Goal: Task Accomplishment & Management: Manage account settings

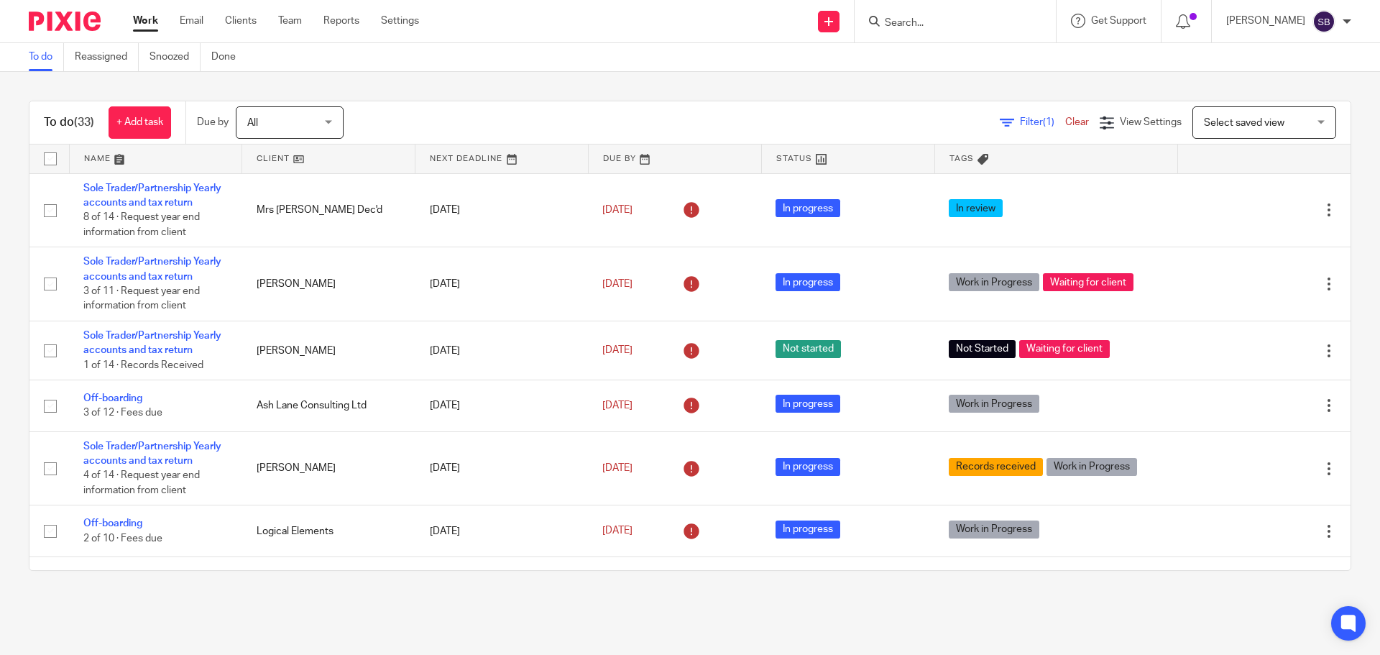
click at [961, 20] on input "Search" at bounding box center [948, 23] width 129 height 13
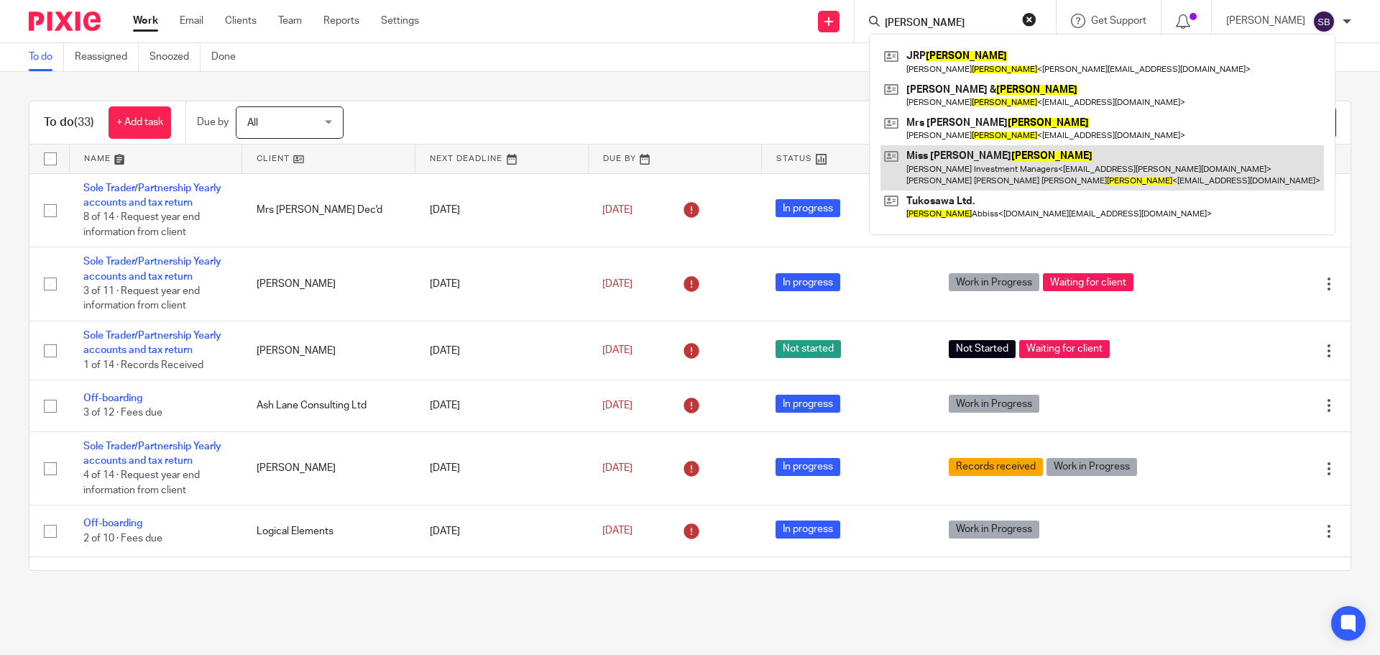
type input "swayne"
click at [998, 170] on link at bounding box center [1103, 167] width 444 height 45
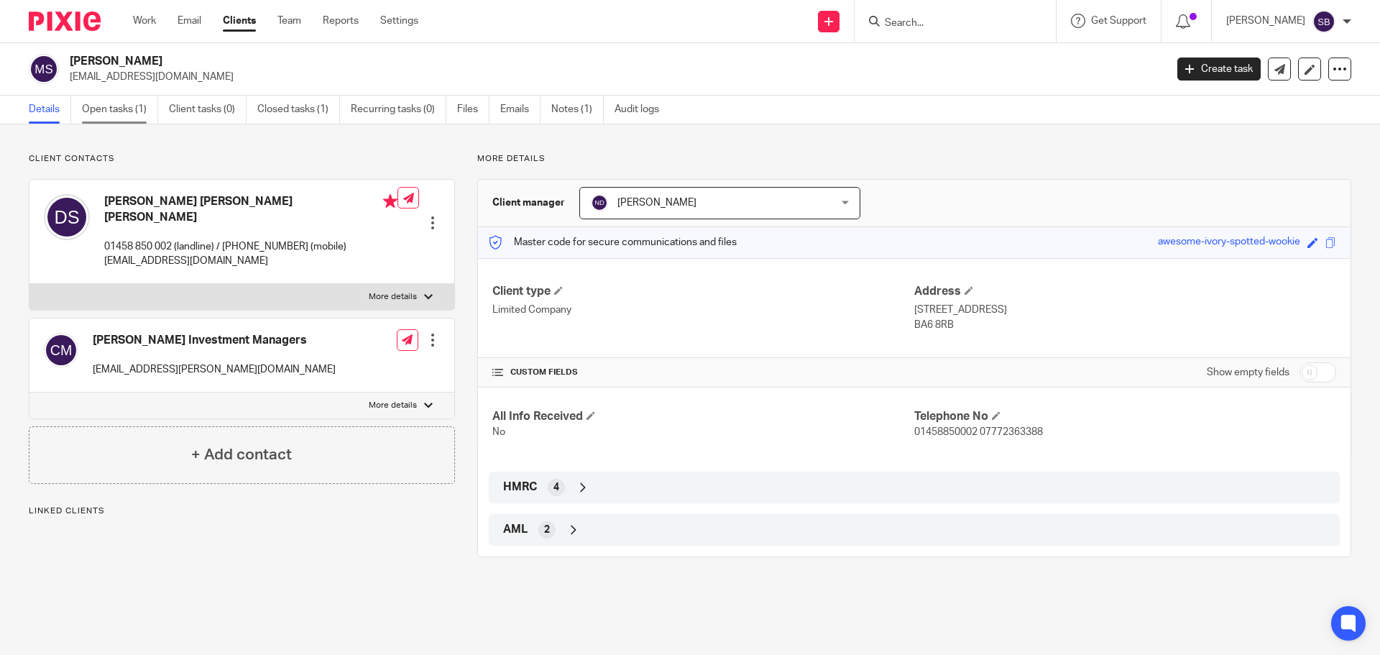
click at [104, 103] on link "Open tasks (1)" at bounding box center [120, 110] width 76 height 28
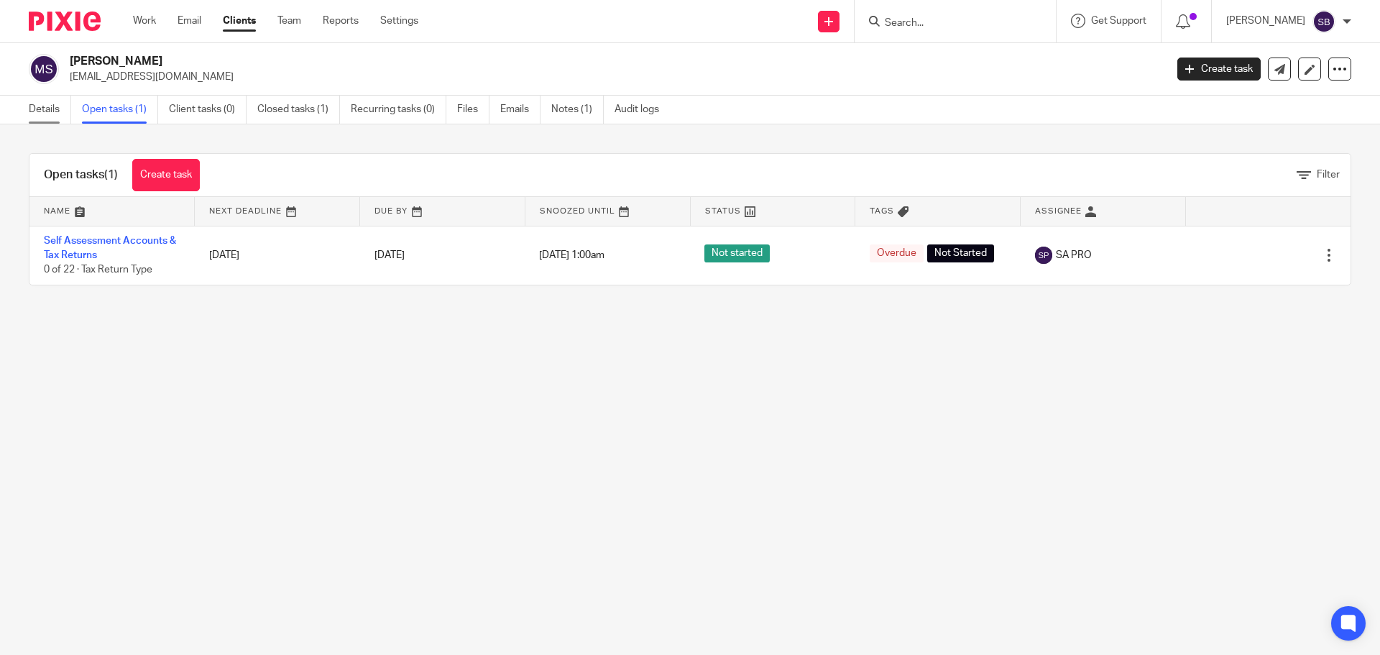
click at [47, 105] on link "Details" at bounding box center [50, 110] width 42 height 28
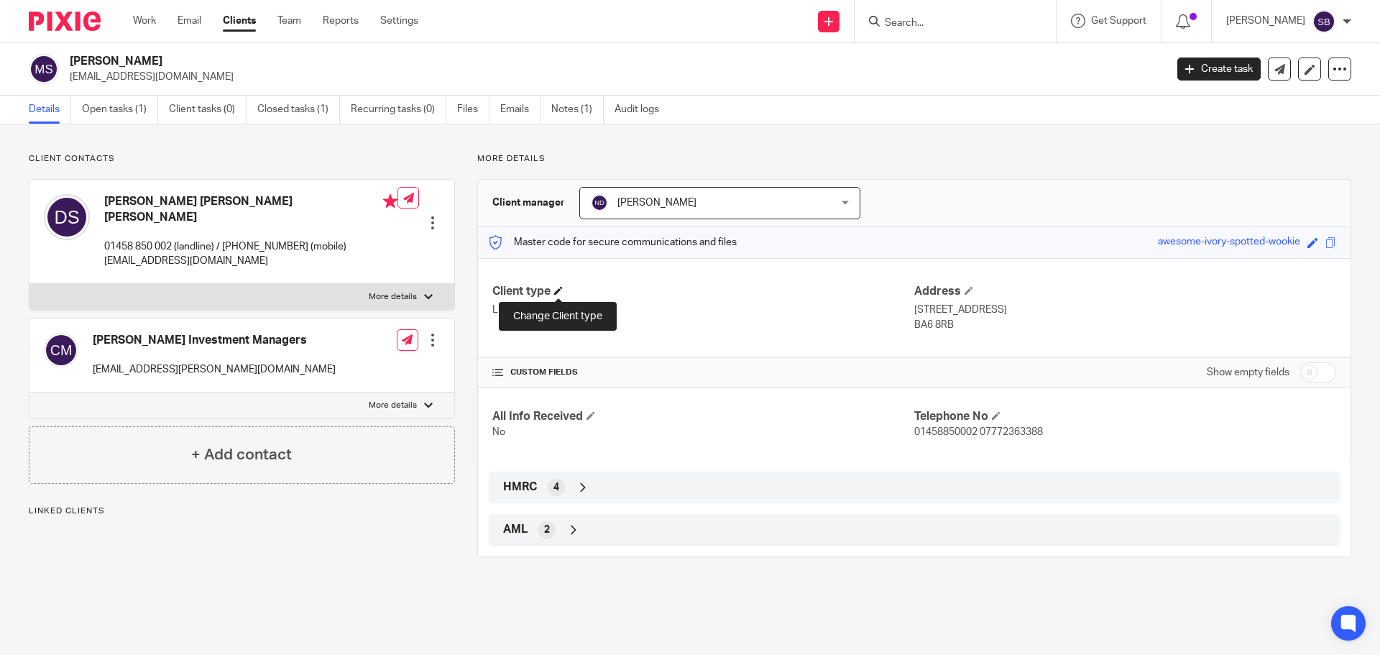
click at [561, 291] on span at bounding box center [558, 290] width 9 height 9
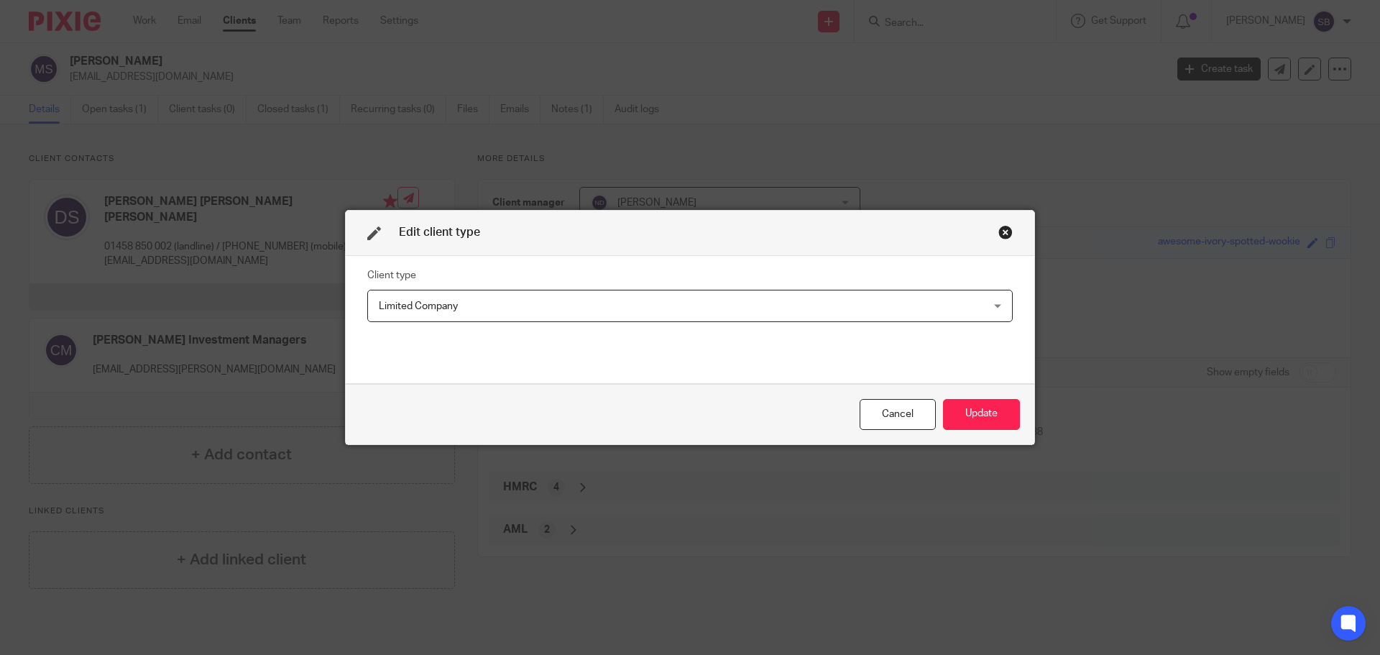
click at [612, 308] on span "Limited Company" at bounding box center [632, 305] width 507 height 30
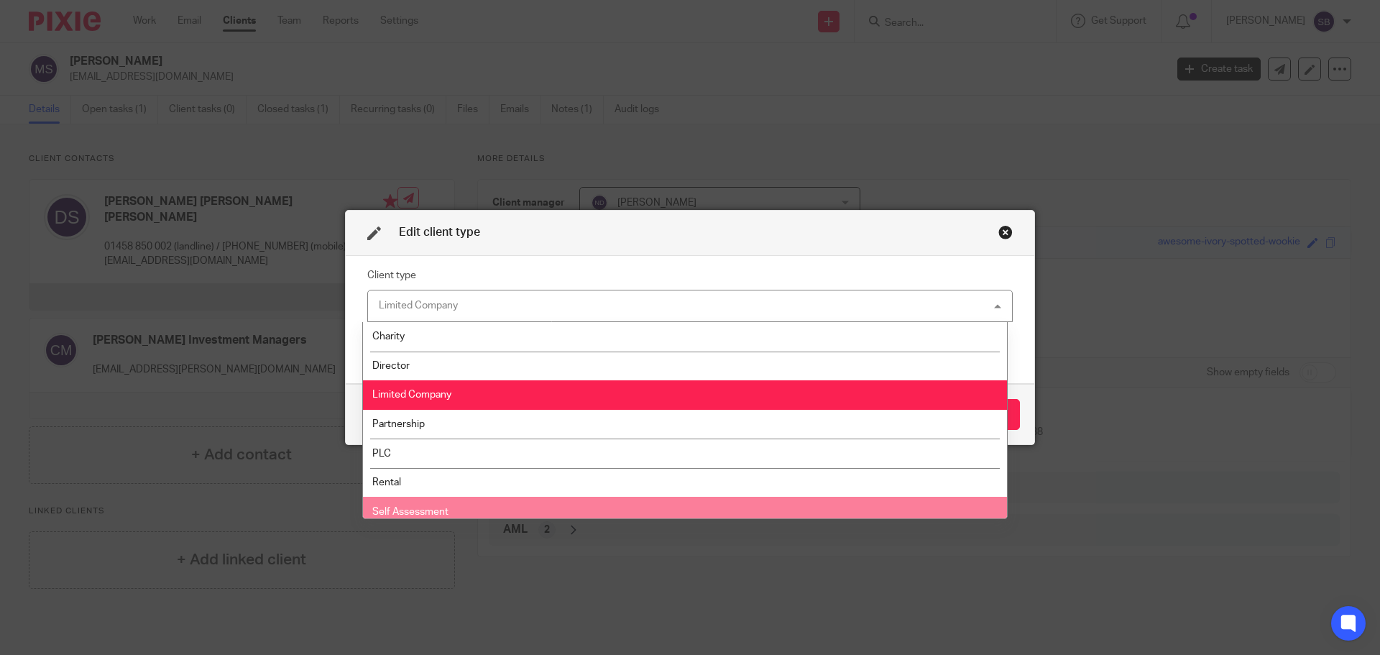
click at [421, 507] on span "Self Assessment" at bounding box center [410, 512] width 76 height 10
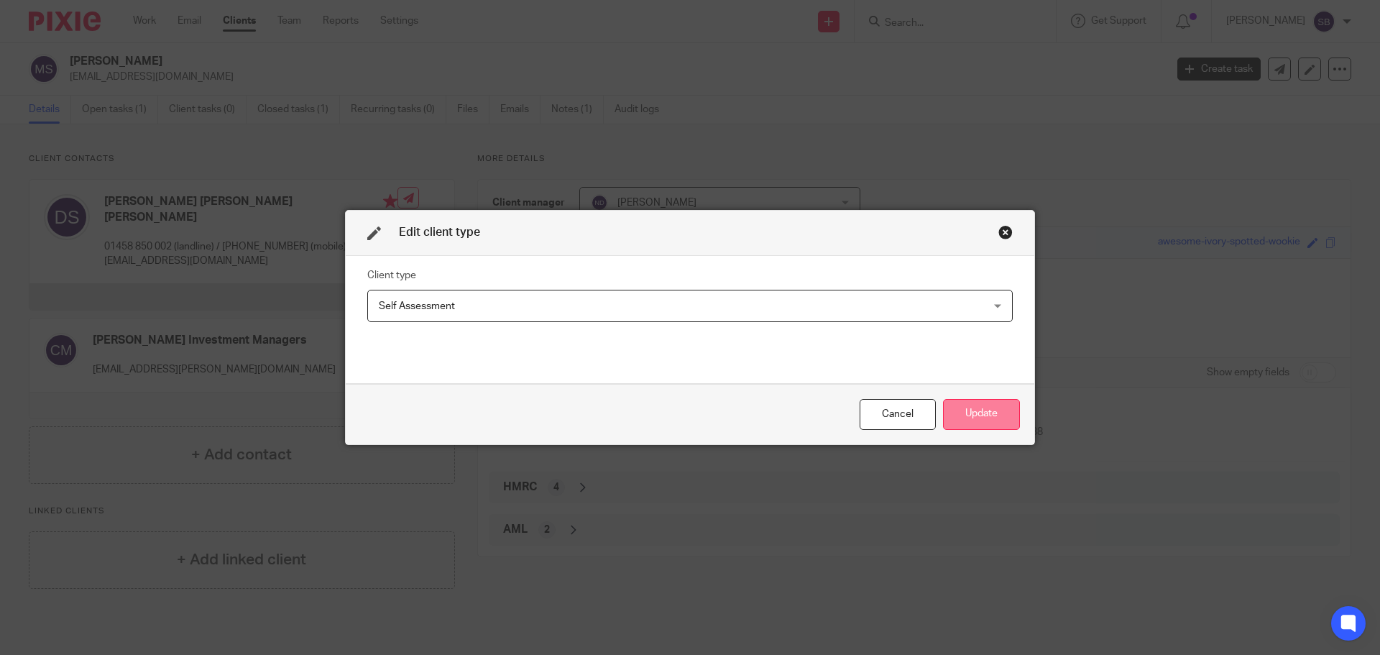
click at [1003, 416] on button "Update" at bounding box center [981, 414] width 77 height 31
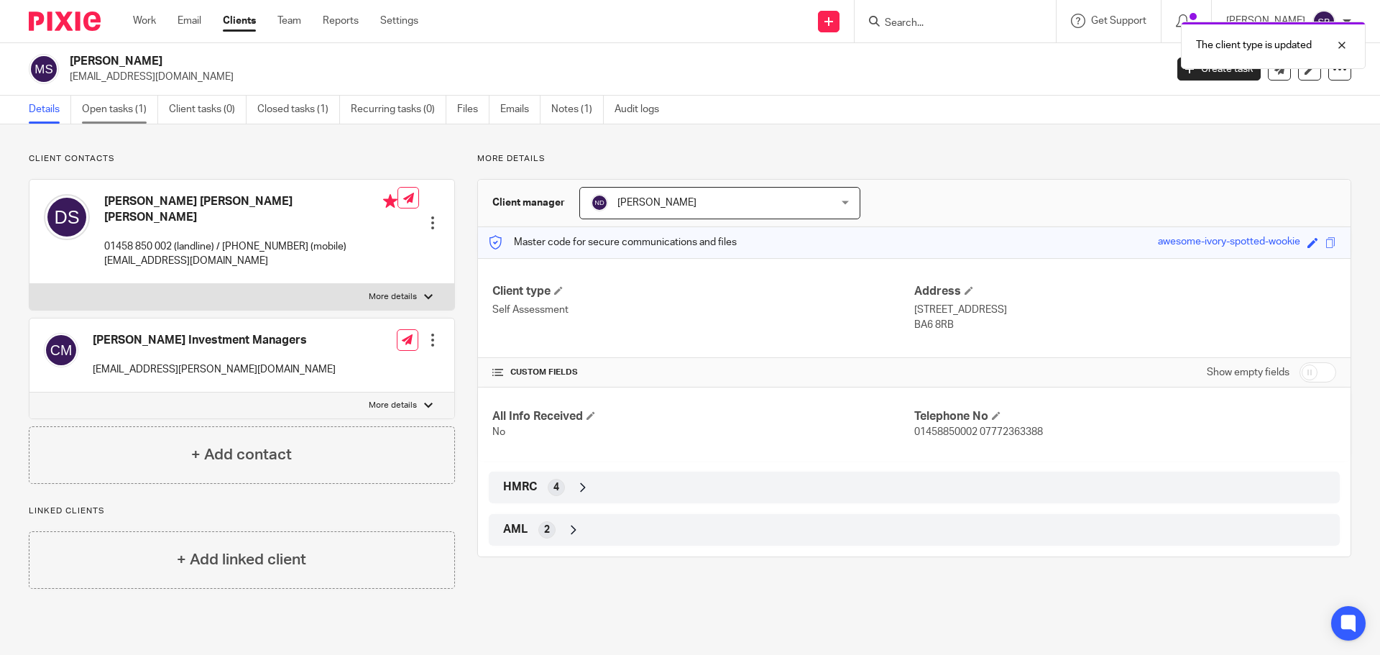
click at [106, 110] on link "Open tasks (1)" at bounding box center [120, 110] width 76 height 28
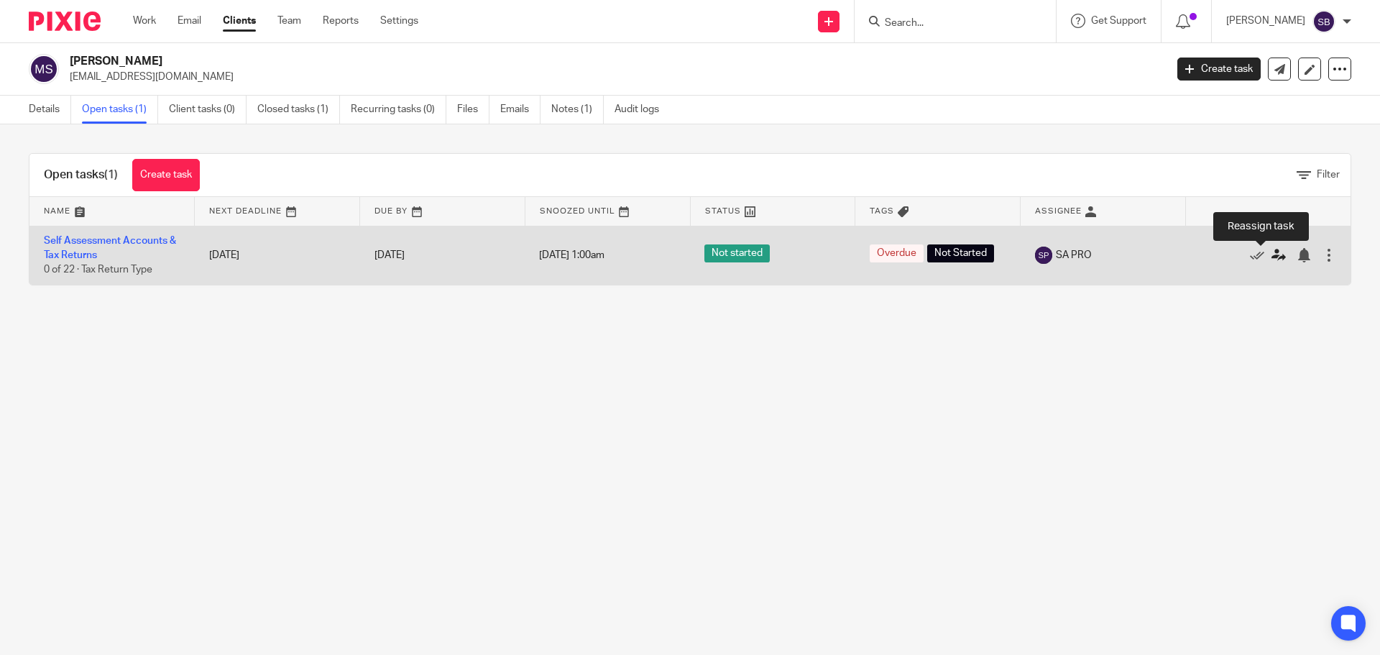
click at [1272, 254] on icon at bounding box center [1279, 255] width 14 height 14
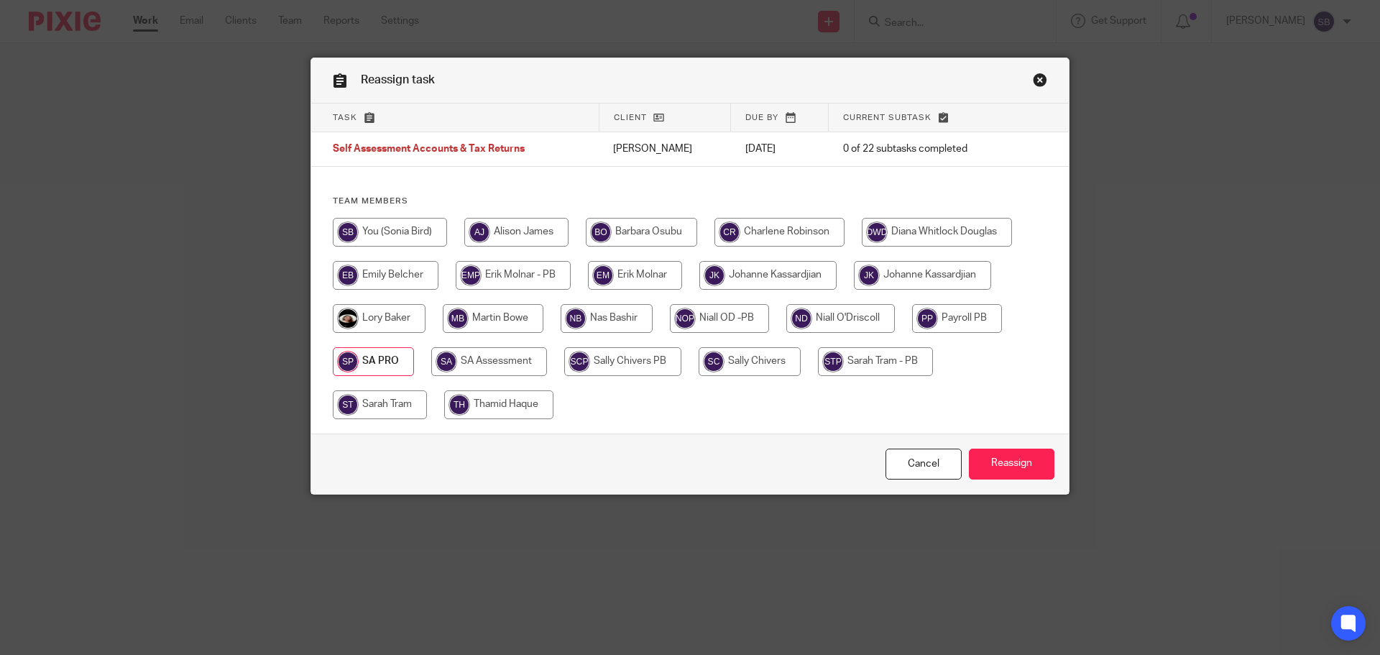
drag, startPoint x: 367, startPoint y: 229, endPoint x: 436, endPoint y: 247, distance: 70.4
click at [367, 229] on input "radio" at bounding box center [390, 232] width 114 height 29
radio input "true"
click at [994, 465] on input "Reassign" at bounding box center [1012, 464] width 86 height 31
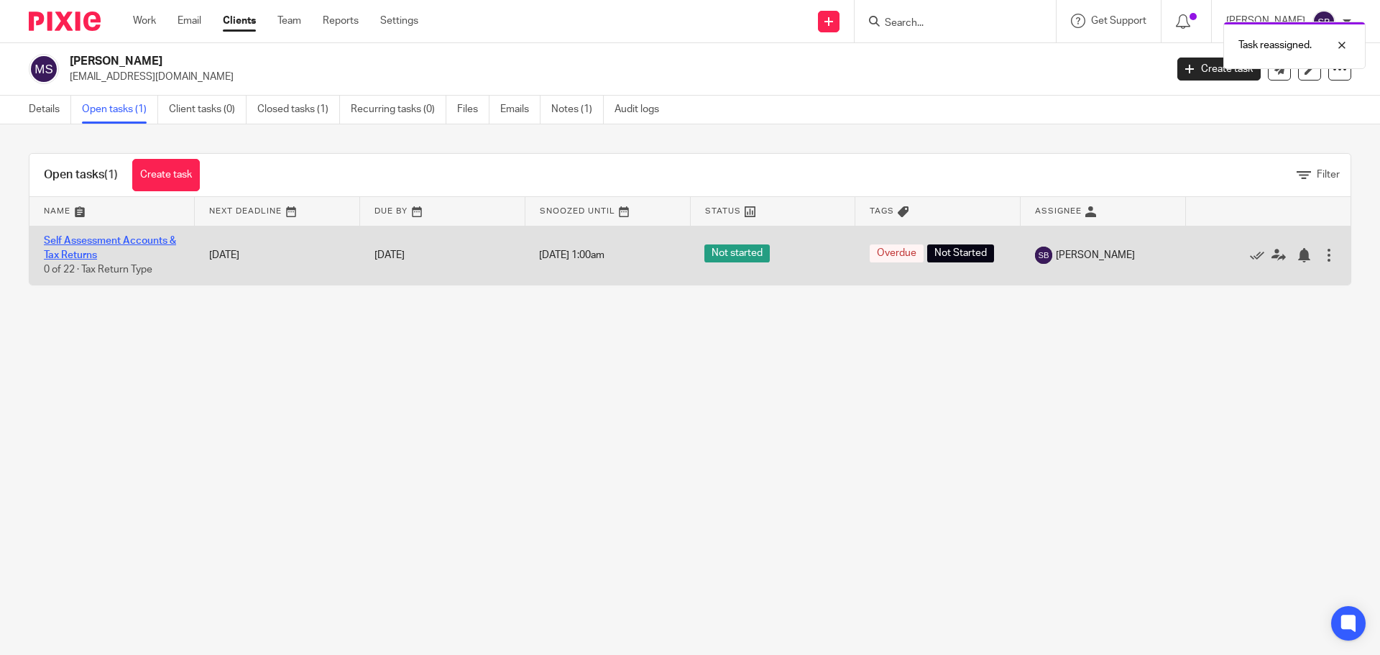
click at [102, 242] on link "Self Assessment Accounts & Tax Returns" at bounding box center [110, 248] width 132 height 24
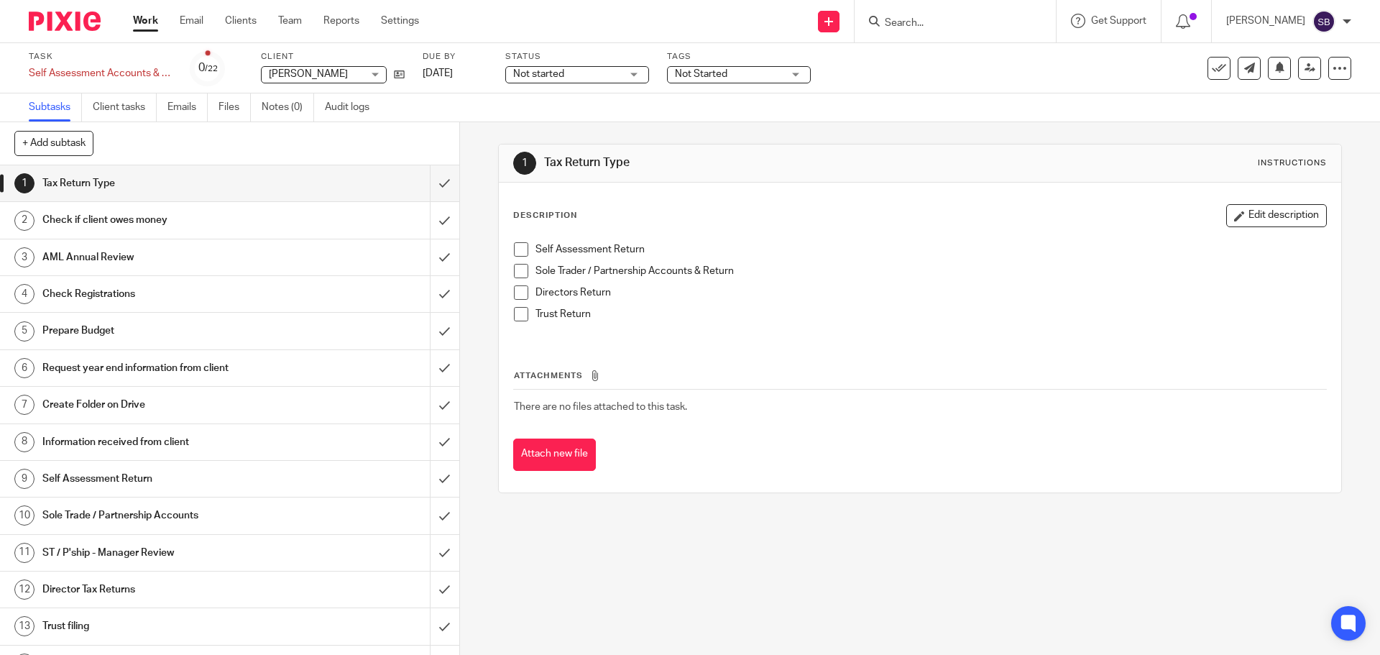
click at [515, 250] on span at bounding box center [521, 249] width 14 height 14
click at [626, 73] on div "Not started Not started" at bounding box center [577, 74] width 144 height 17
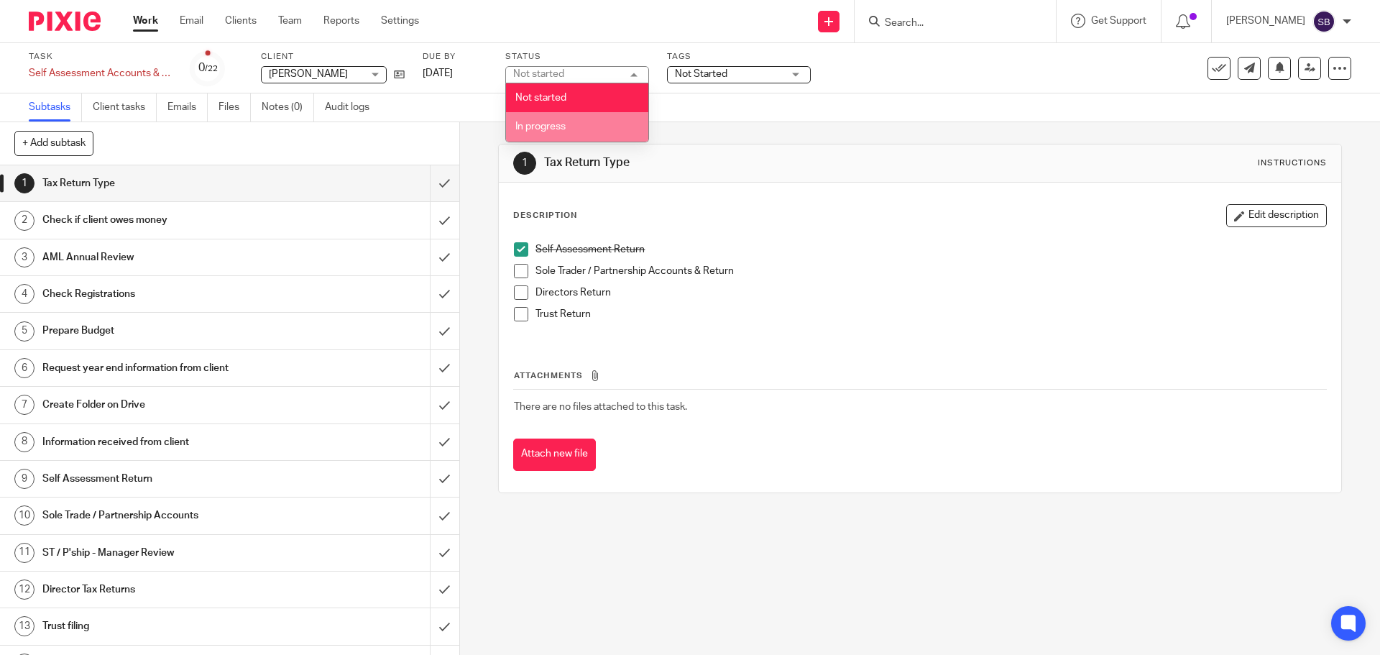
click at [541, 121] on li "In progress" at bounding box center [577, 126] width 142 height 29
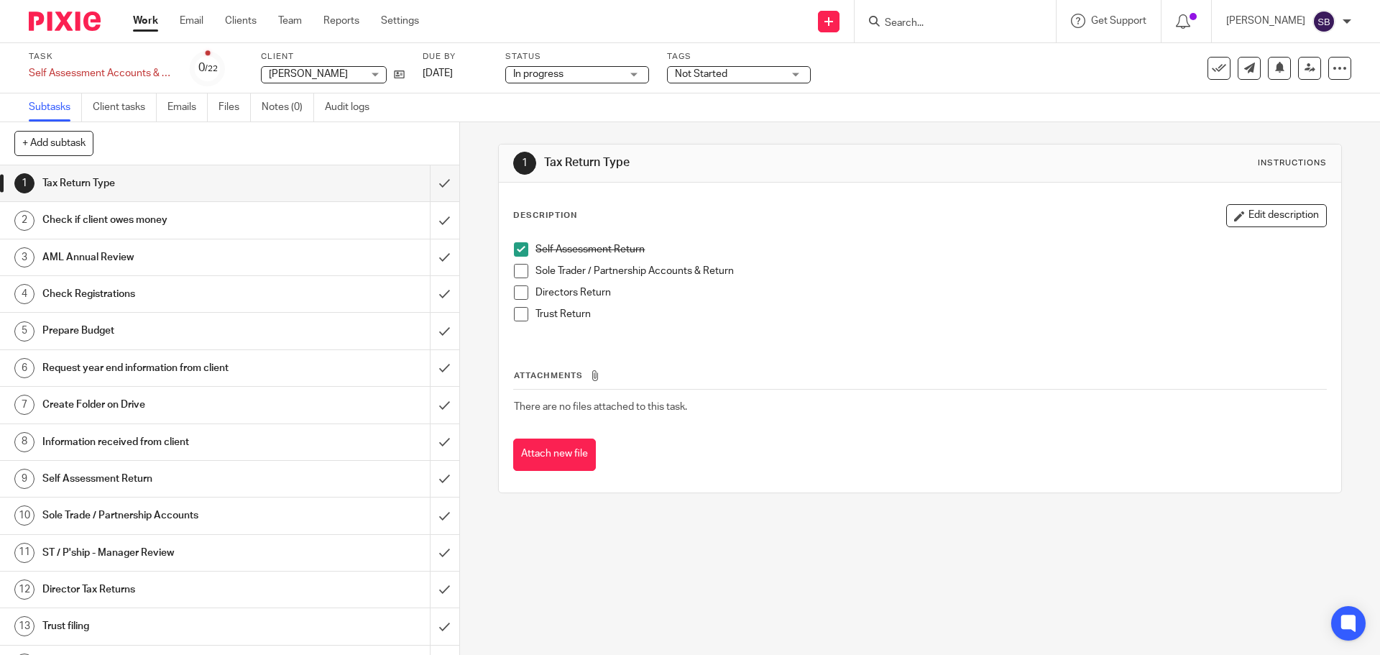
click at [785, 73] on div "Not Started" at bounding box center [739, 74] width 144 height 17
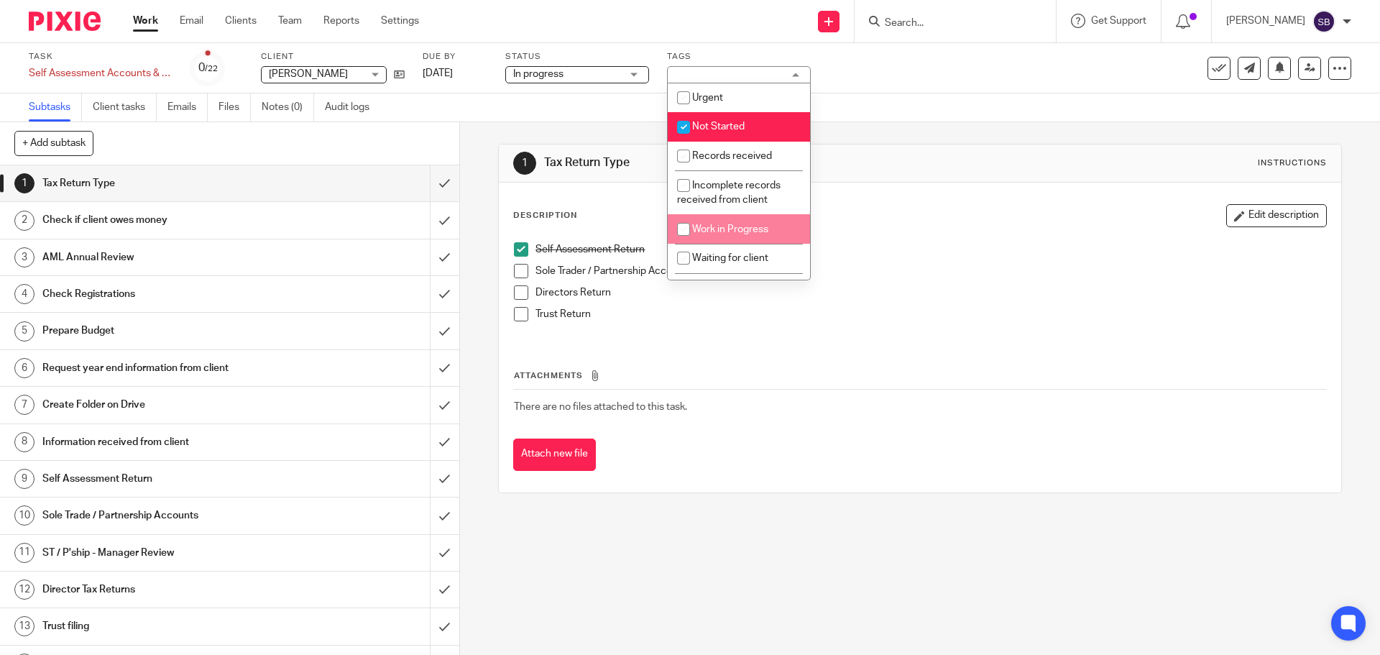
click at [720, 224] on li "Work in Progress" at bounding box center [739, 228] width 142 height 29
checkbox input "true"
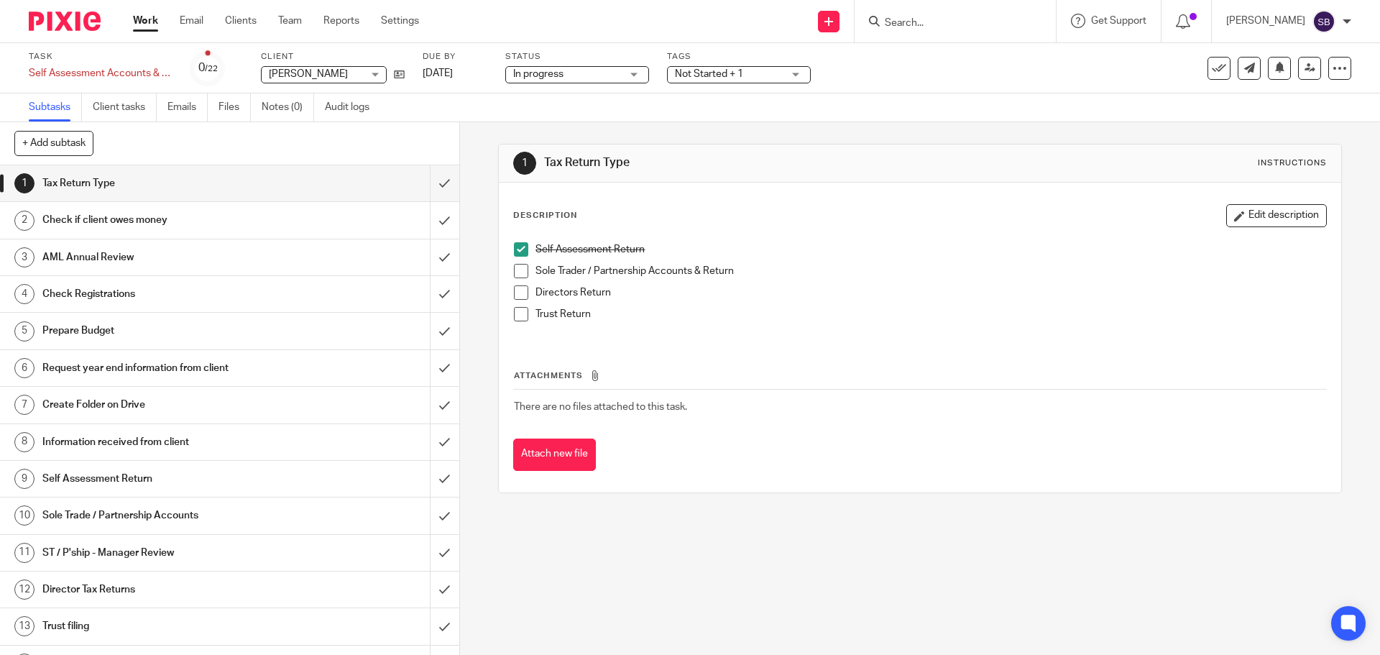
click at [634, 557] on div "1 Tax Return Type Instructions Description Edit description Self Assessment Ret…" at bounding box center [920, 388] width 920 height 533
click at [971, 22] on input "Search" at bounding box center [948, 23] width 129 height 13
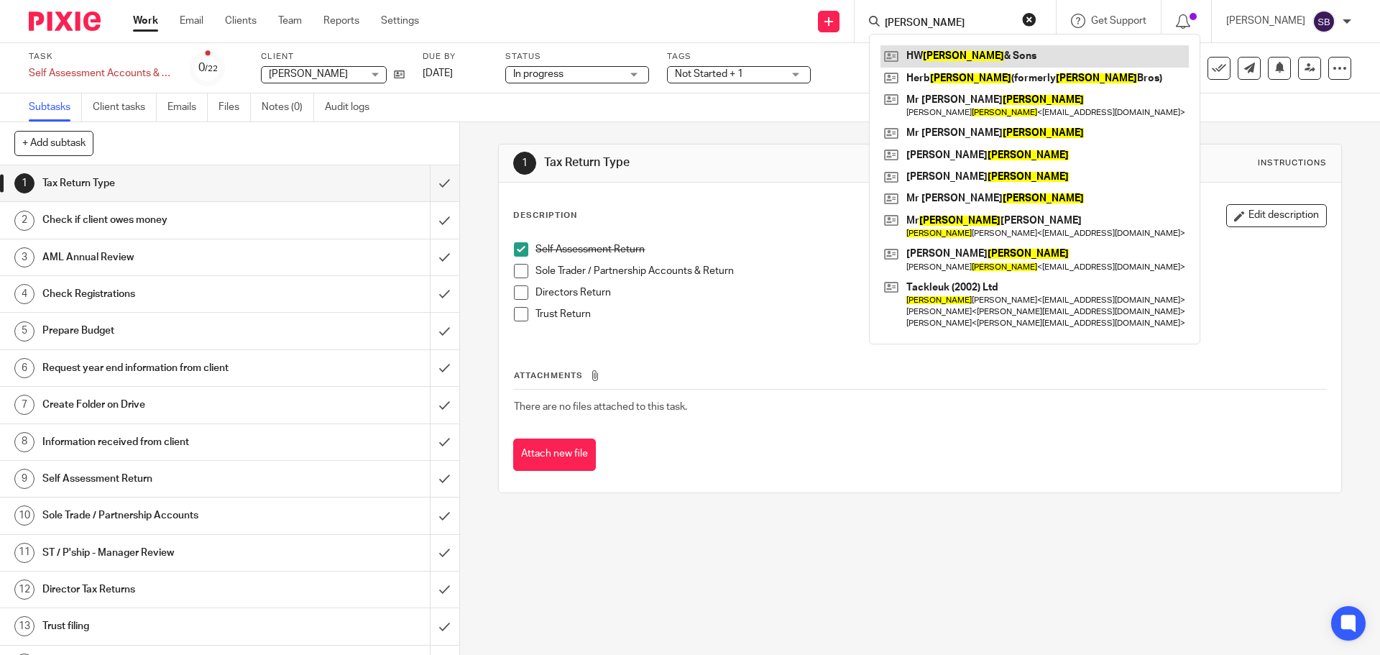
type input "stott"
click at [951, 54] on link at bounding box center [1035, 56] width 308 height 22
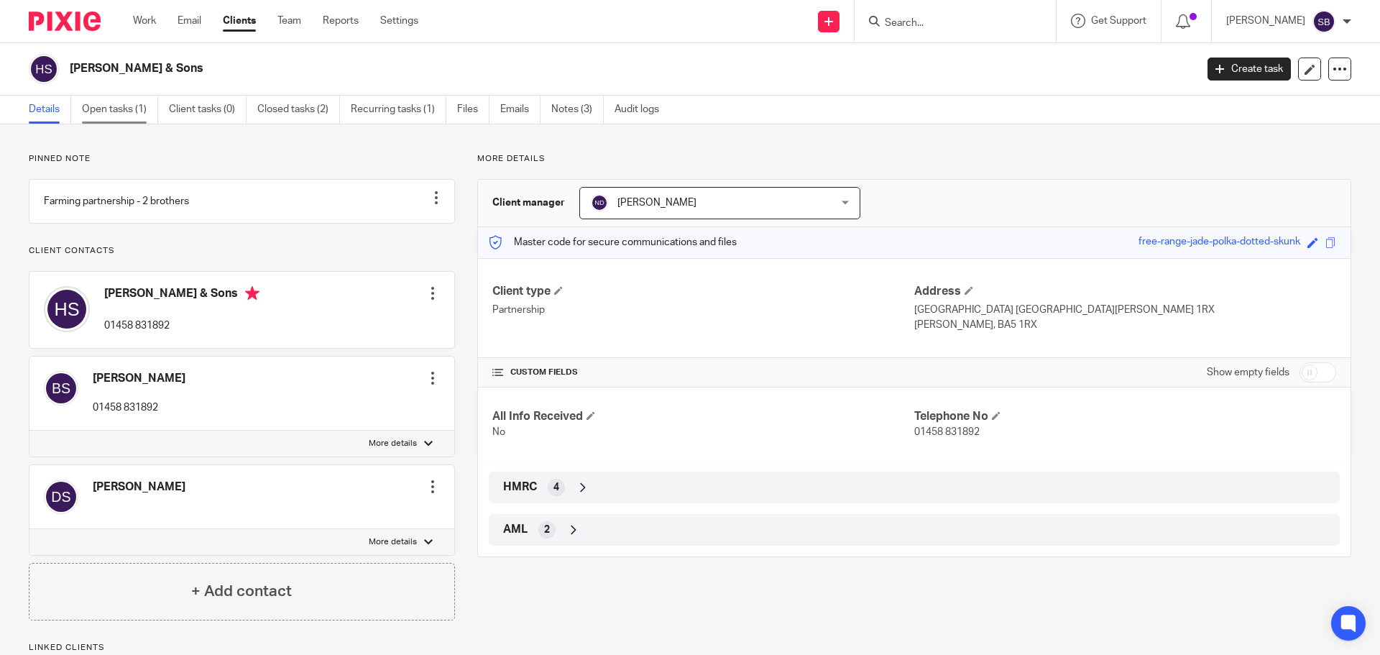
click at [109, 110] on link "Open tasks (1)" at bounding box center [120, 110] width 76 height 28
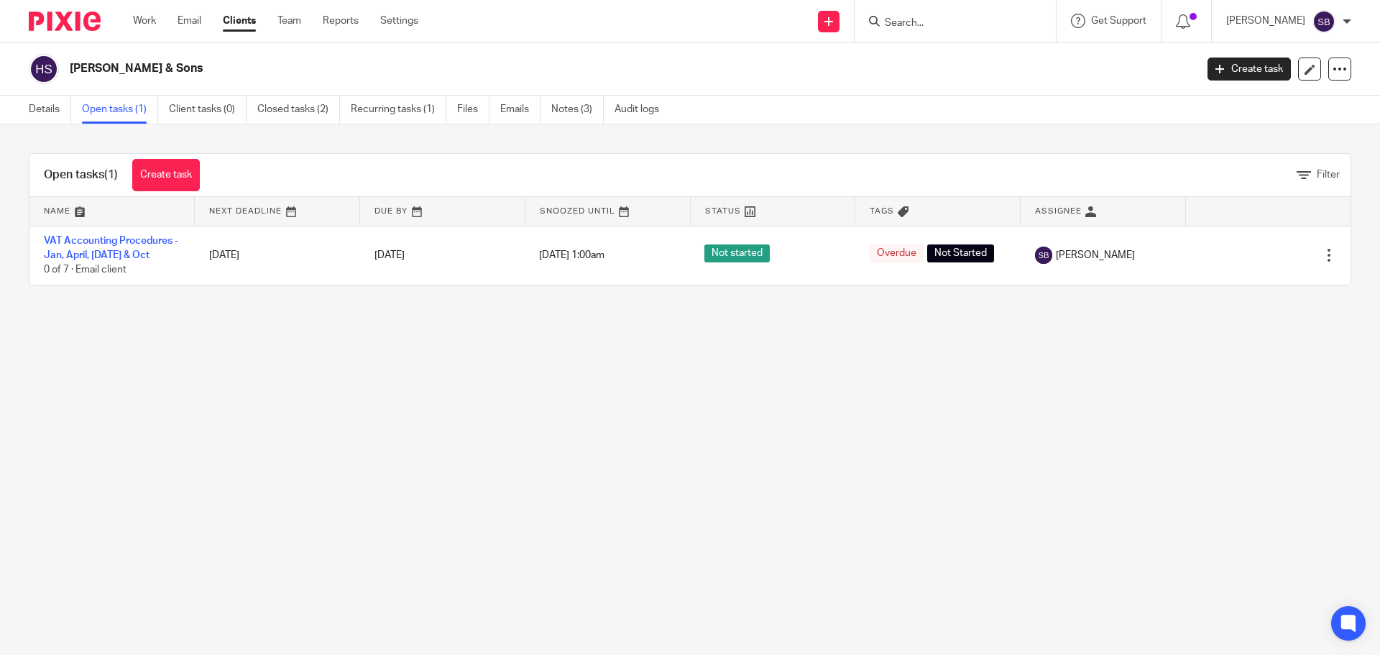
click at [973, 34] on div at bounding box center [955, 21] width 201 height 42
click at [930, 21] on input "Search" at bounding box center [948, 23] width 129 height 13
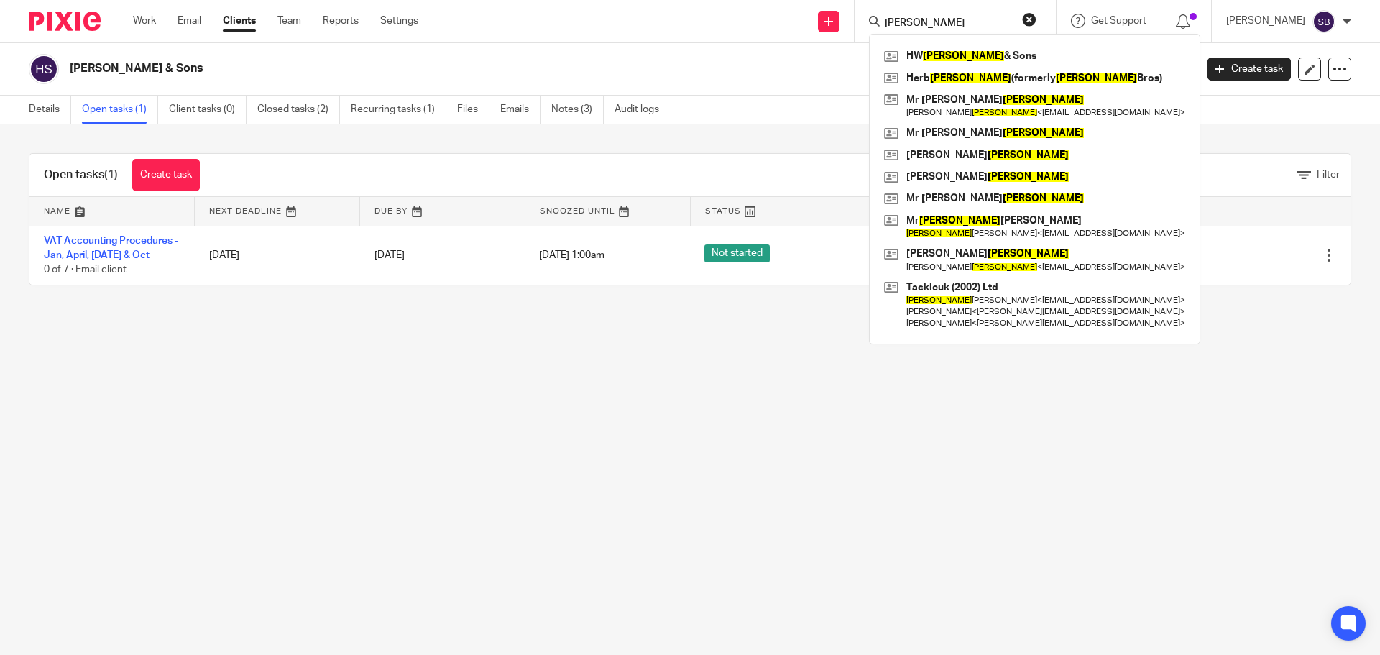
type input "stott"
click at [575, 114] on link "Notes (3)" at bounding box center [577, 110] width 52 height 28
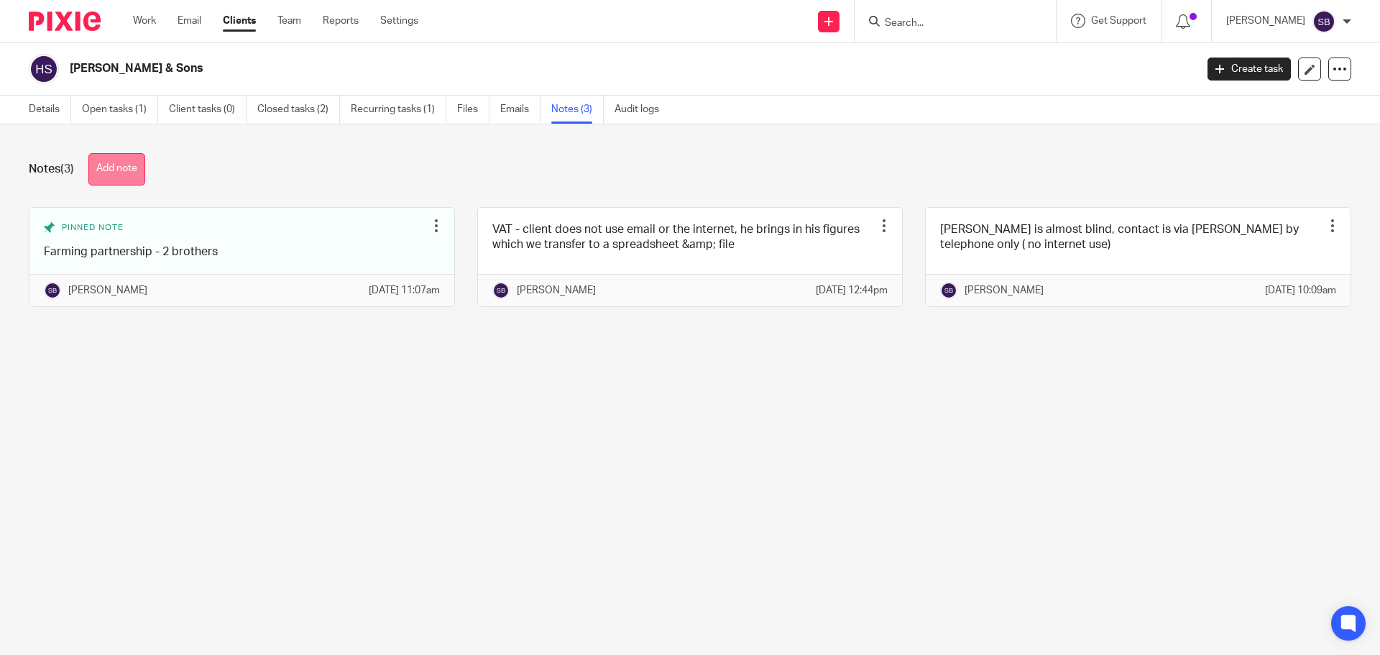
click at [125, 163] on button "Add note" at bounding box center [116, 169] width 57 height 32
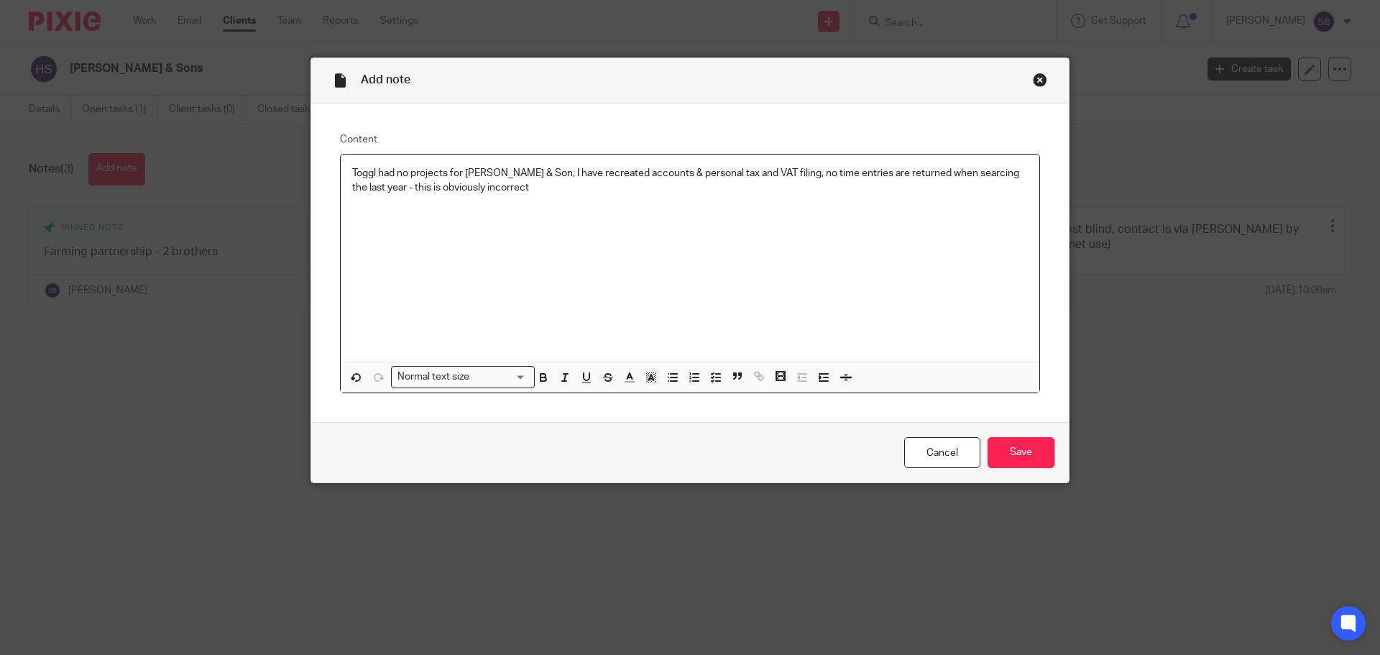
click at [963, 173] on p "Toggl had no projects for HW Stott & Son, I have recreated accounts & personal …" at bounding box center [690, 180] width 676 height 29
click at [1019, 459] on input "Save" at bounding box center [1021, 452] width 67 height 31
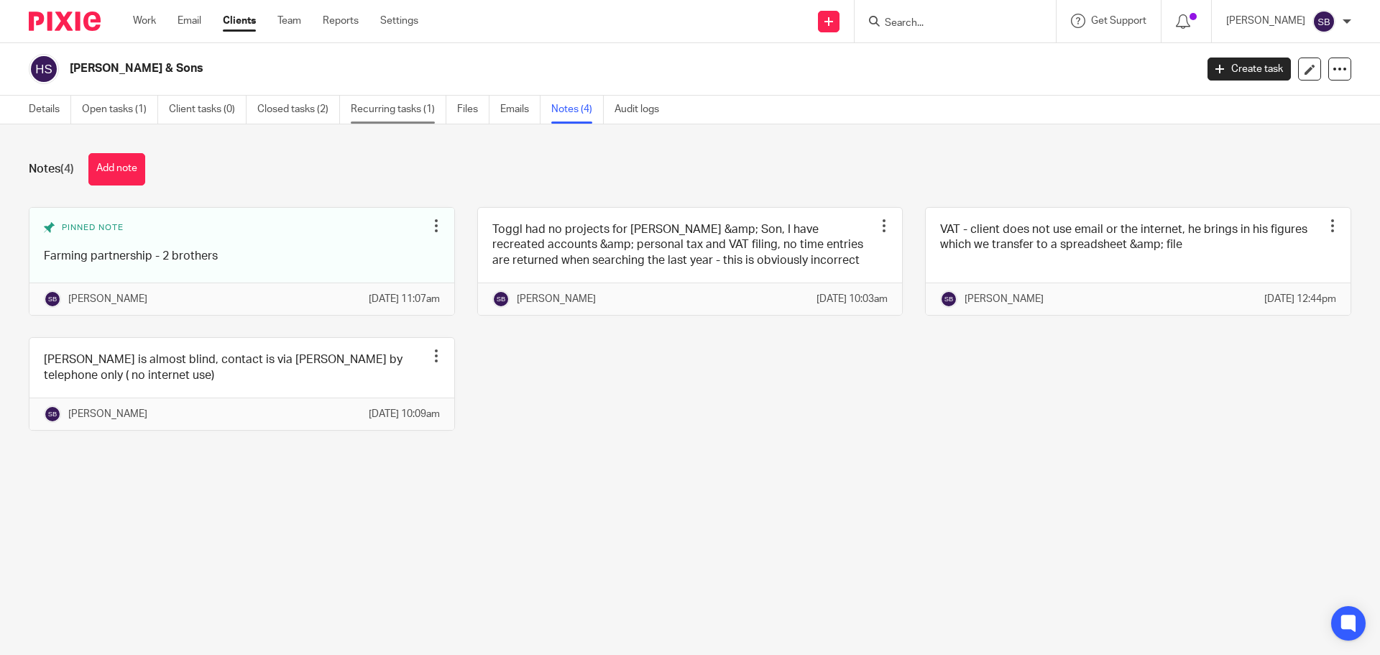
click at [404, 115] on link "Recurring tasks (1)" at bounding box center [399, 110] width 96 height 28
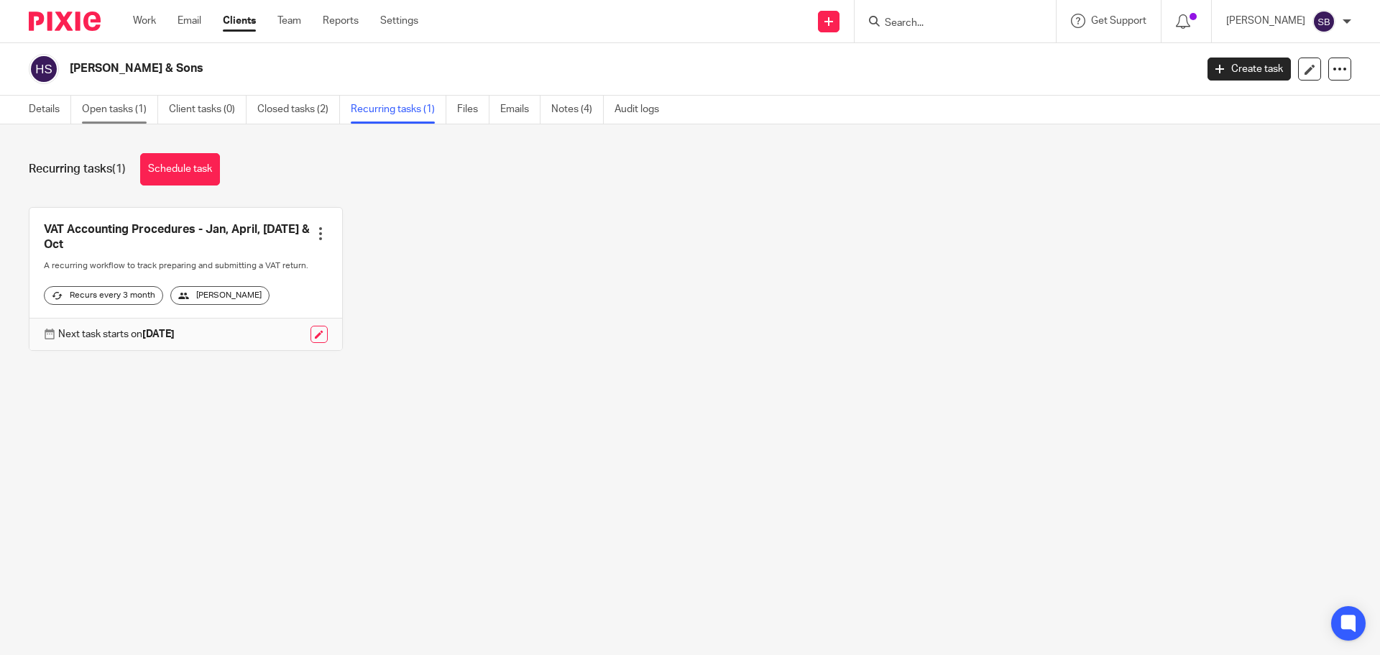
click at [105, 108] on link "Open tasks (1)" at bounding box center [120, 110] width 76 height 28
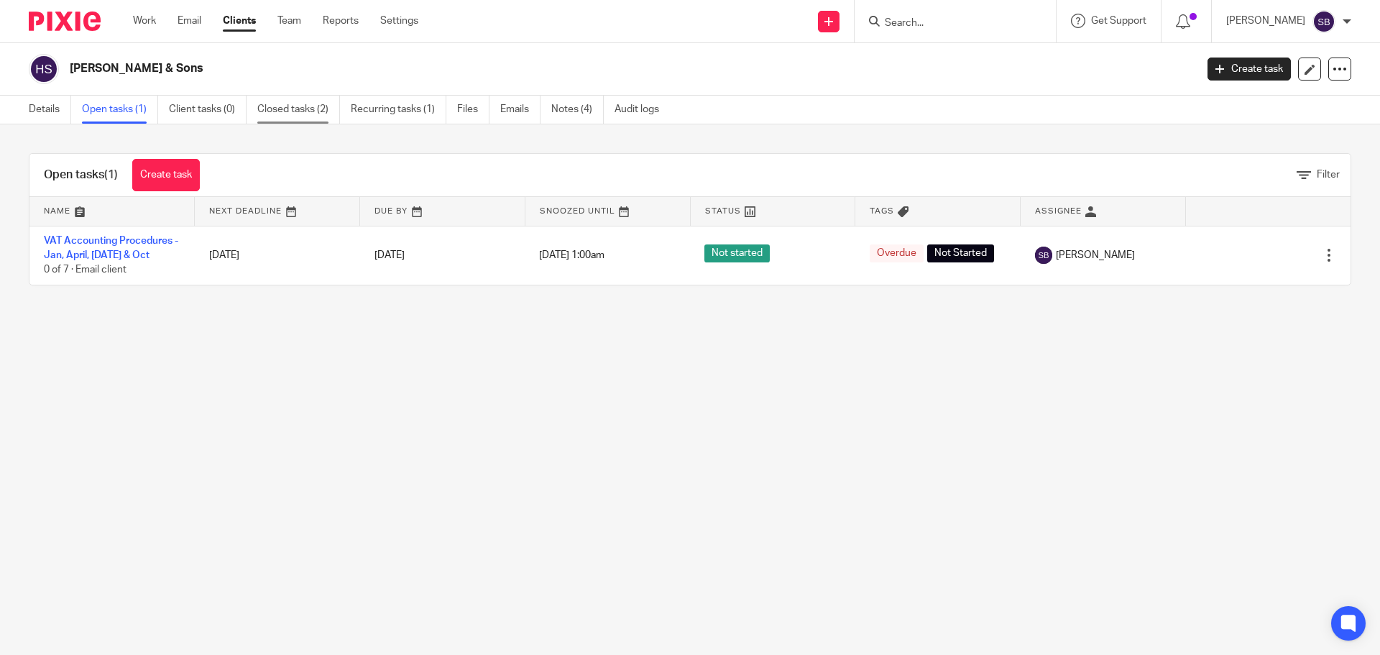
click at [299, 113] on link "Closed tasks (2)" at bounding box center [298, 110] width 83 height 28
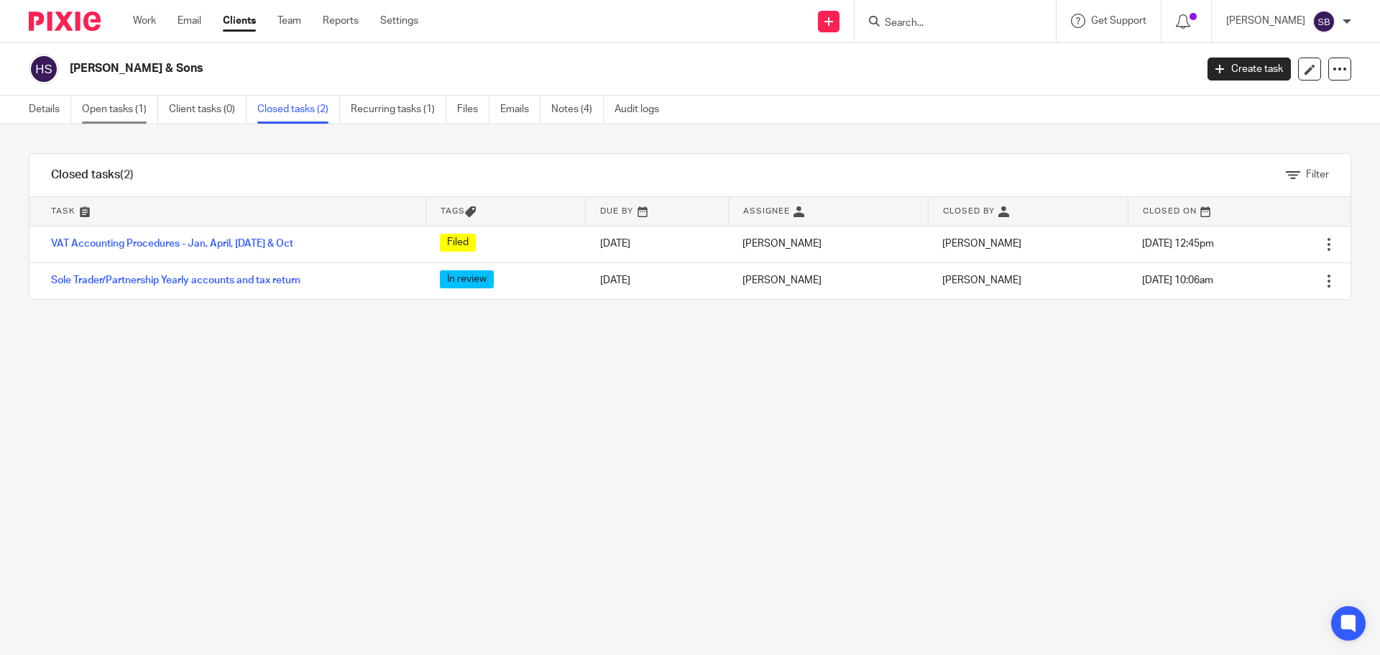
click at [127, 115] on link "Open tasks (1)" at bounding box center [120, 110] width 76 height 28
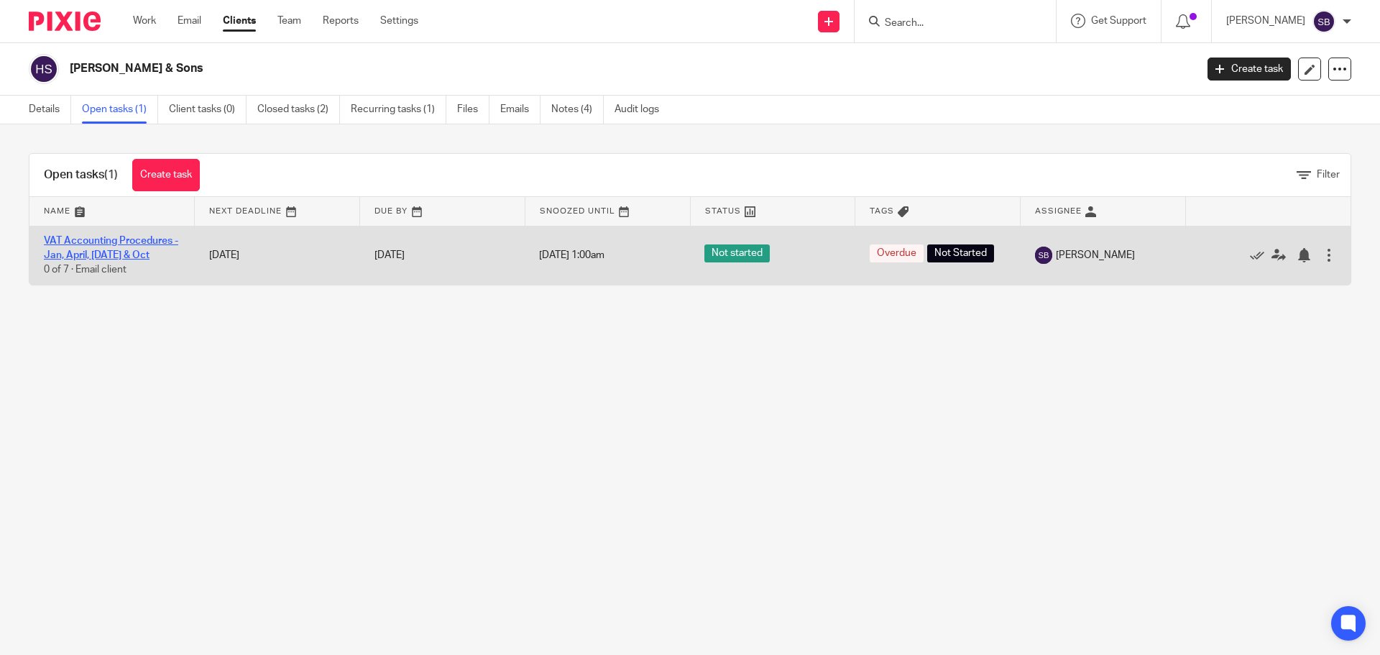
click at [101, 243] on link "VAT Accounting Procedures - Jan, April, [DATE] & Oct" at bounding box center [111, 248] width 134 height 24
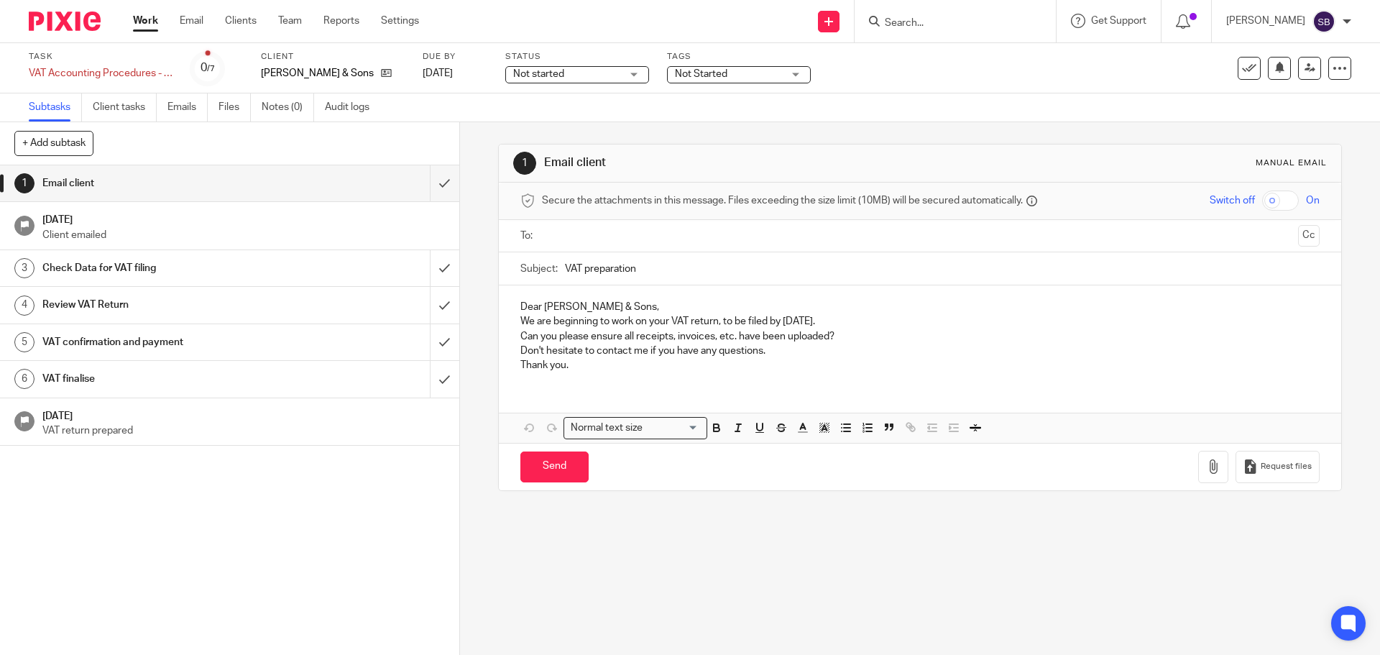
click at [633, 76] on div "Not started Not started" at bounding box center [577, 74] width 144 height 17
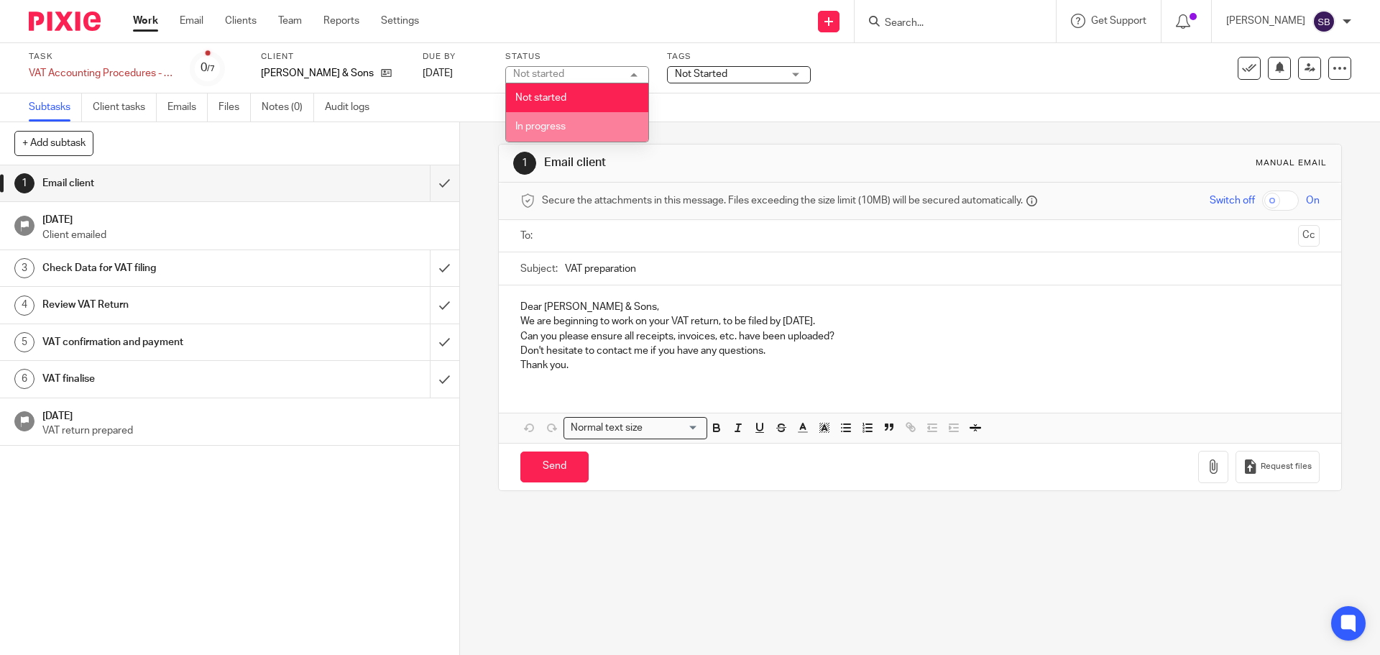
click at [565, 125] on span "In progress" at bounding box center [540, 126] width 50 height 10
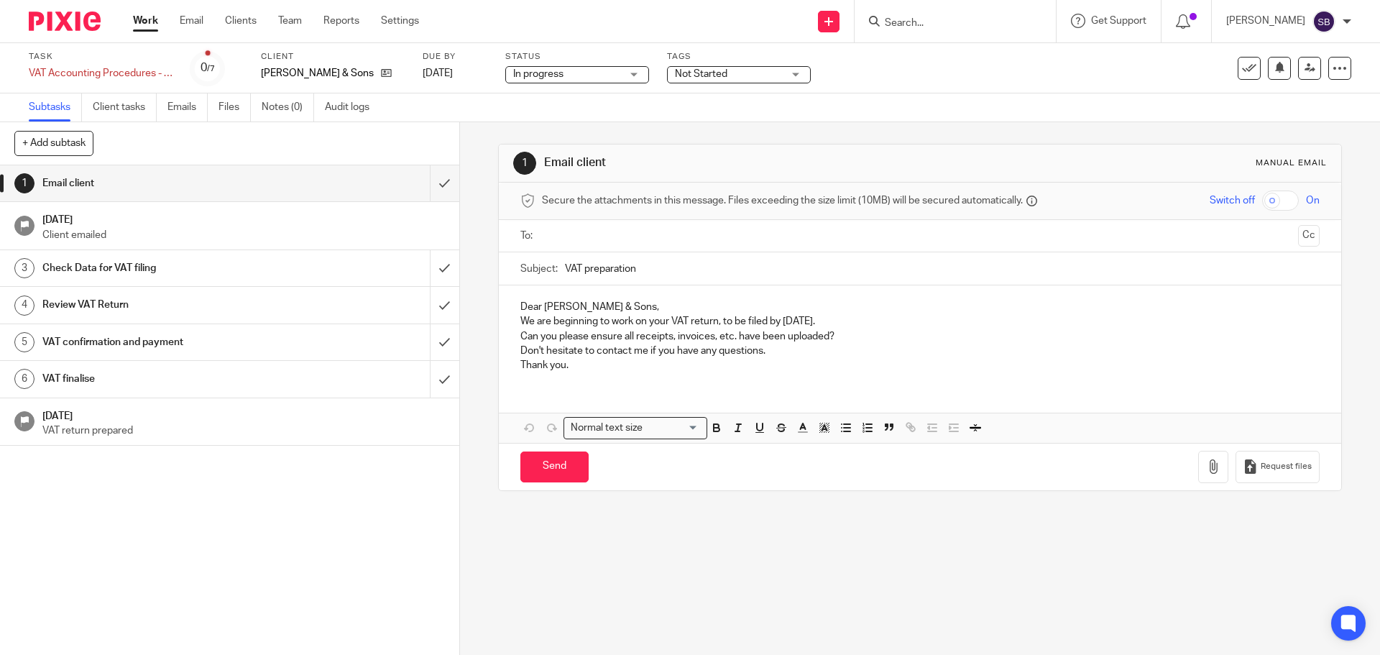
click at [738, 76] on span "Not Started" at bounding box center [729, 74] width 108 height 15
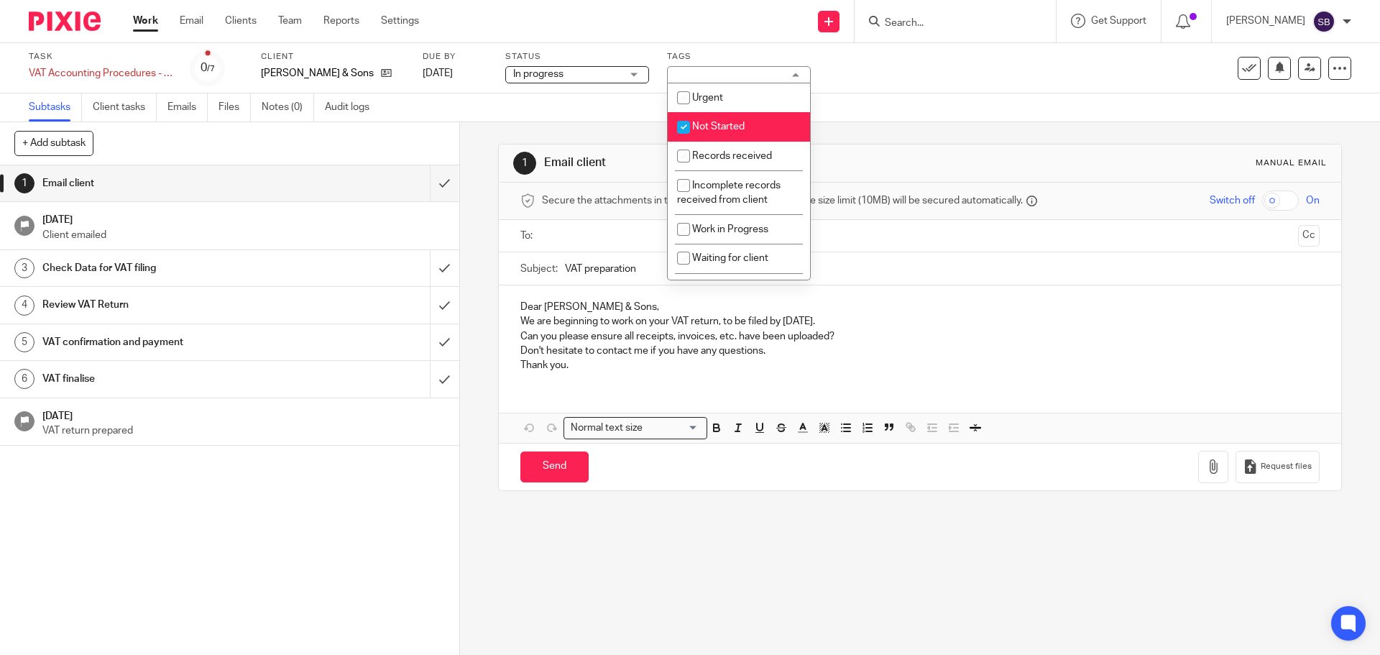
click at [682, 127] on input "checkbox" at bounding box center [683, 127] width 27 height 27
checkbox input "false"
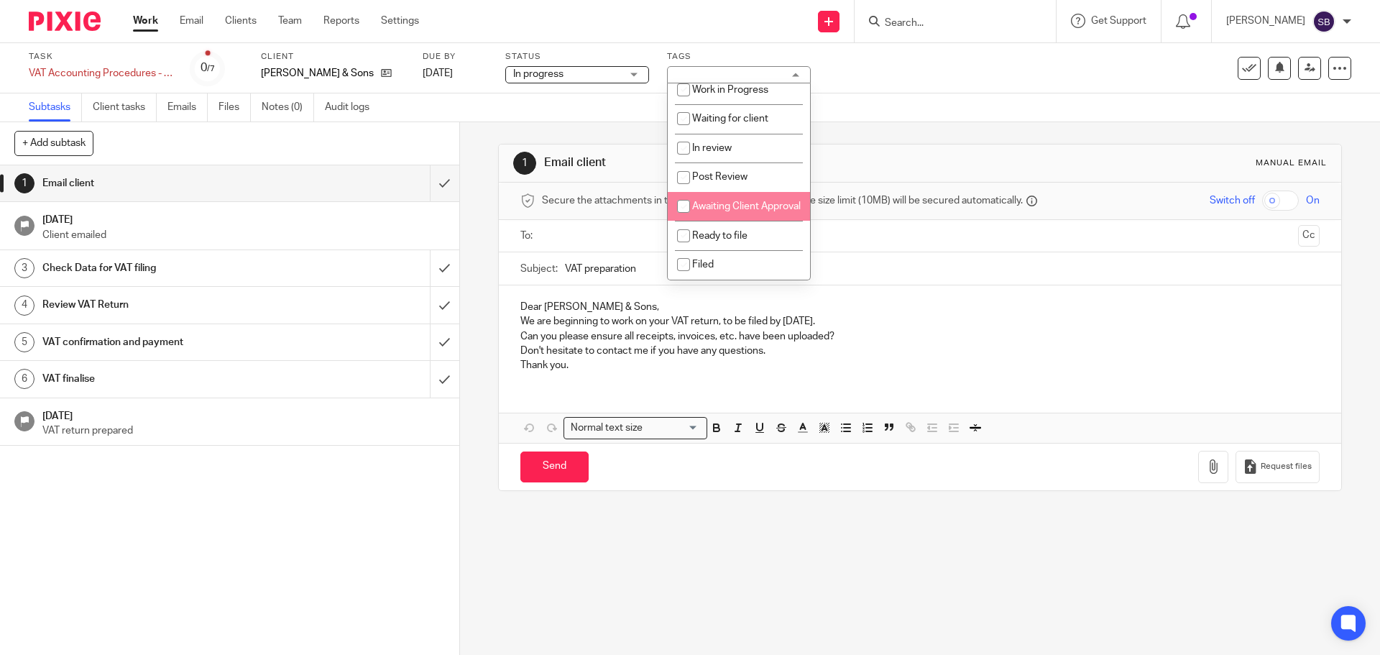
scroll to position [154, 0]
click at [699, 262] on li "Filed" at bounding box center [739, 264] width 142 height 29
checkbox input "true"
click at [257, 597] on div "1 Email client 7 Aug 2025 Client emailed 3 Check Data for VAT filing 4 Review V…" at bounding box center [229, 410] width 459 height 490
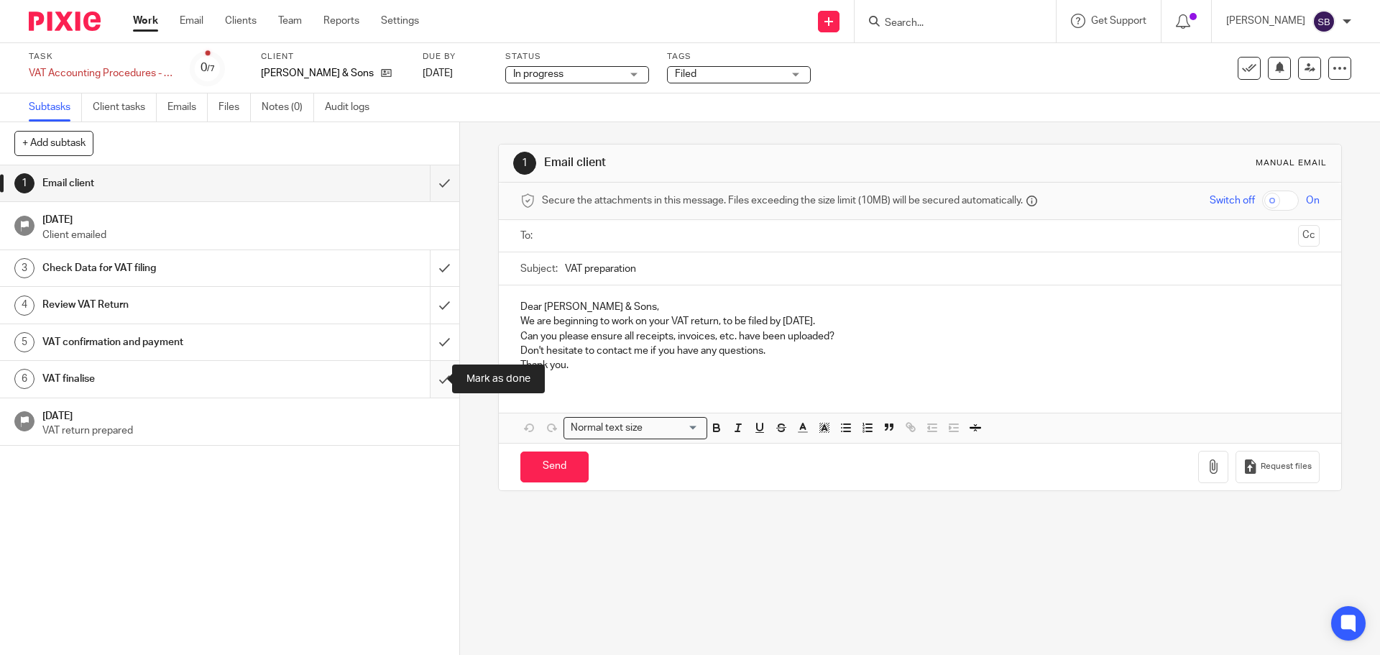
click at [423, 381] on input "submit" at bounding box center [229, 379] width 459 height 36
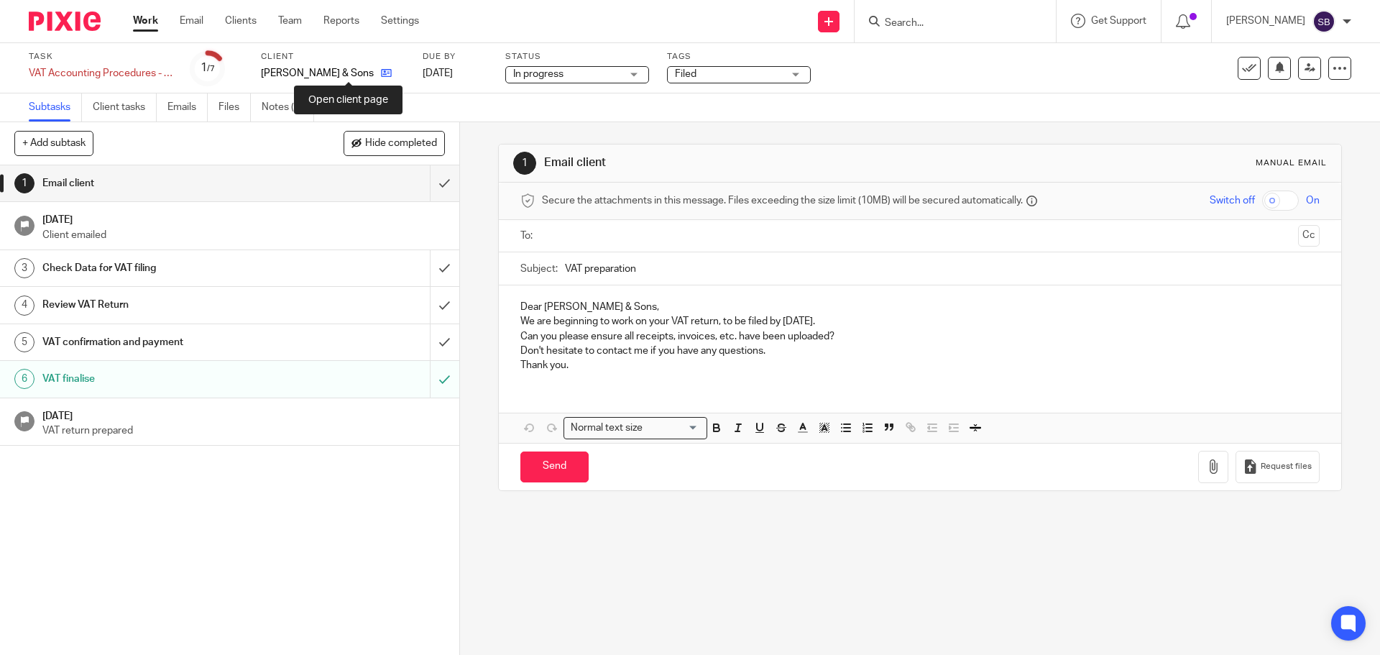
click at [381, 75] on icon at bounding box center [386, 73] width 11 height 11
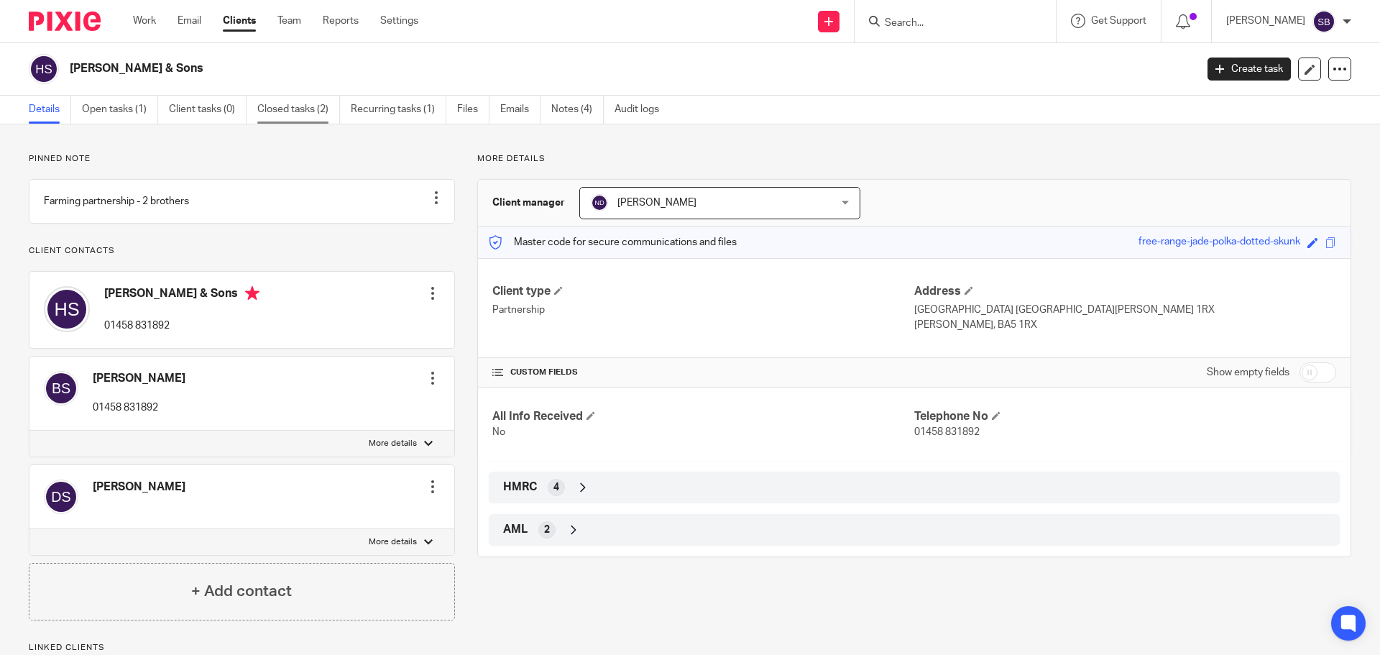
click at [303, 109] on link "Closed tasks (2)" at bounding box center [298, 110] width 83 height 28
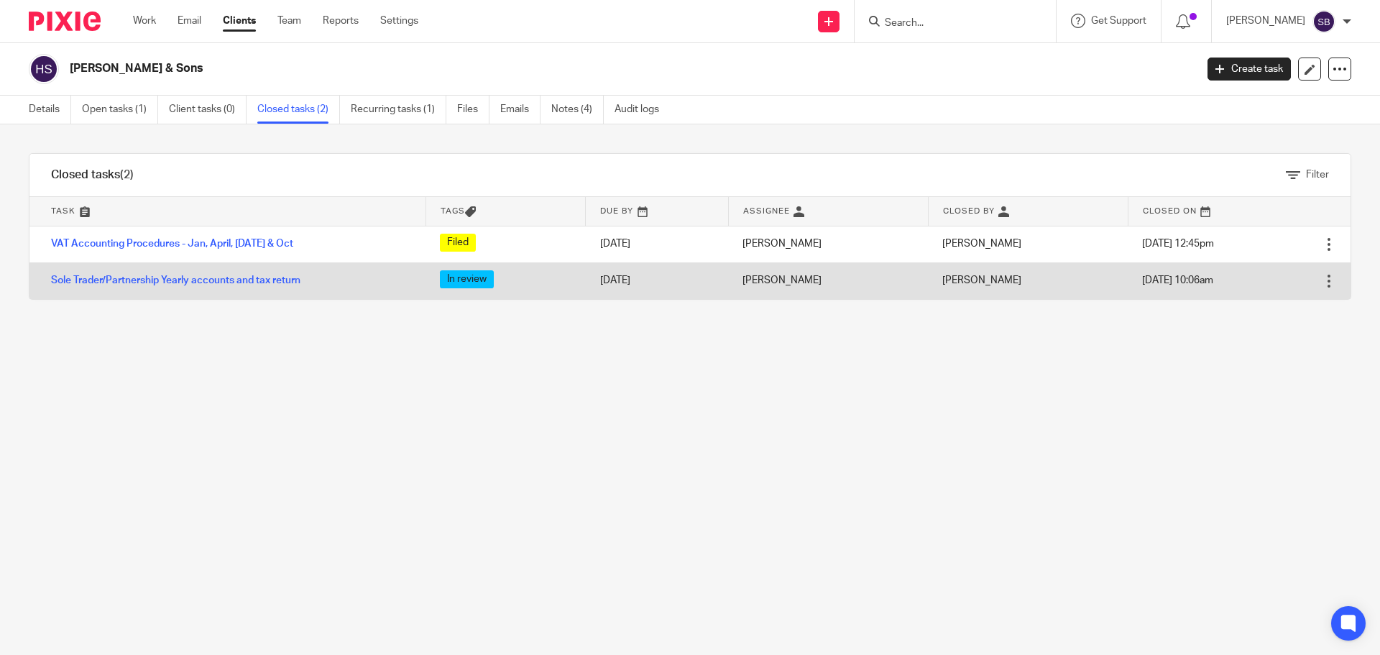
click at [1322, 283] on div at bounding box center [1329, 281] width 14 height 14
click at [235, 281] on link "Sole Trader/Partnership Yearly accounts and tax return" at bounding box center [175, 280] width 249 height 10
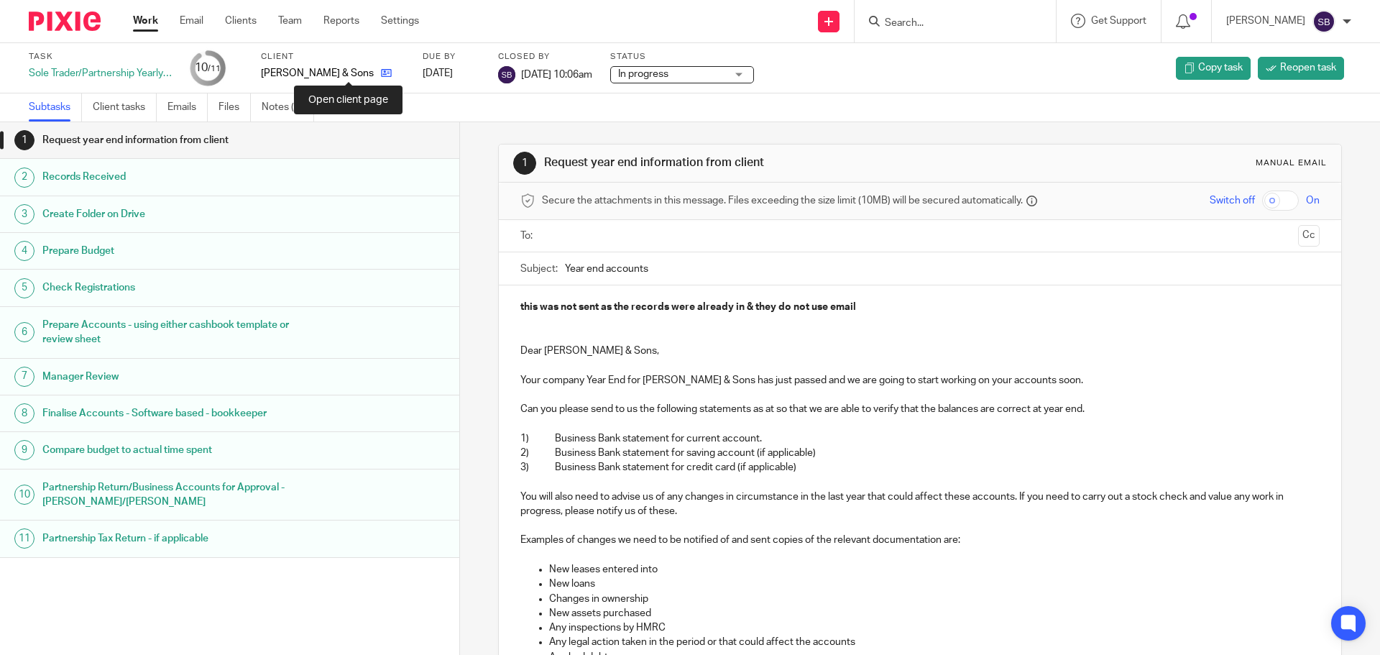
click at [381, 70] on icon at bounding box center [386, 73] width 11 height 11
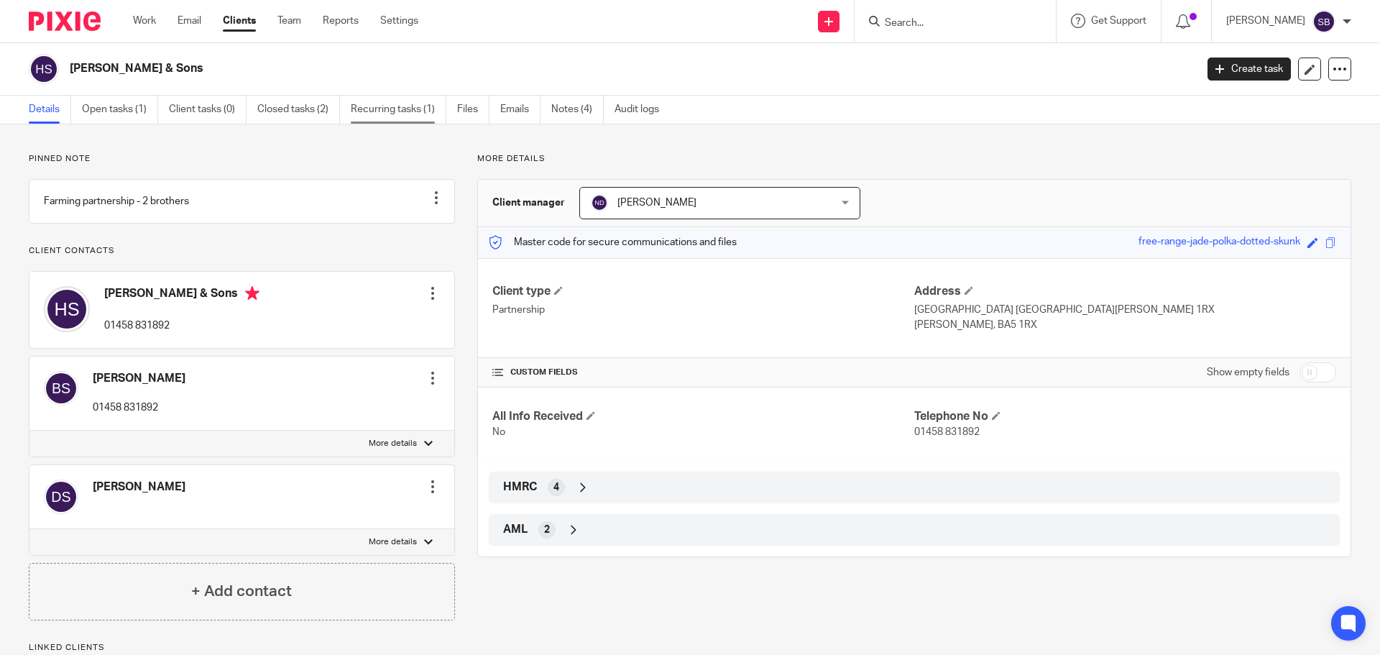
click at [378, 111] on link "Recurring tasks (1)" at bounding box center [399, 110] width 96 height 28
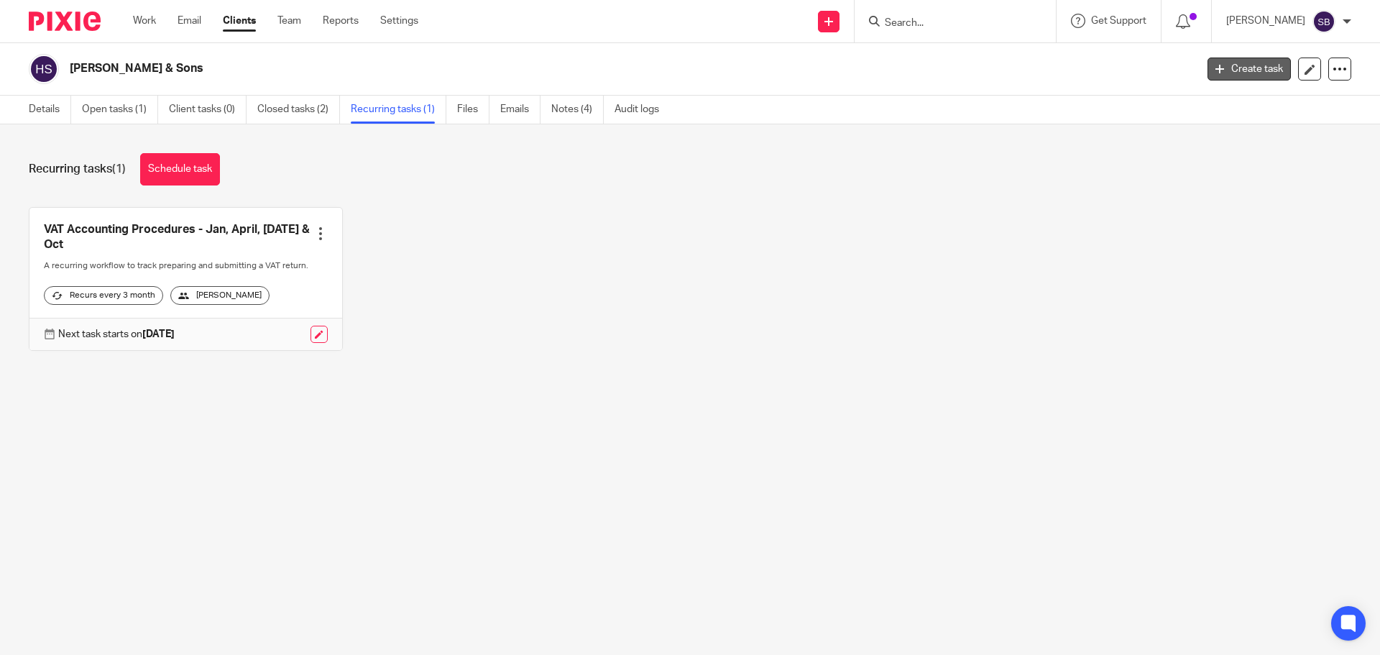
click at [1247, 71] on link "Create task" at bounding box center [1249, 69] width 83 height 23
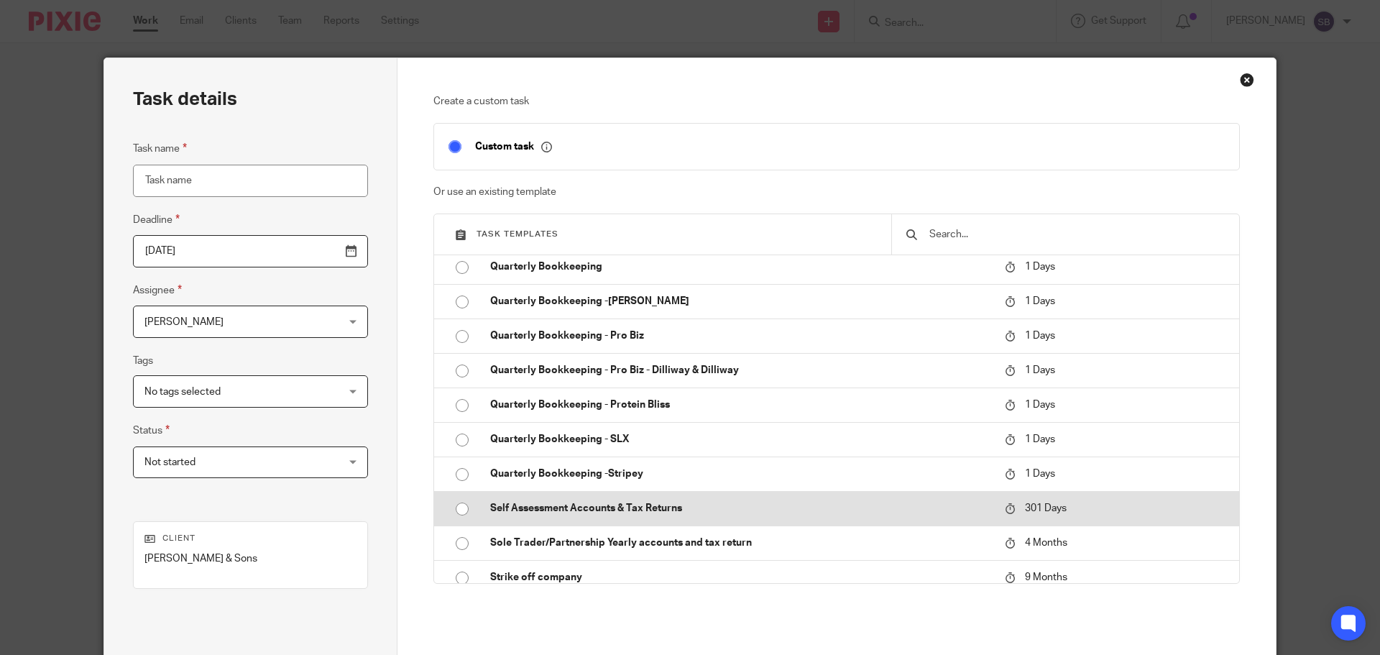
scroll to position [1941, 0]
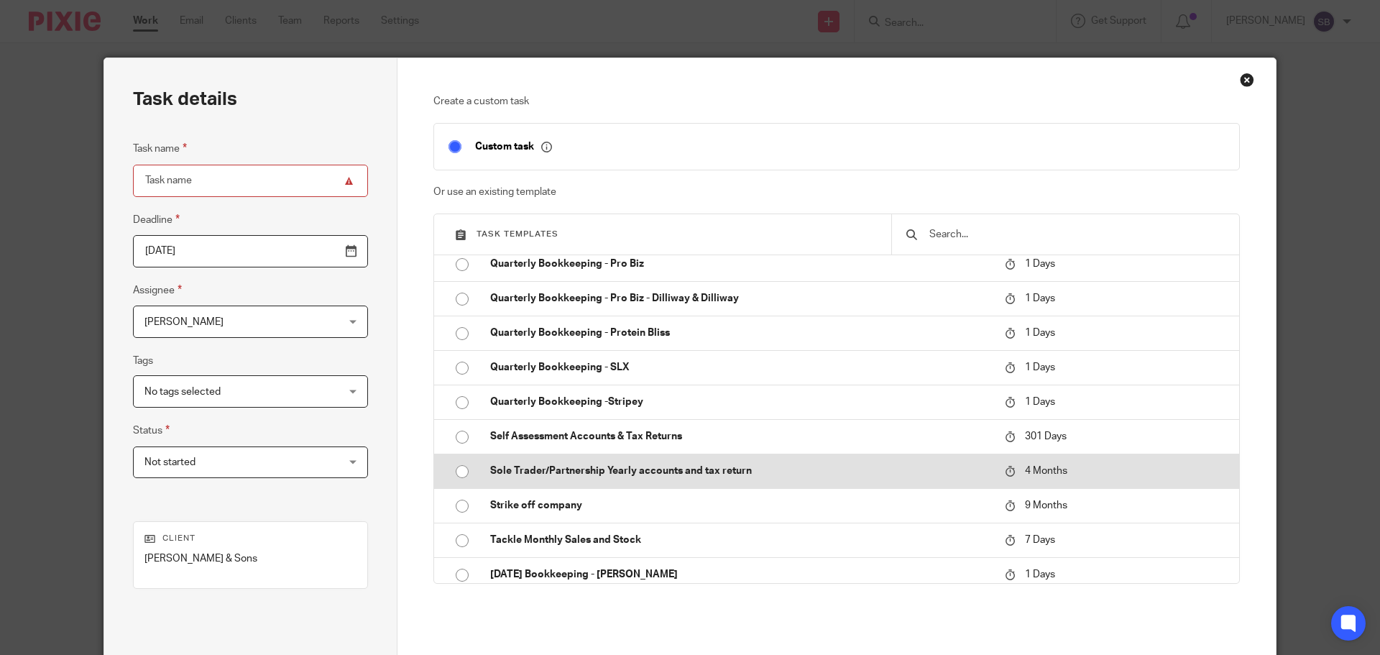
click at [455, 472] on input "radio" at bounding box center [462, 471] width 27 height 27
type input "2025-12-14"
type input "Sole Trader/Partnership Yearly accounts and tax return"
checkbox input "false"
radio input "false"
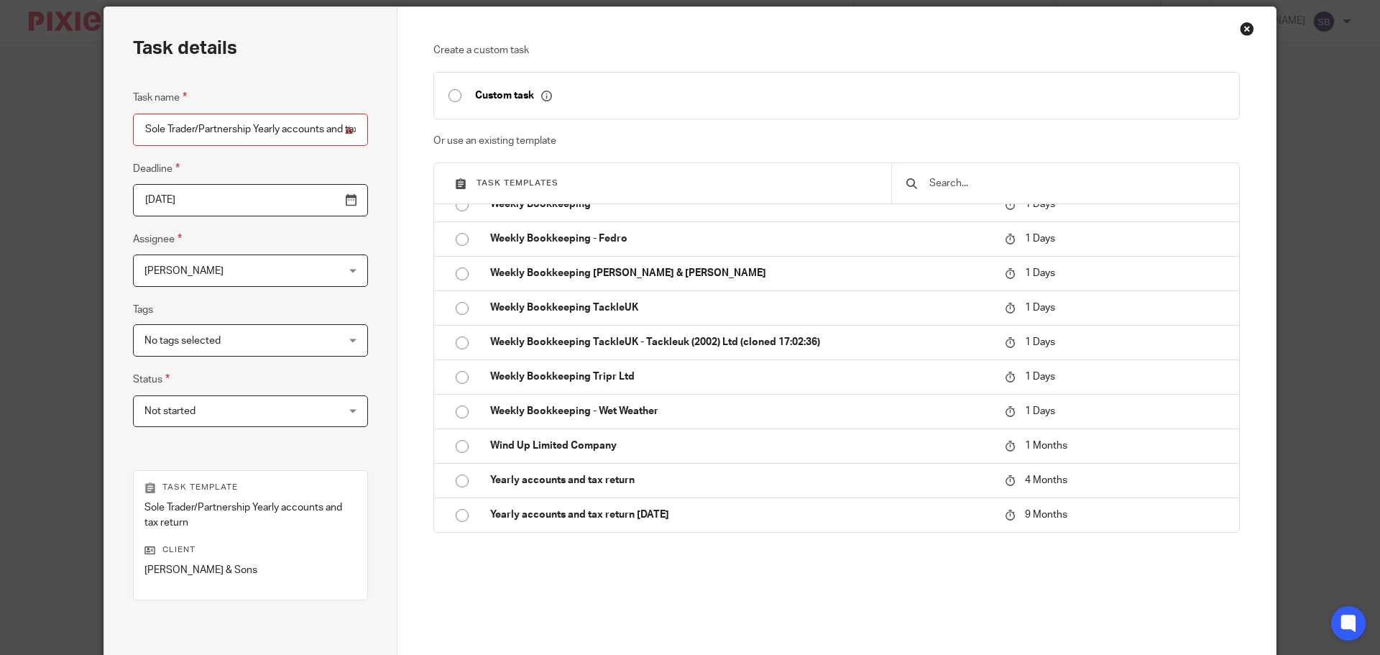
scroll to position [209, 0]
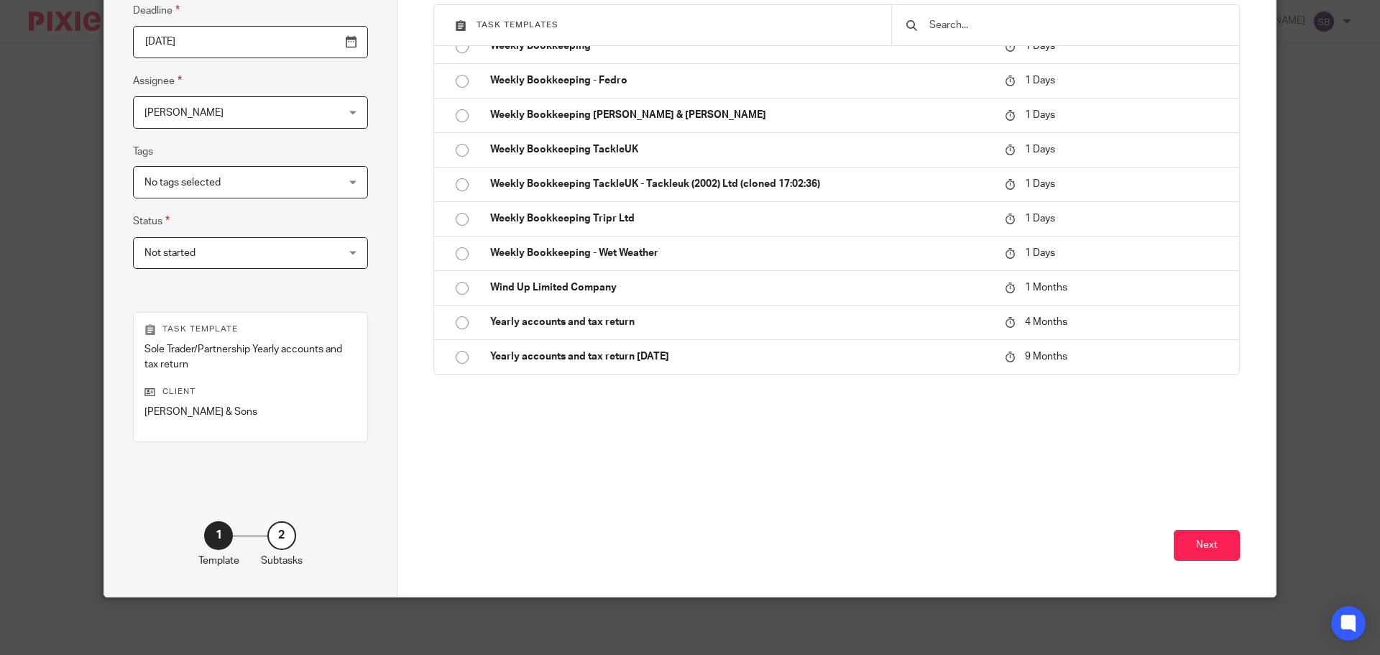
click at [322, 185] on div "No tags selected" at bounding box center [250, 182] width 235 height 32
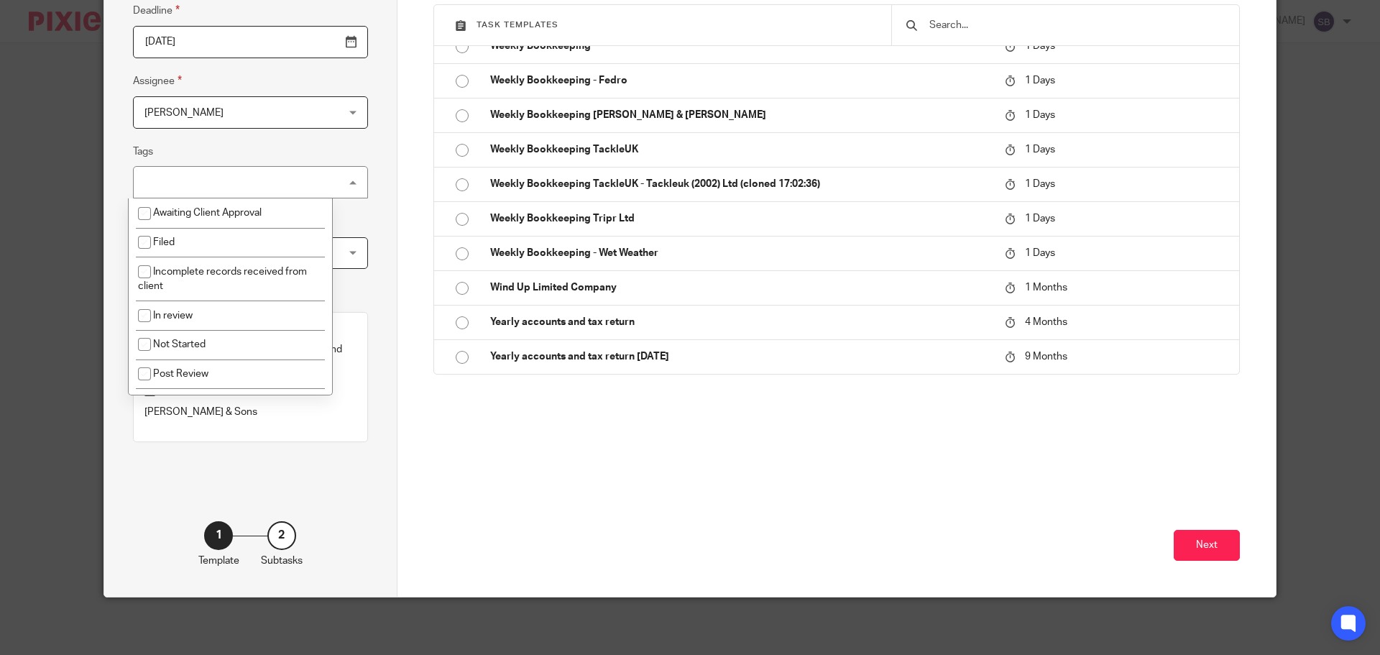
click at [322, 185] on div "No tags selected" at bounding box center [250, 182] width 235 height 32
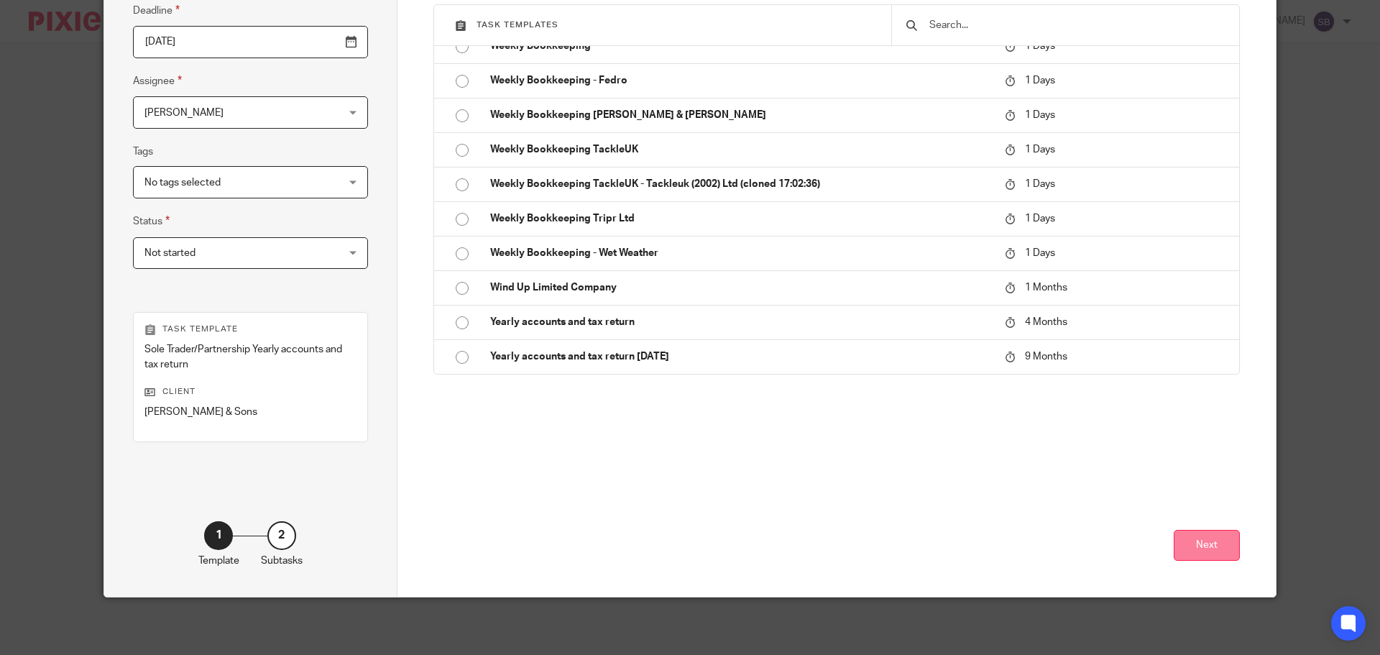
click at [1207, 552] on button "Next" at bounding box center [1207, 545] width 66 height 31
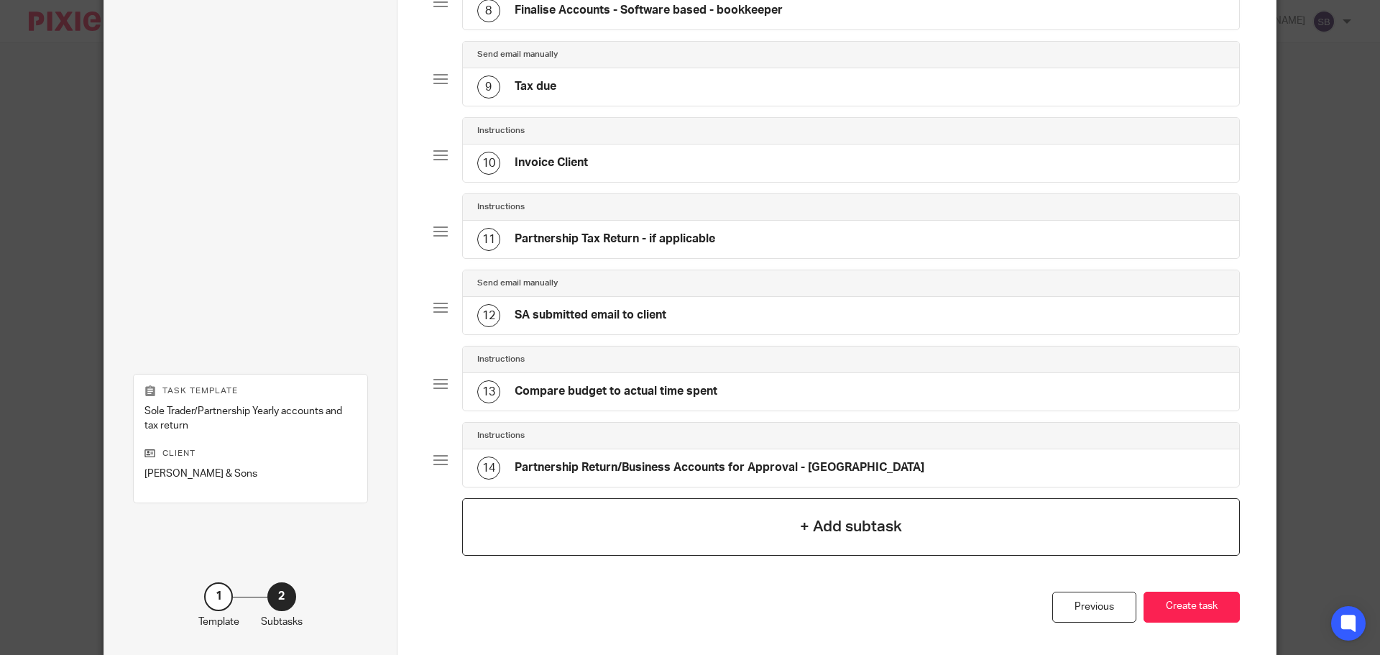
scroll to position [763, 0]
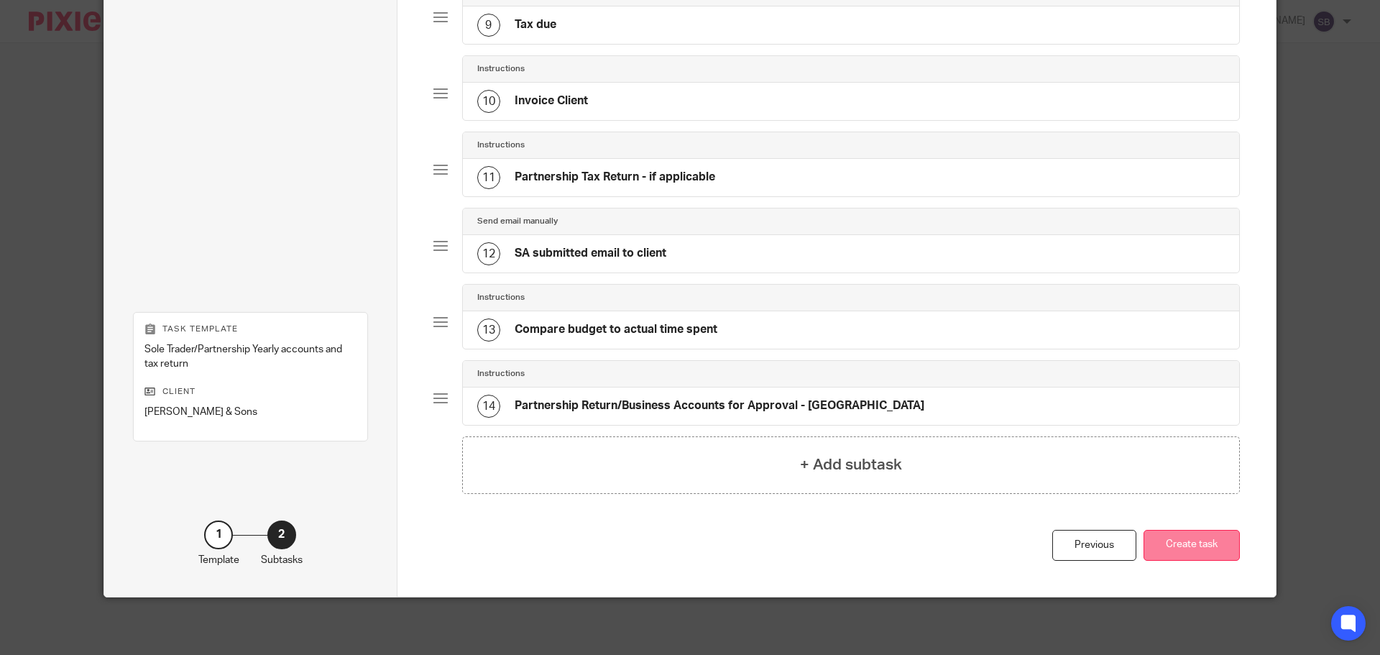
click at [1192, 547] on button "Create task" at bounding box center [1192, 545] width 96 height 31
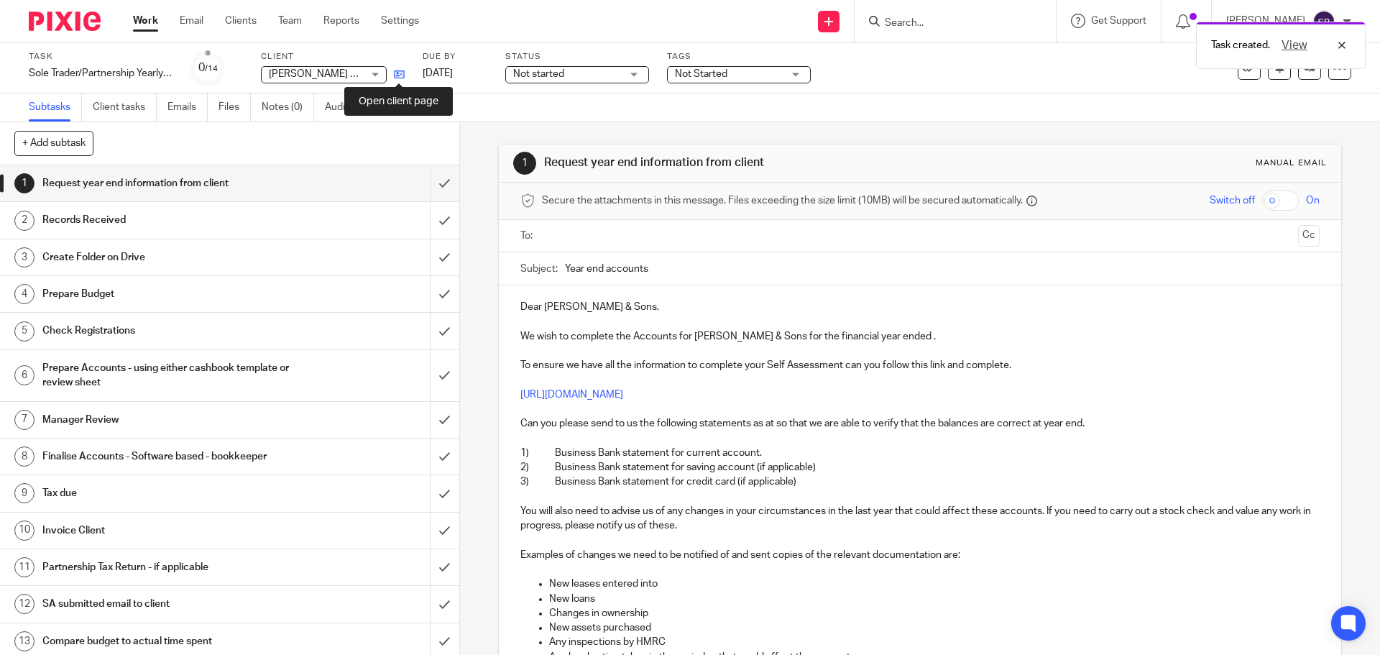
click at [403, 75] on icon at bounding box center [399, 74] width 11 height 11
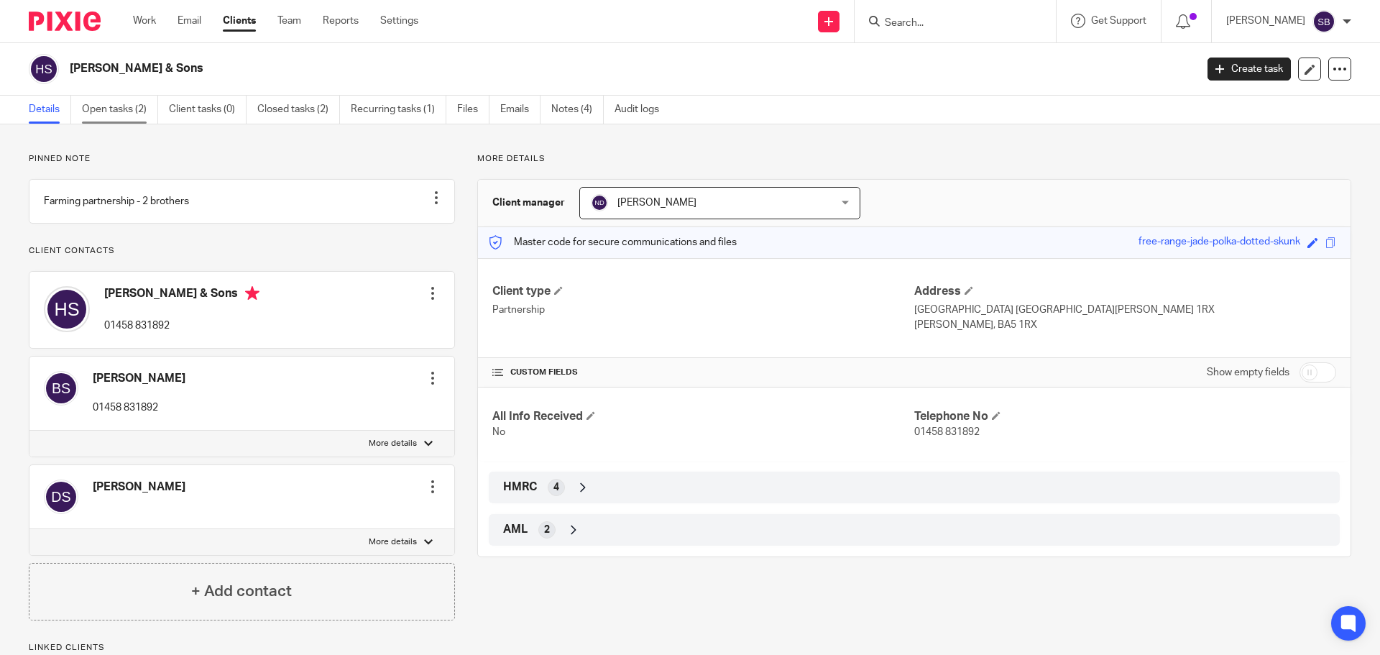
click at [110, 111] on link "Open tasks (2)" at bounding box center [120, 110] width 76 height 28
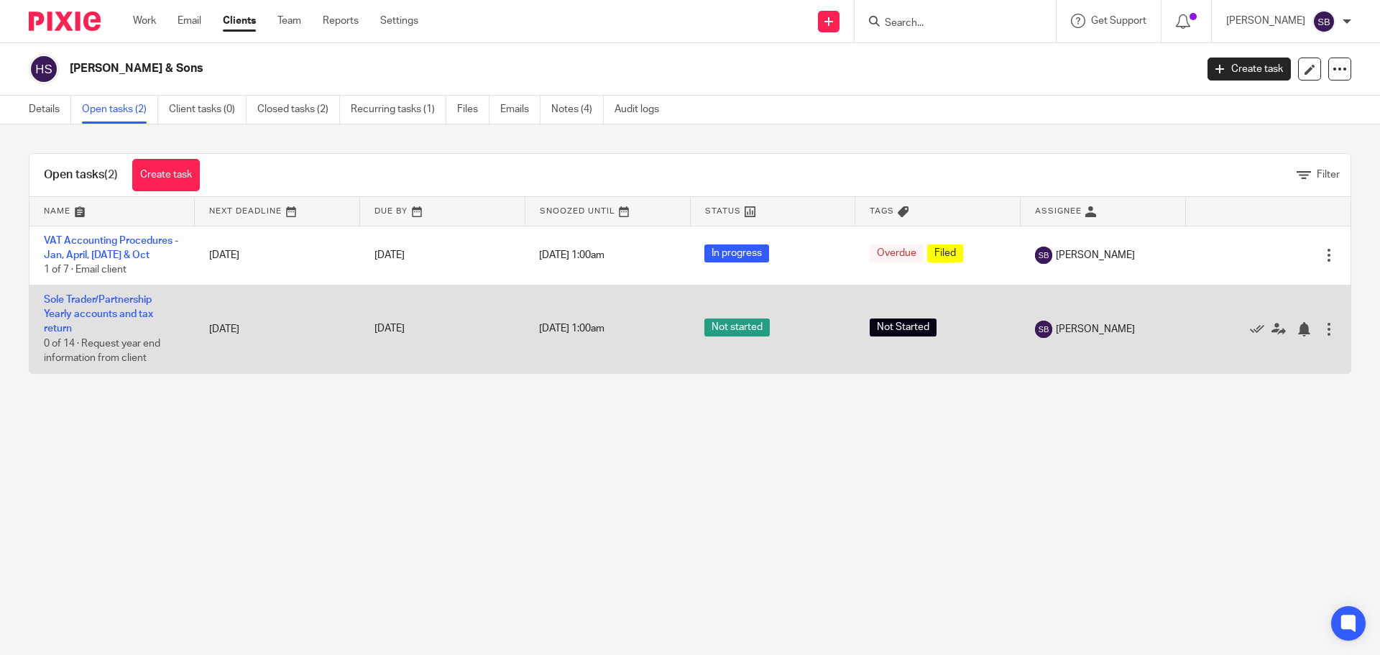
click at [1322, 329] on div at bounding box center [1329, 329] width 14 height 14
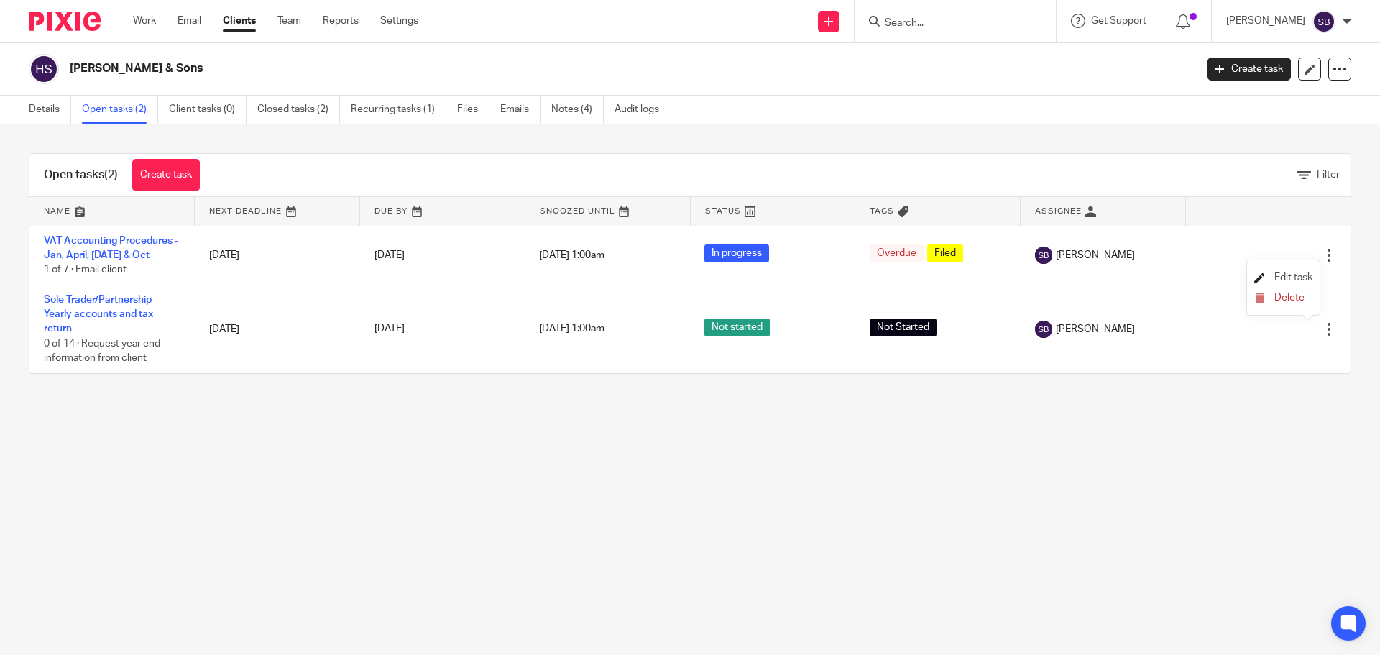
click at [1294, 273] on span "Edit task" at bounding box center [1294, 277] width 38 height 10
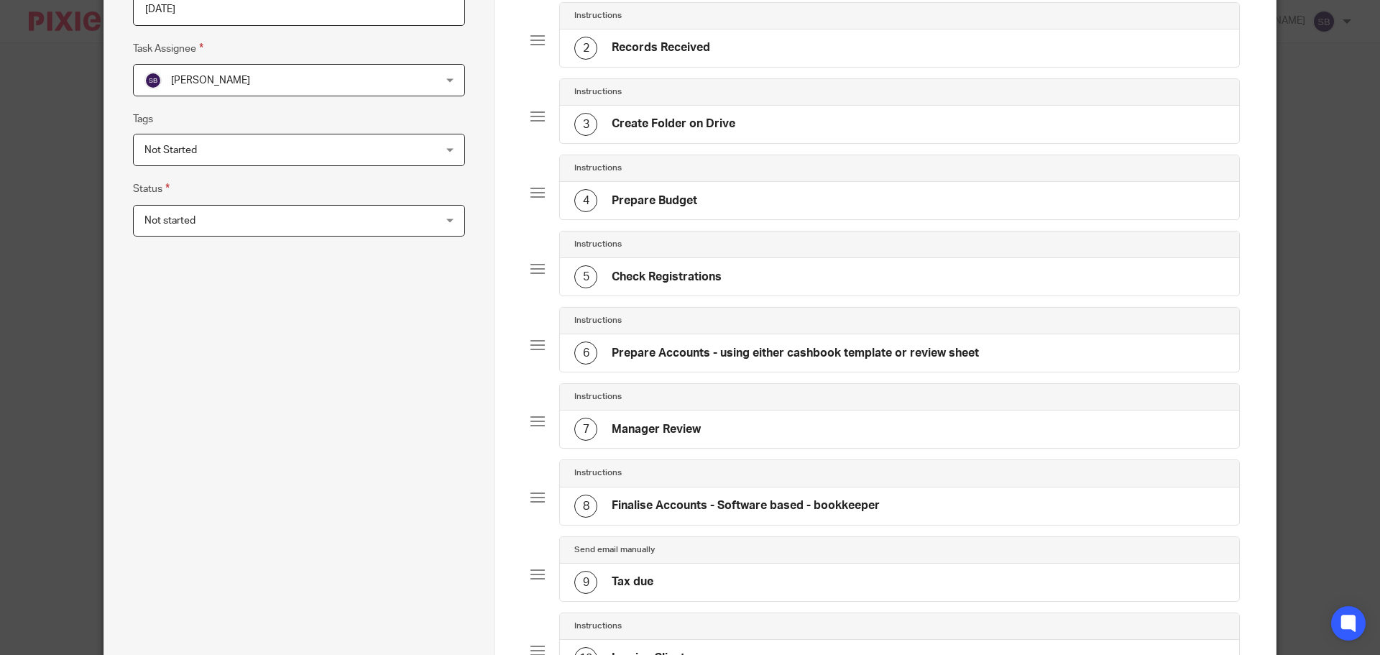
scroll to position [8, 0]
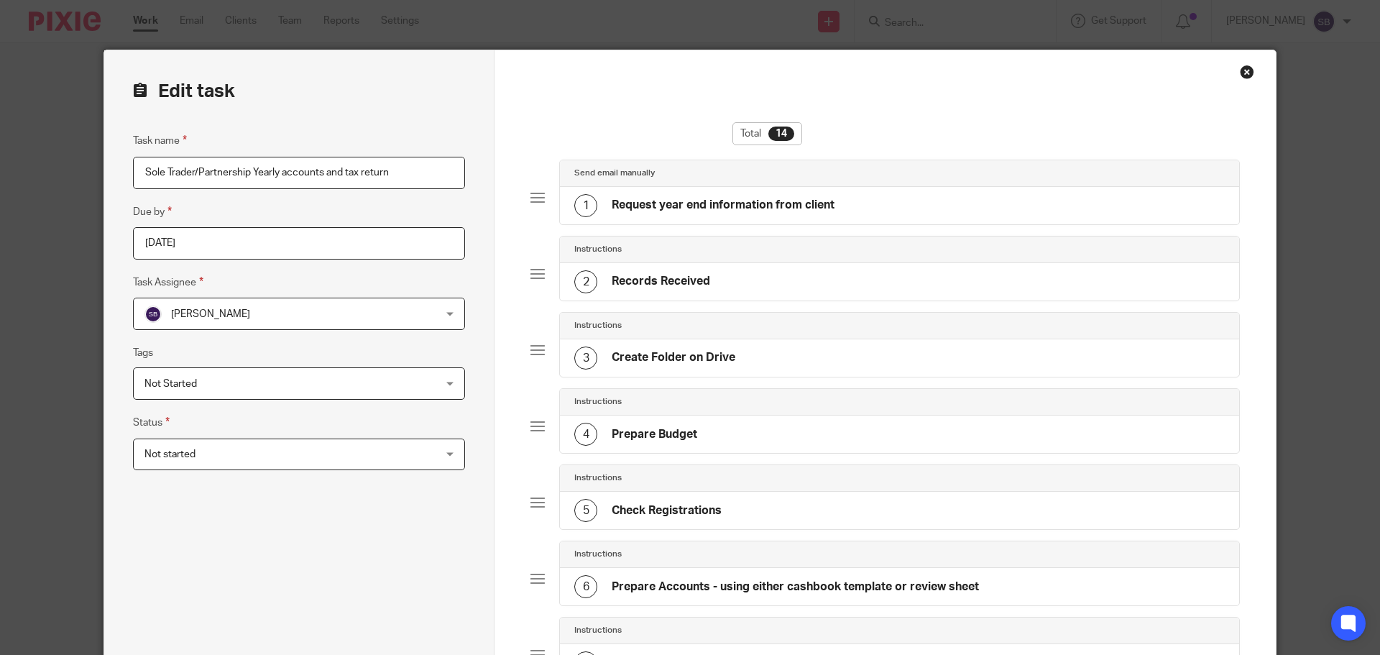
click at [1240, 72] on div "Close this dialog window" at bounding box center [1247, 72] width 14 height 14
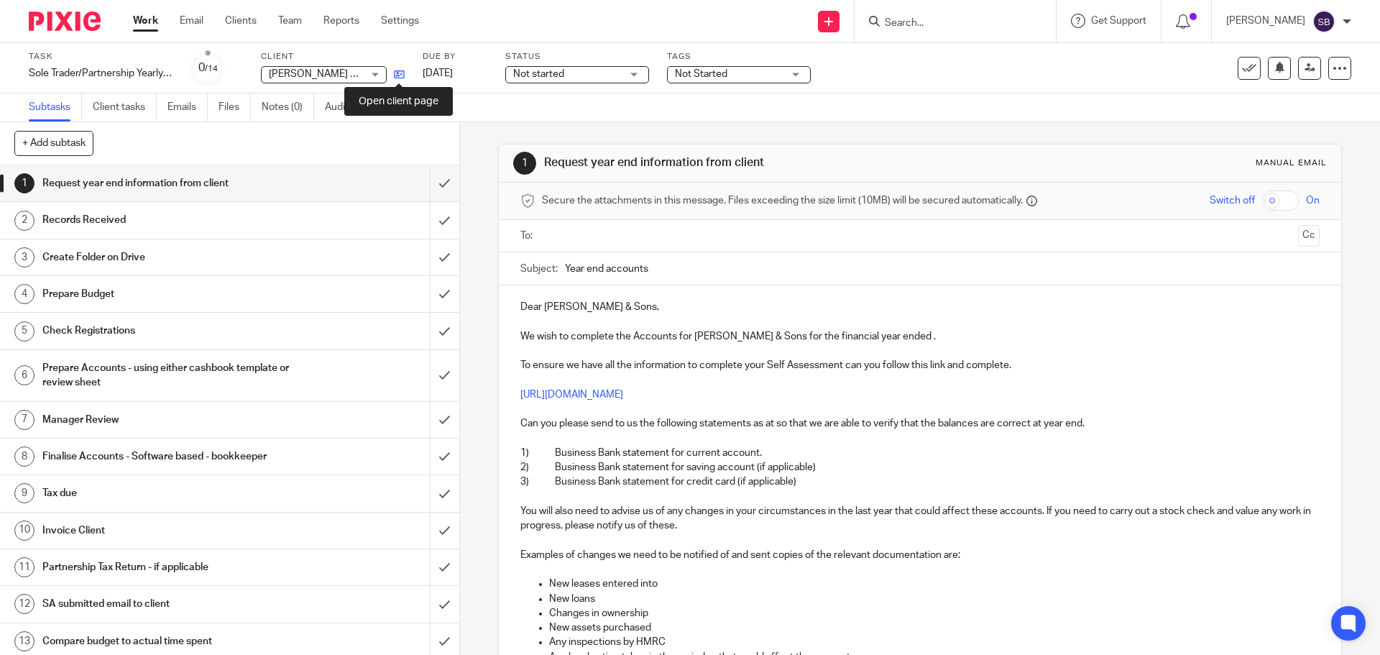
click at [403, 78] on icon at bounding box center [399, 74] width 11 height 11
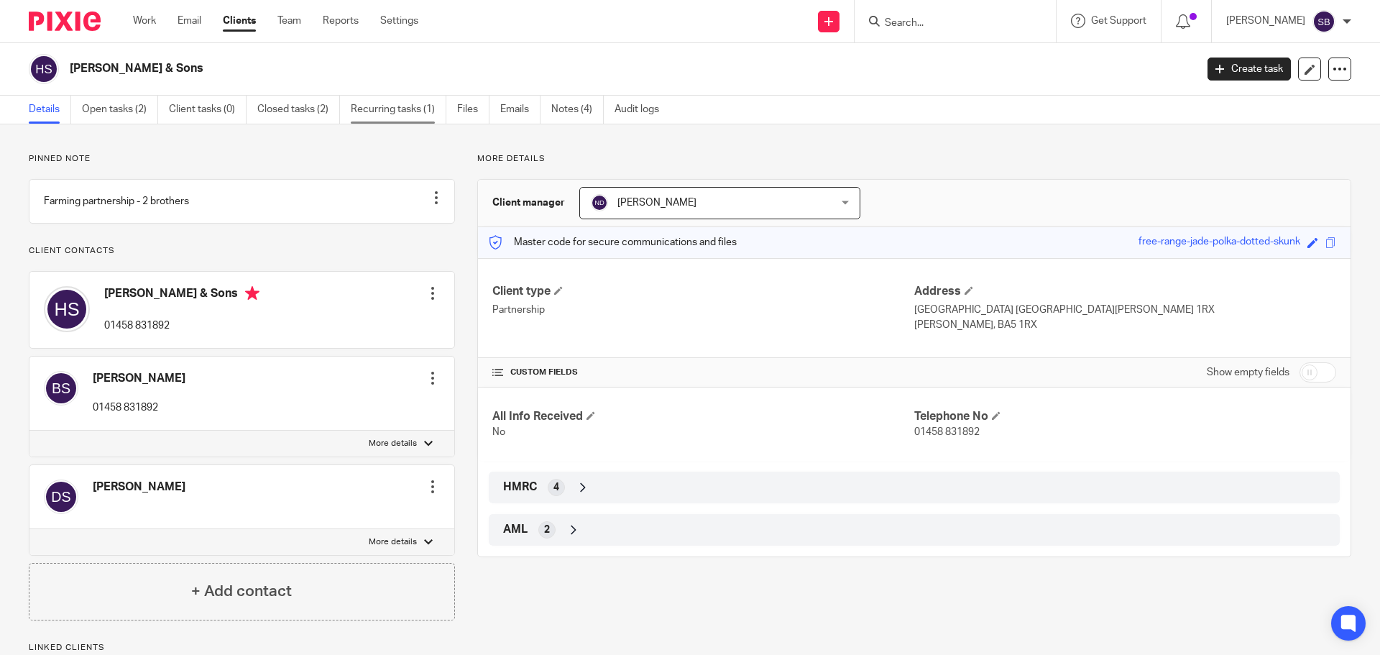
click at [407, 109] on link "Recurring tasks (1)" at bounding box center [399, 110] width 96 height 28
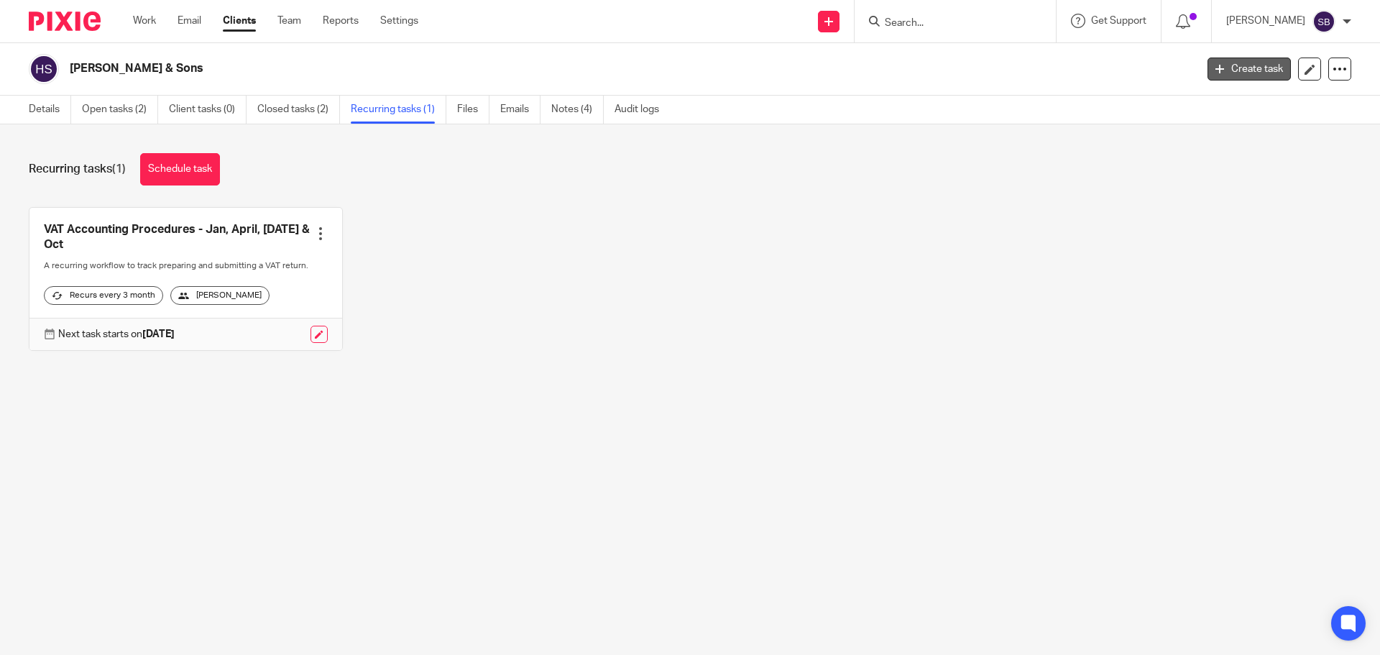
click at [1248, 68] on link "Create task" at bounding box center [1249, 69] width 83 height 23
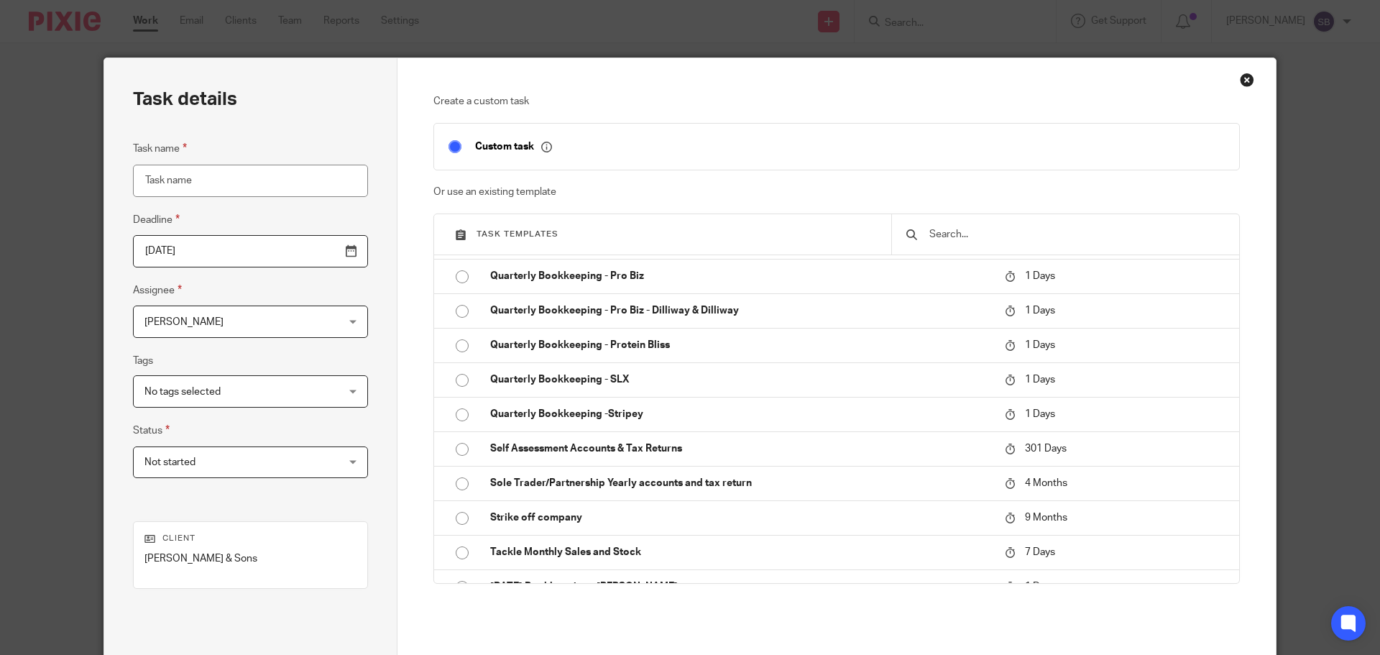
scroll to position [1941, 0]
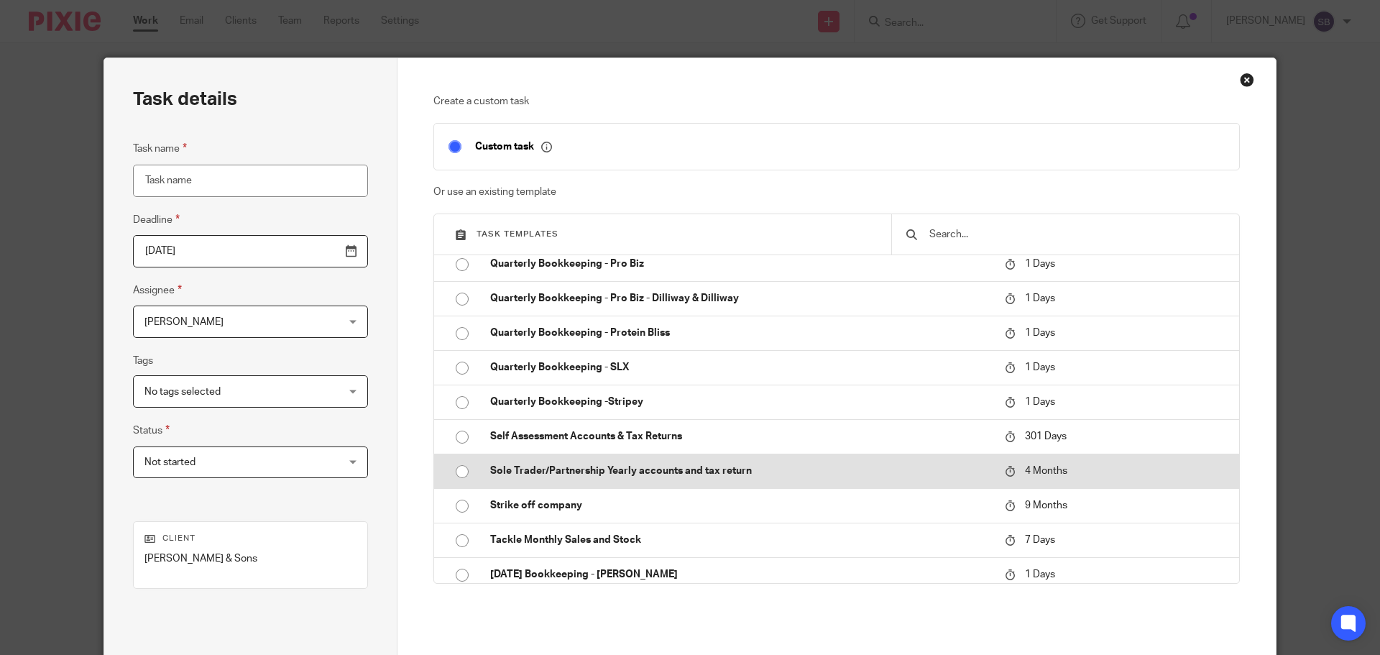
click at [456, 474] on input "radio" at bounding box center [462, 471] width 27 height 27
type input "2025-12-14"
type input "Sole Trader/Partnership Yearly accounts and tax return"
checkbox input "false"
radio input "false"
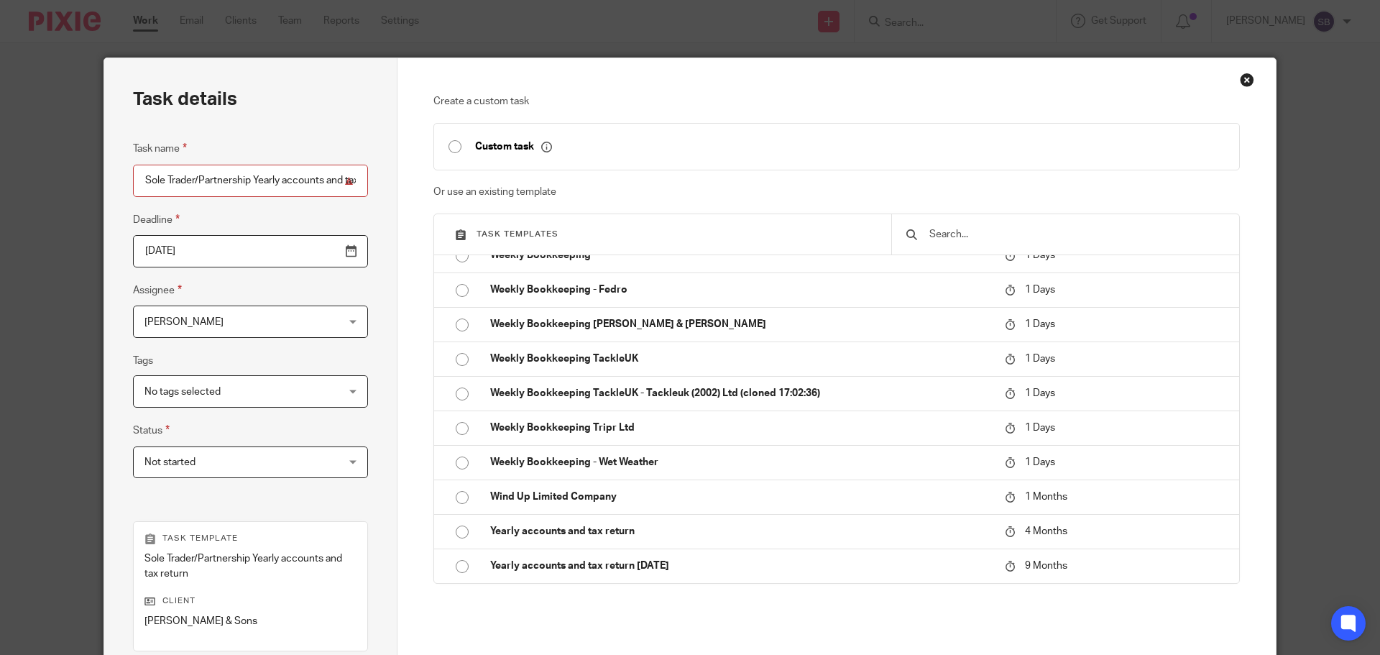
scroll to position [209, 0]
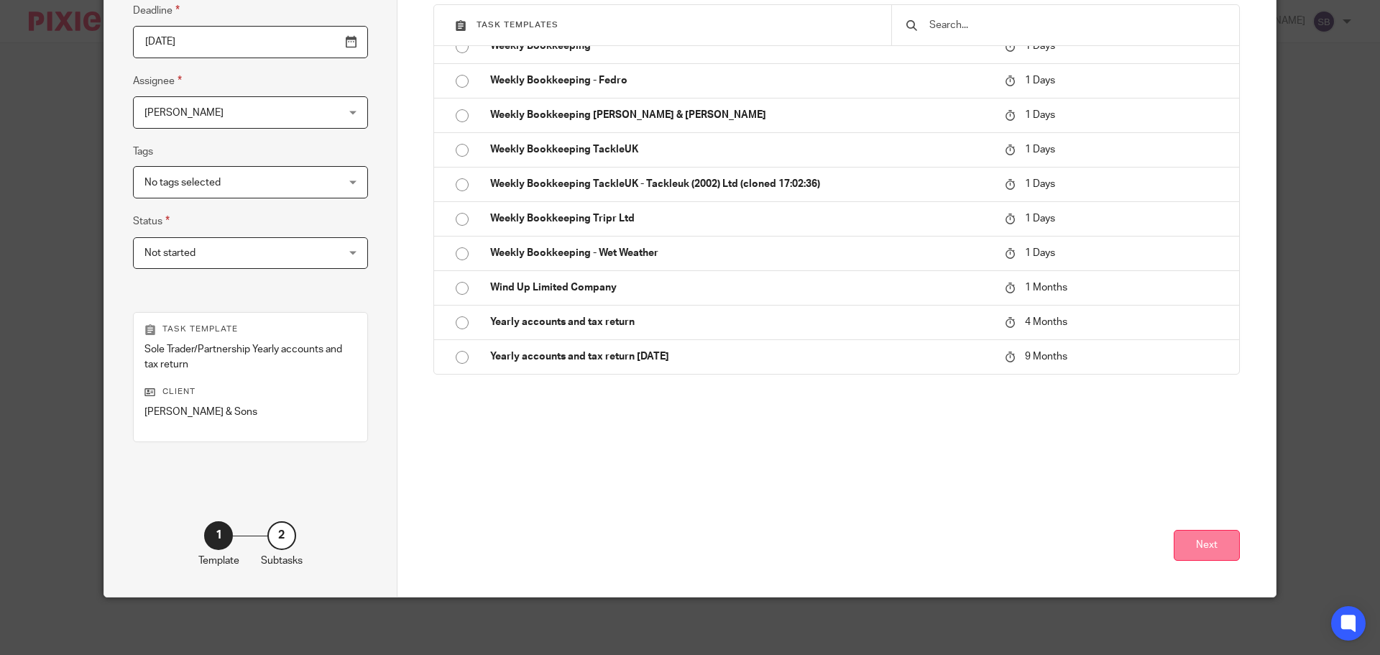
click at [1206, 553] on button "Next" at bounding box center [1207, 545] width 66 height 31
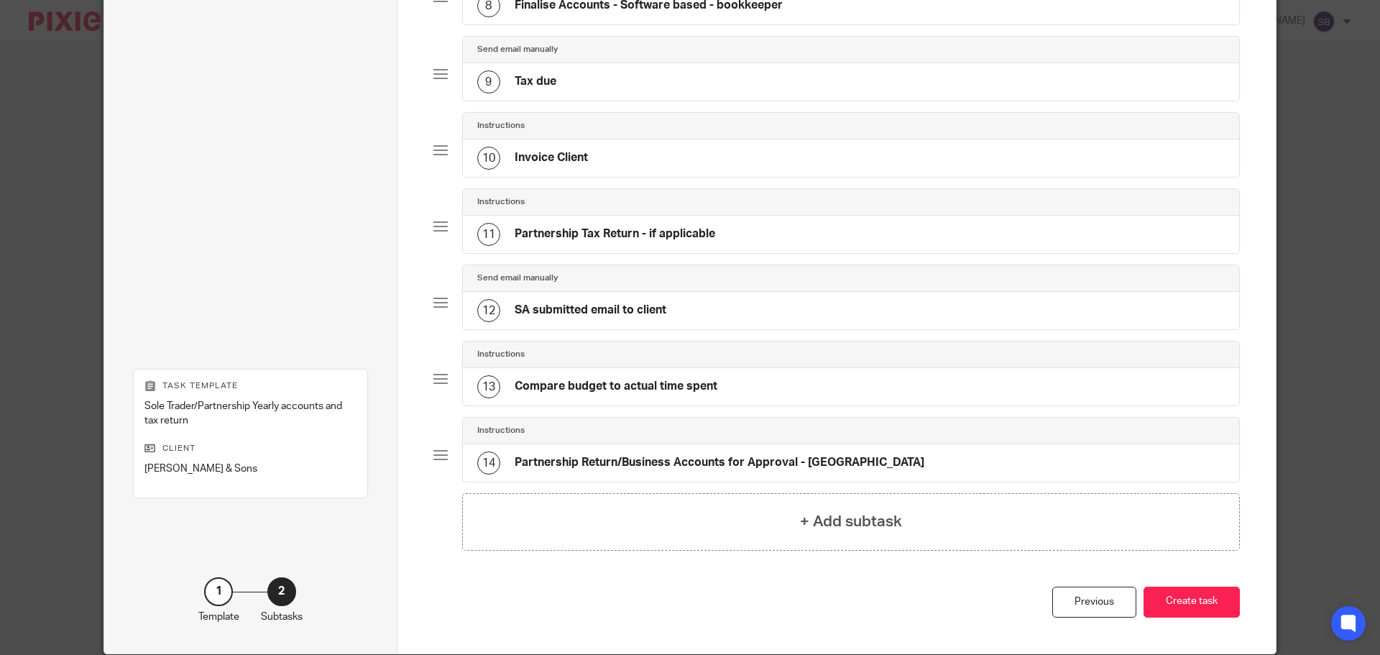
scroll to position [763, 0]
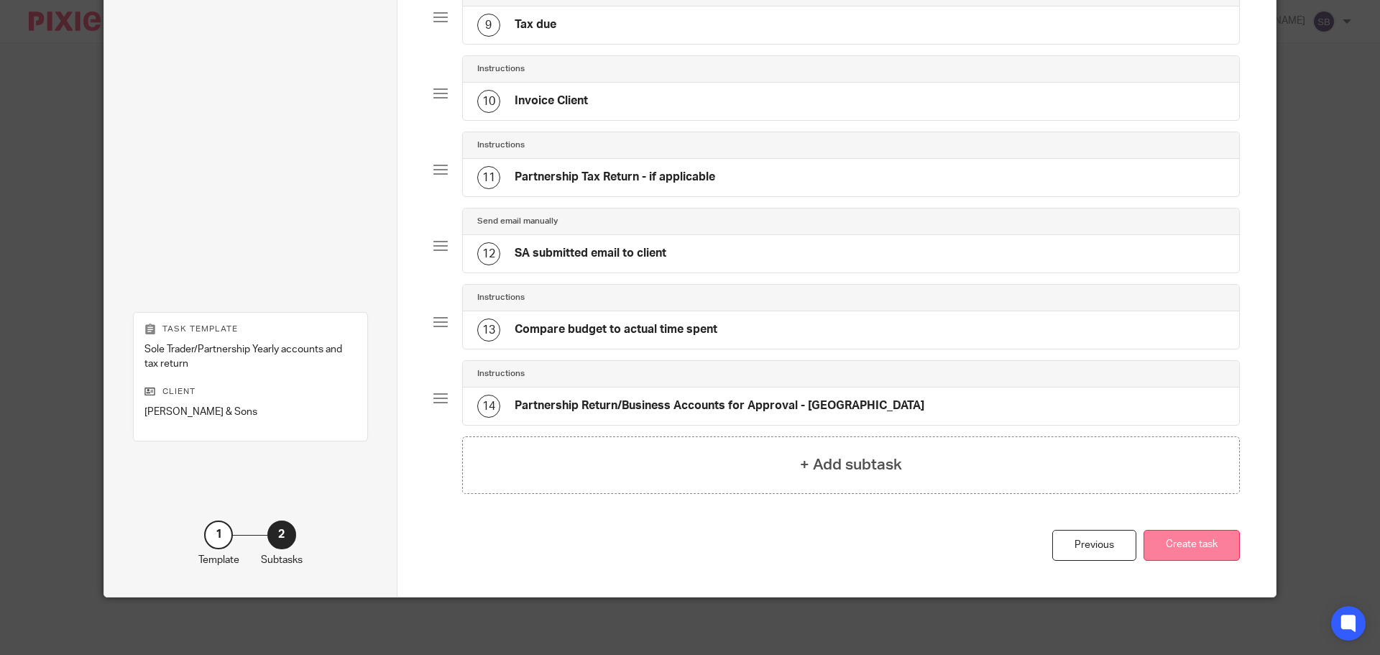
click at [1207, 551] on button "Create task" at bounding box center [1192, 545] width 96 height 31
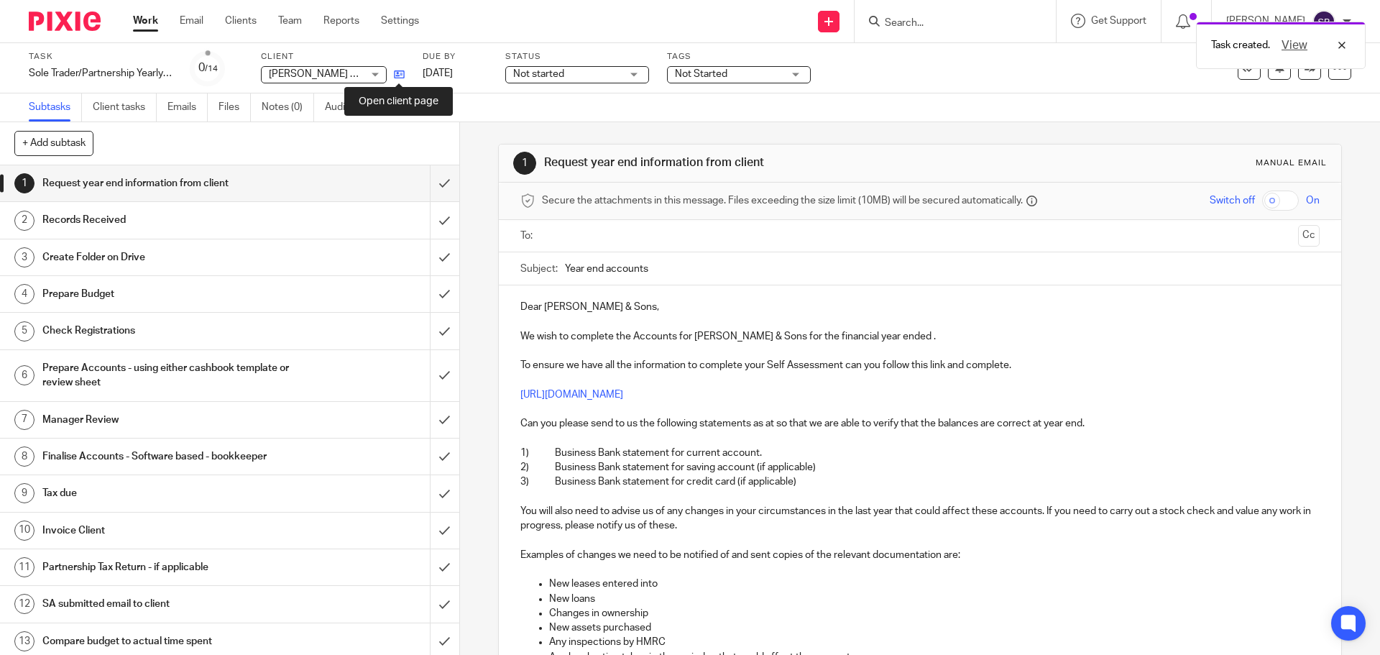
click at [403, 74] on icon at bounding box center [399, 74] width 11 height 11
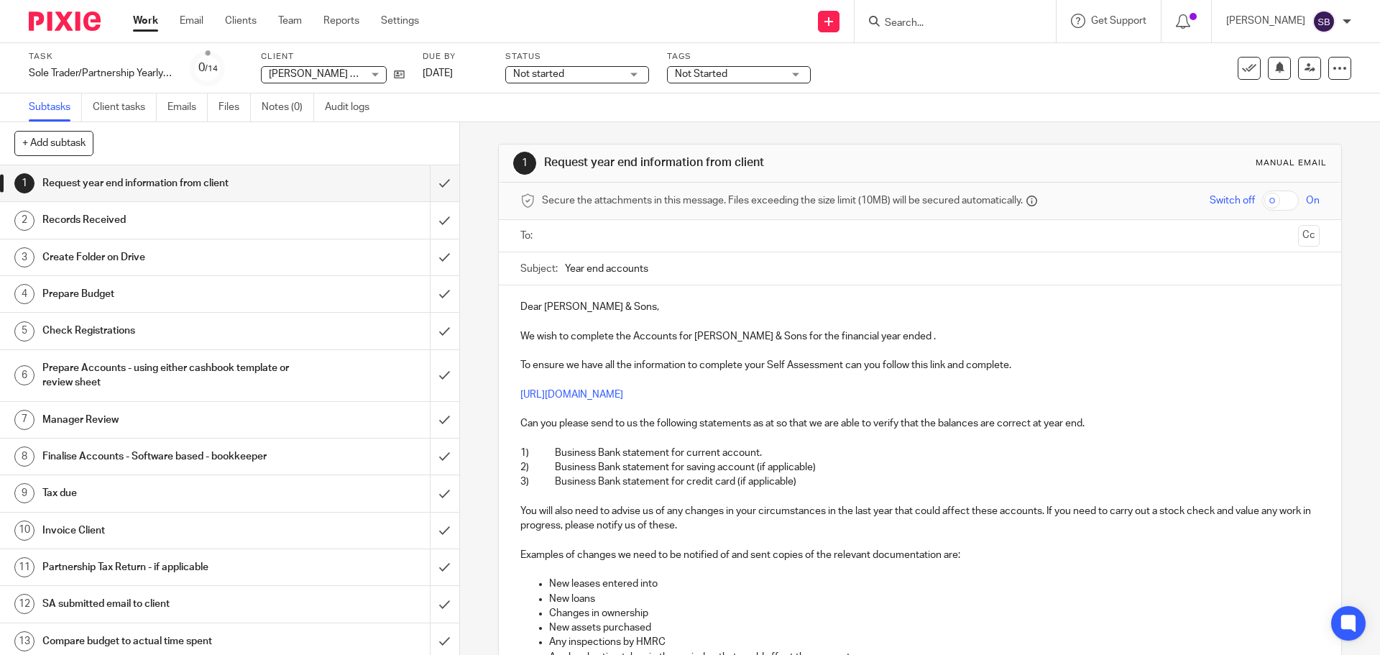
click at [970, 26] on input "Search" at bounding box center [948, 23] width 129 height 13
type input "stretched"
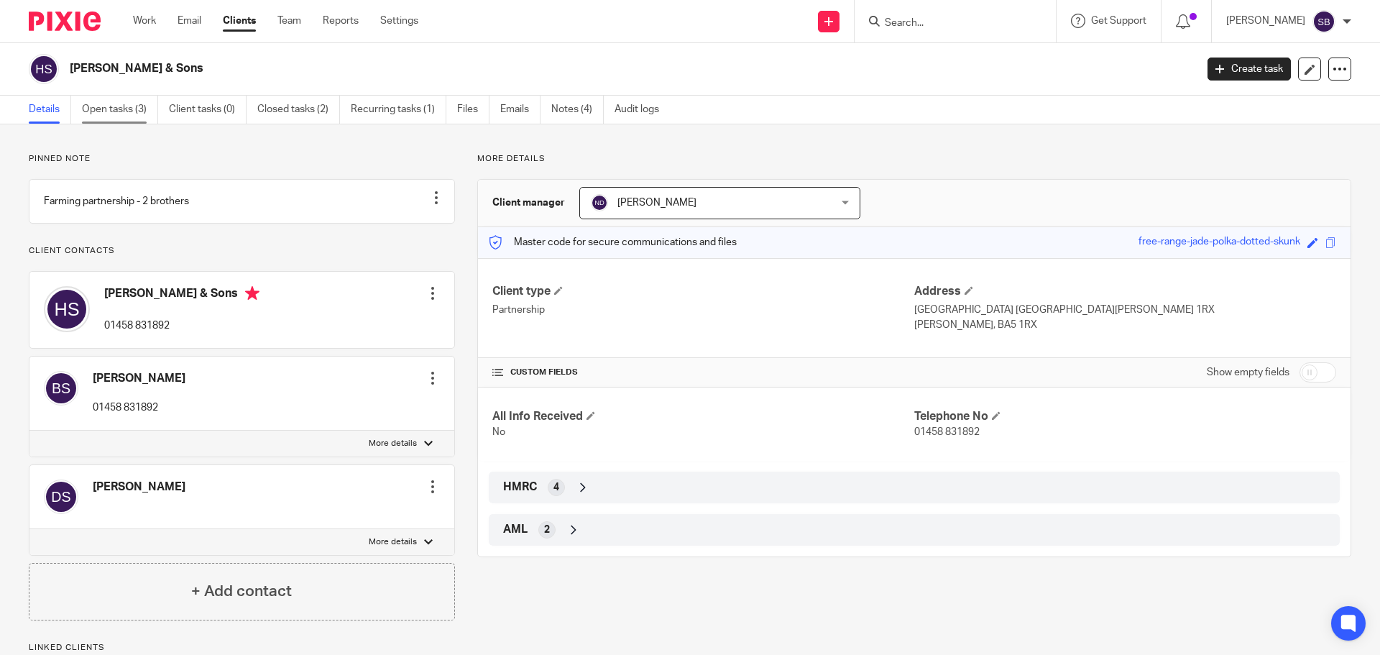
click at [91, 106] on link "Open tasks (3)" at bounding box center [120, 110] width 76 height 28
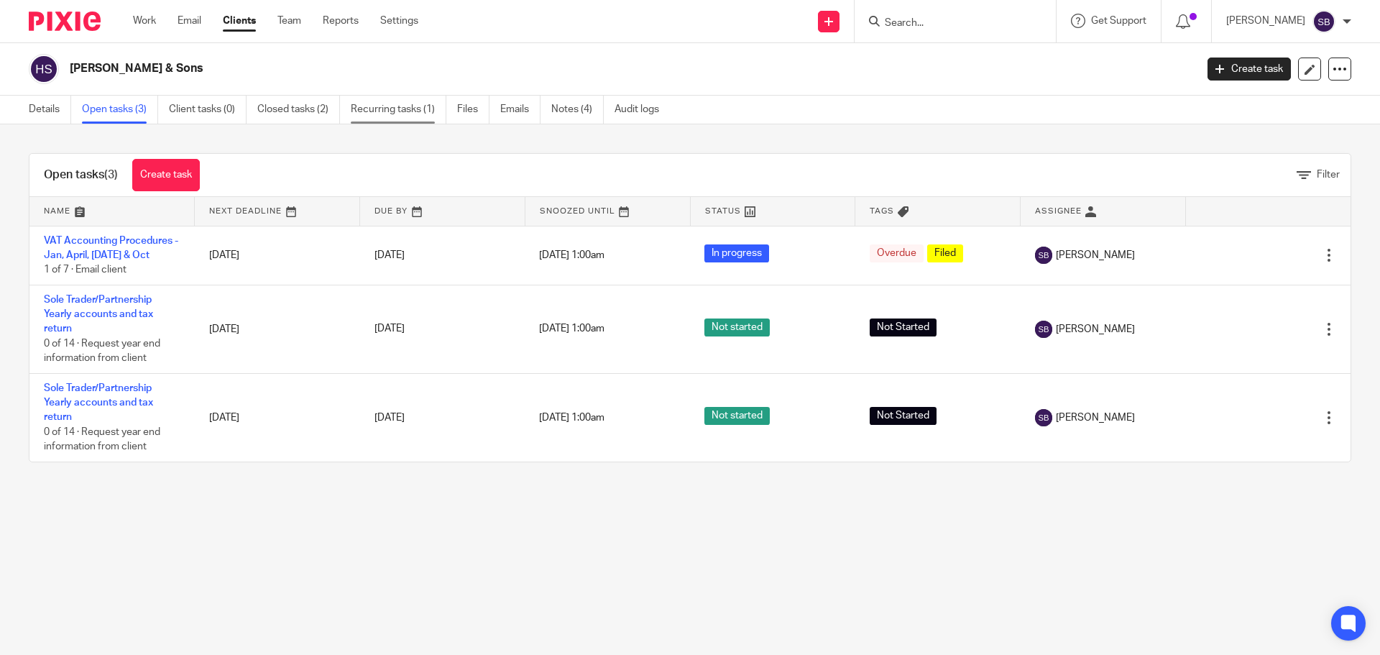
click at [396, 106] on link "Recurring tasks (1)" at bounding box center [399, 110] width 96 height 28
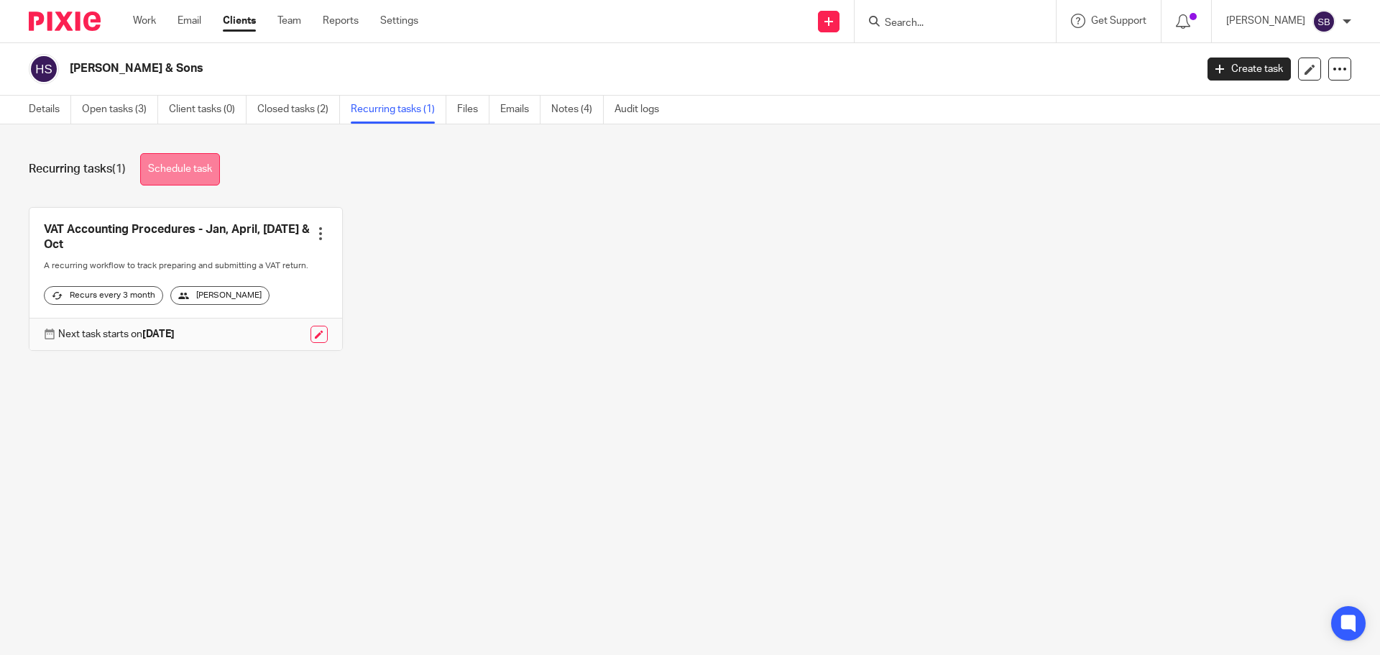
click at [176, 170] on link "Schedule task" at bounding box center [180, 169] width 80 height 32
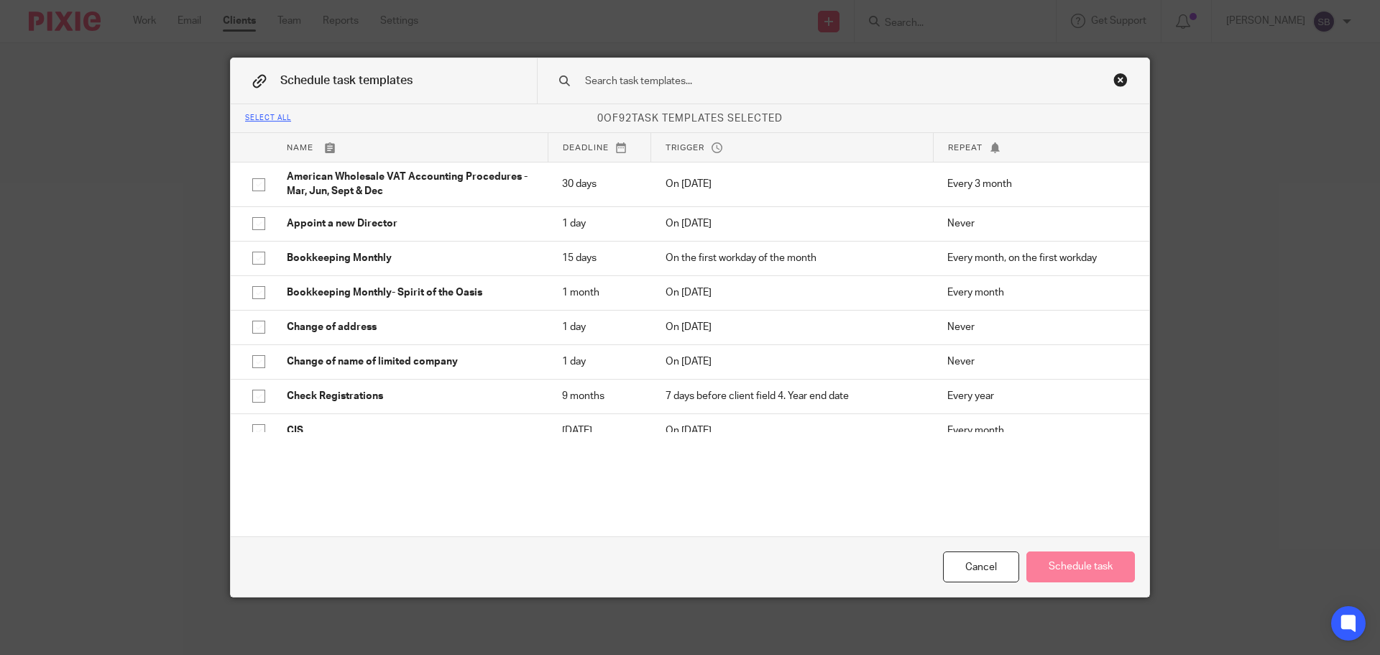
click at [1114, 80] on div "Close this dialog window" at bounding box center [1121, 80] width 14 height 14
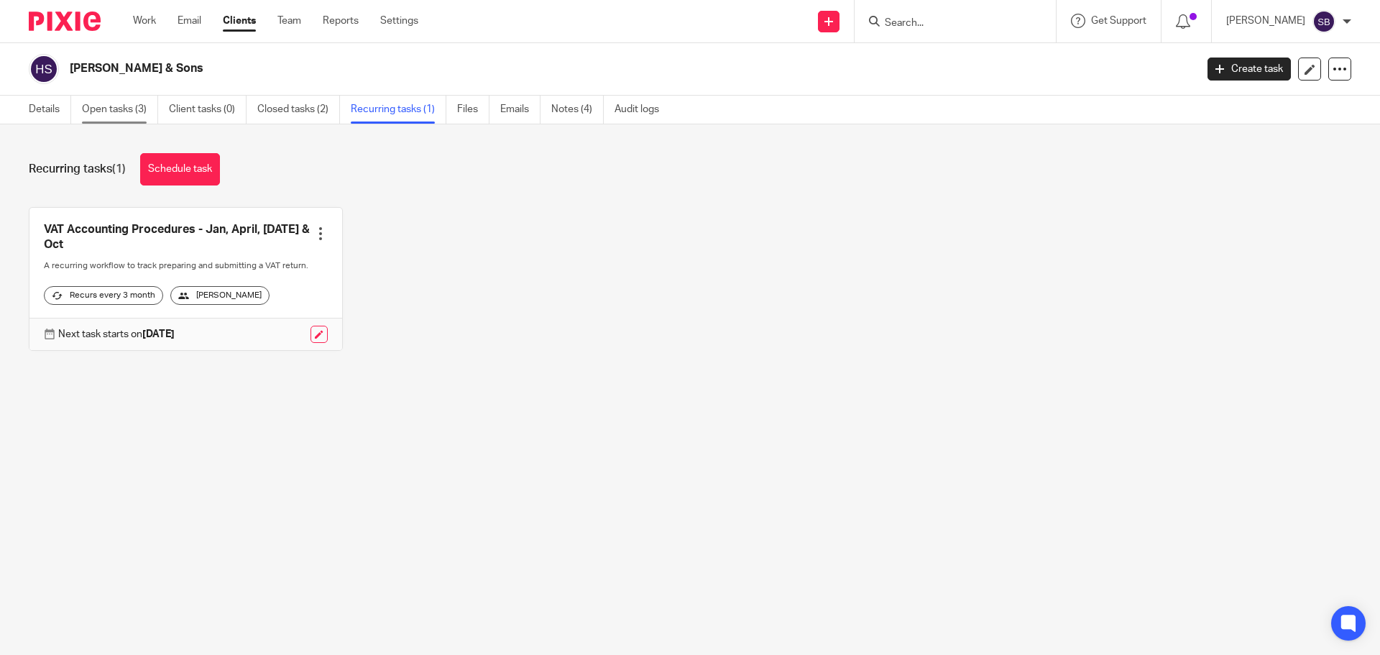
click at [124, 113] on link "Open tasks (3)" at bounding box center [120, 110] width 76 height 28
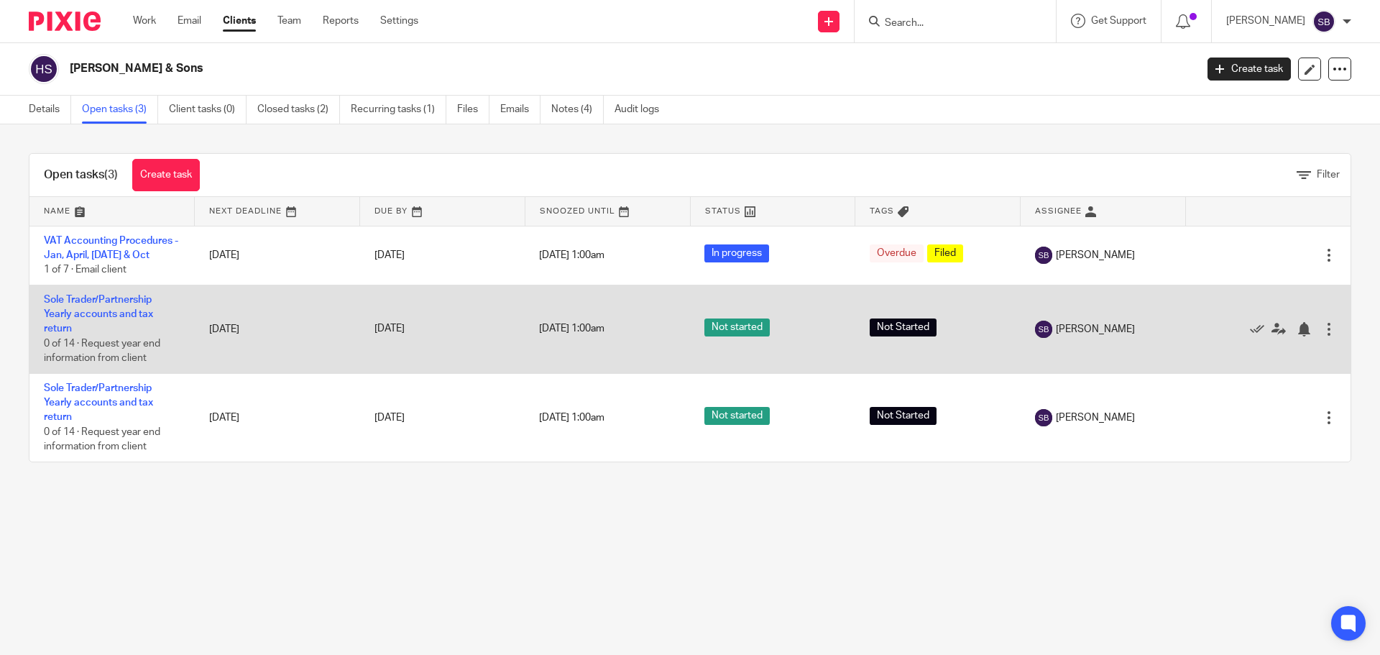
click at [1322, 326] on div at bounding box center [1329, 329] width 14 height 14
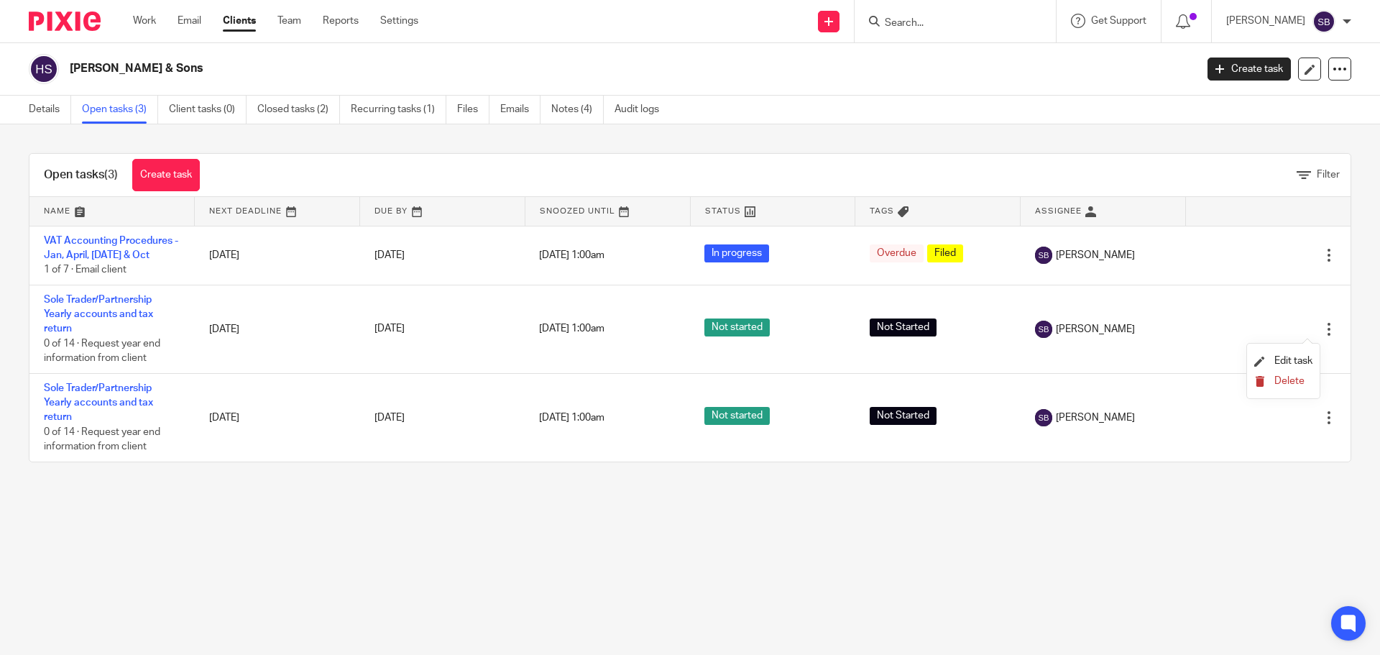
click at [1292, 384] on span "Delete" at bounding box center [1290, 381] width 30 height 10
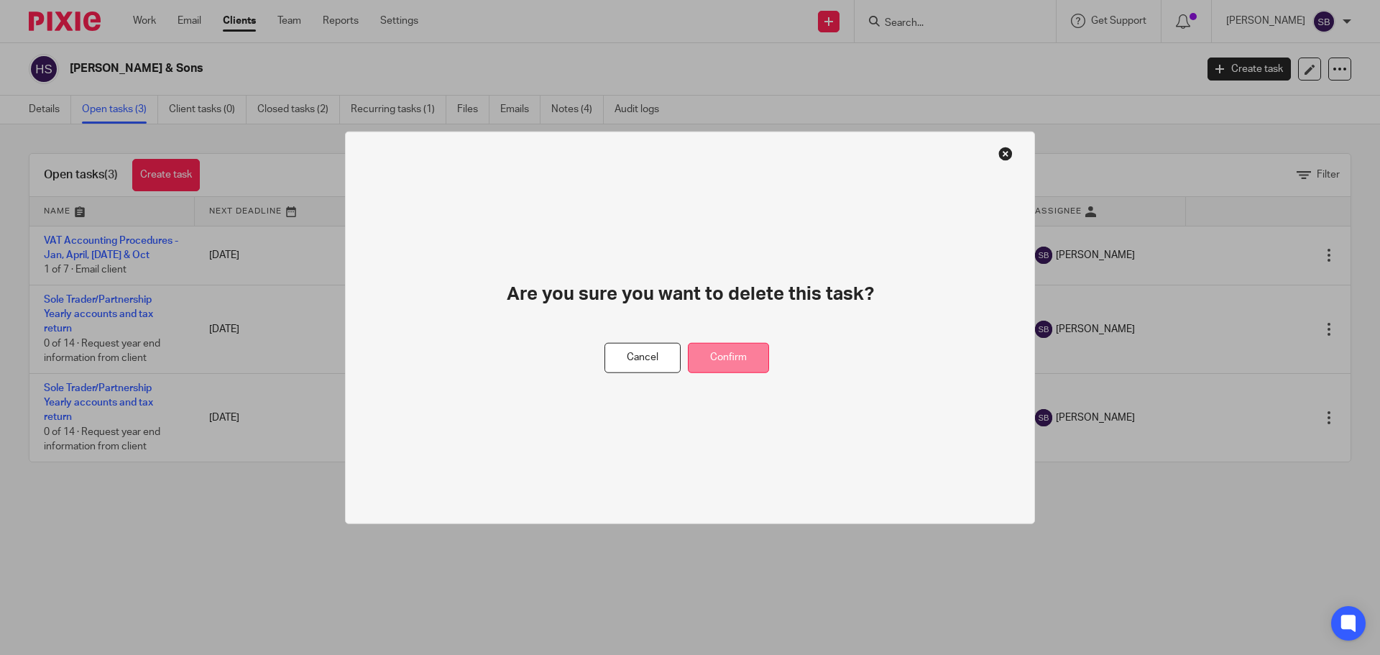
click at [733, 354] on button "Confirm" at bounding box center [728, 357] width 81 height 31
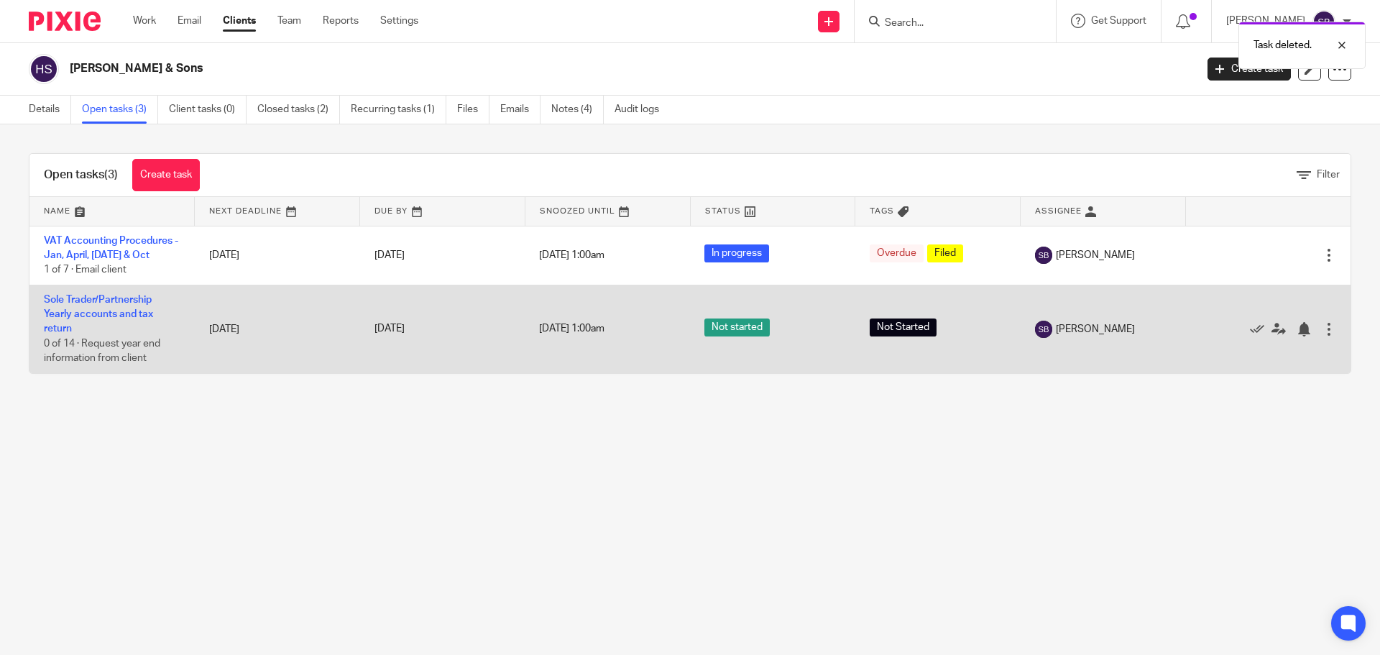
click at [1322, 324] on div at bounding box center [1329, 329] width 14 height 14
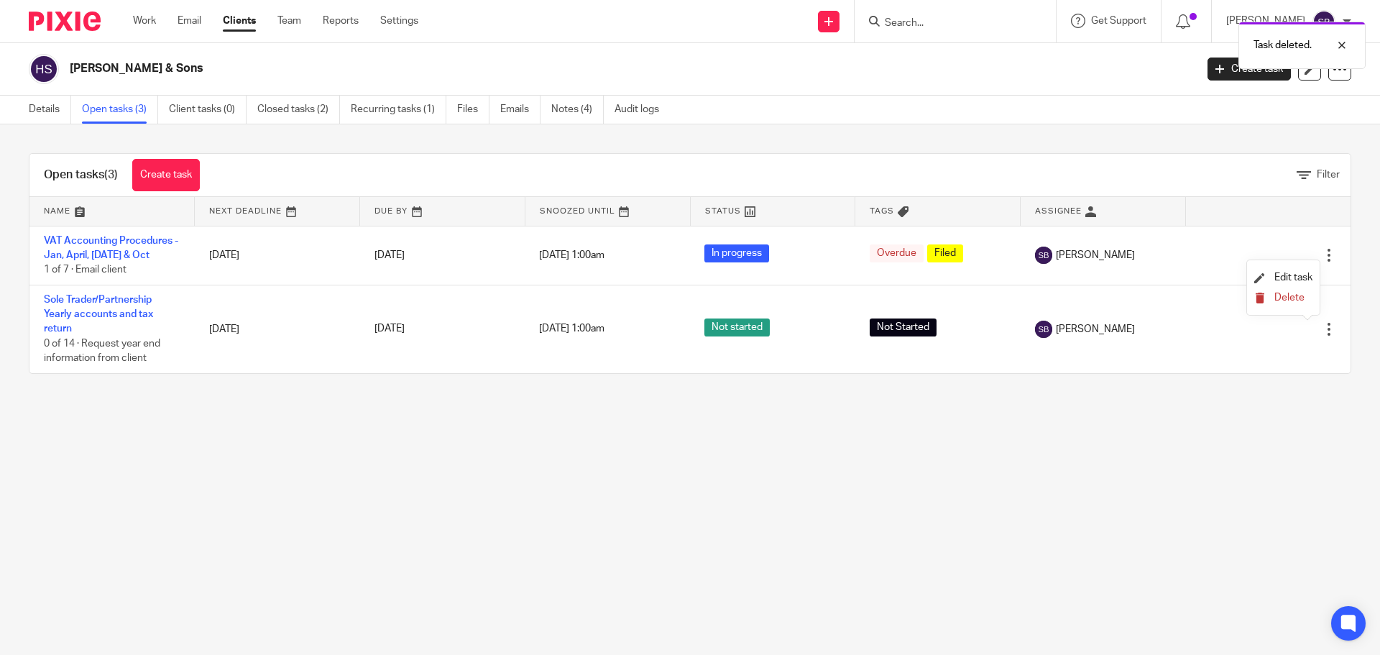
click at [1280, 299] on span "Delete" at bounding box center [1290, 298] width 30 height 10
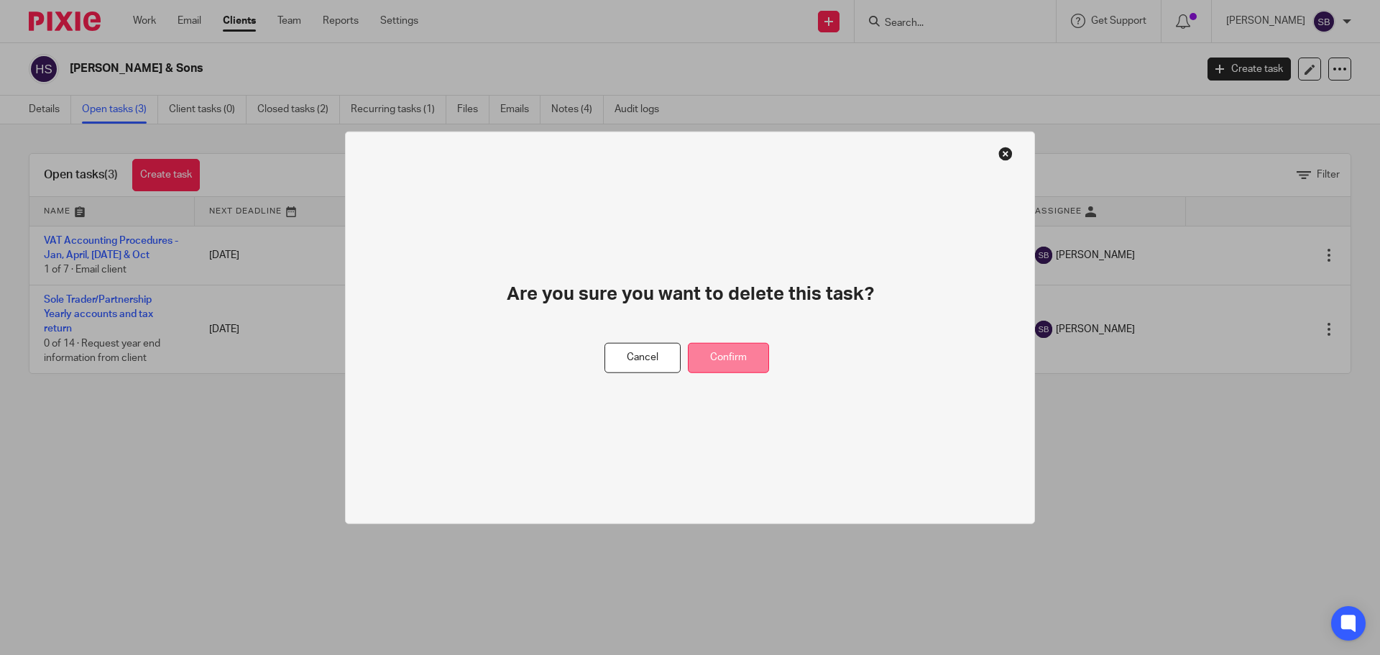
click at [730, 362] on button "Confirm" at bounding box center [728, 357] width 81 height 31
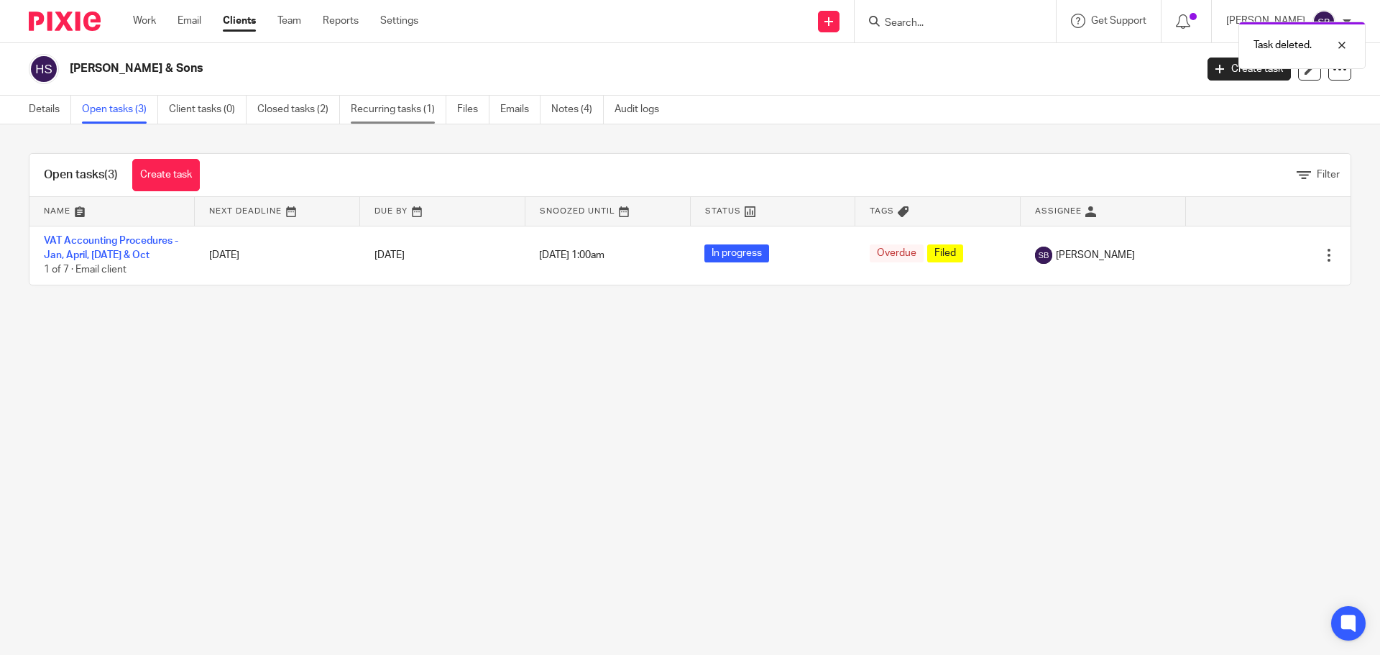
click at [392, 110] on link "Recurring tasks (1)" at bounding box center [399, 110] width 96 height 28
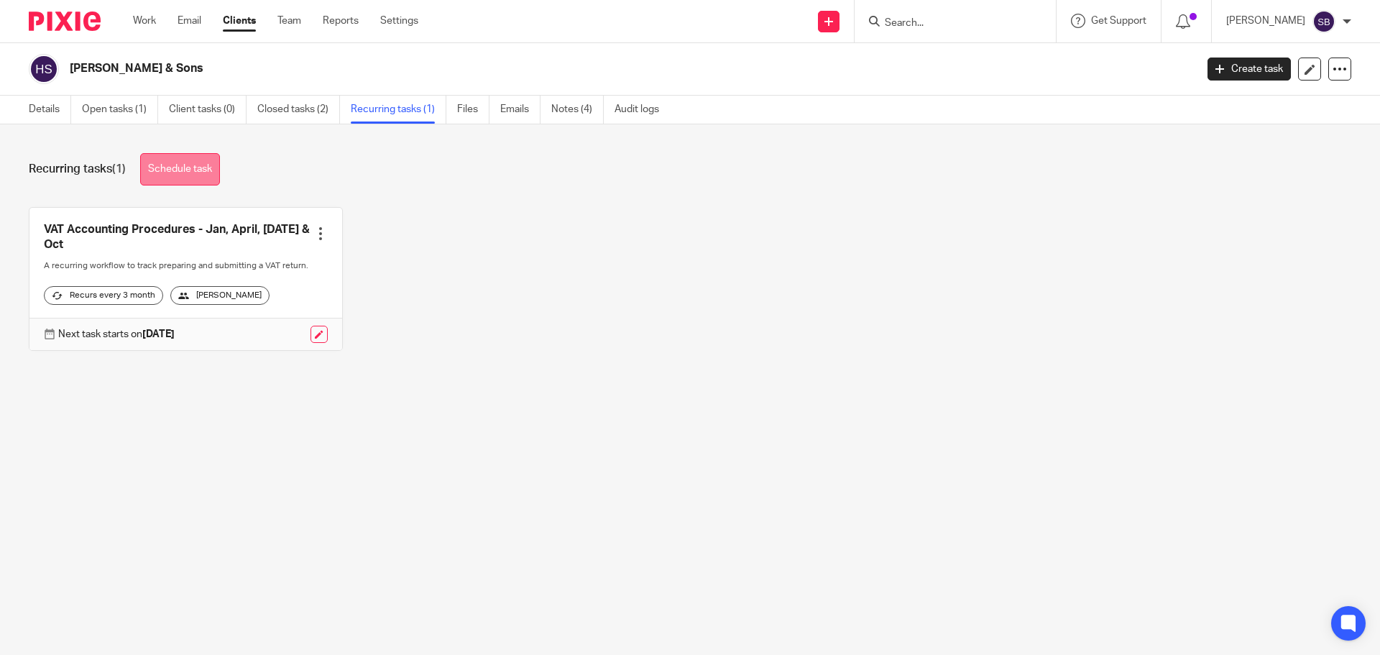
click at [173, 178] on link "Schedule task" at bounding box center [180, 169] width 80 height 32
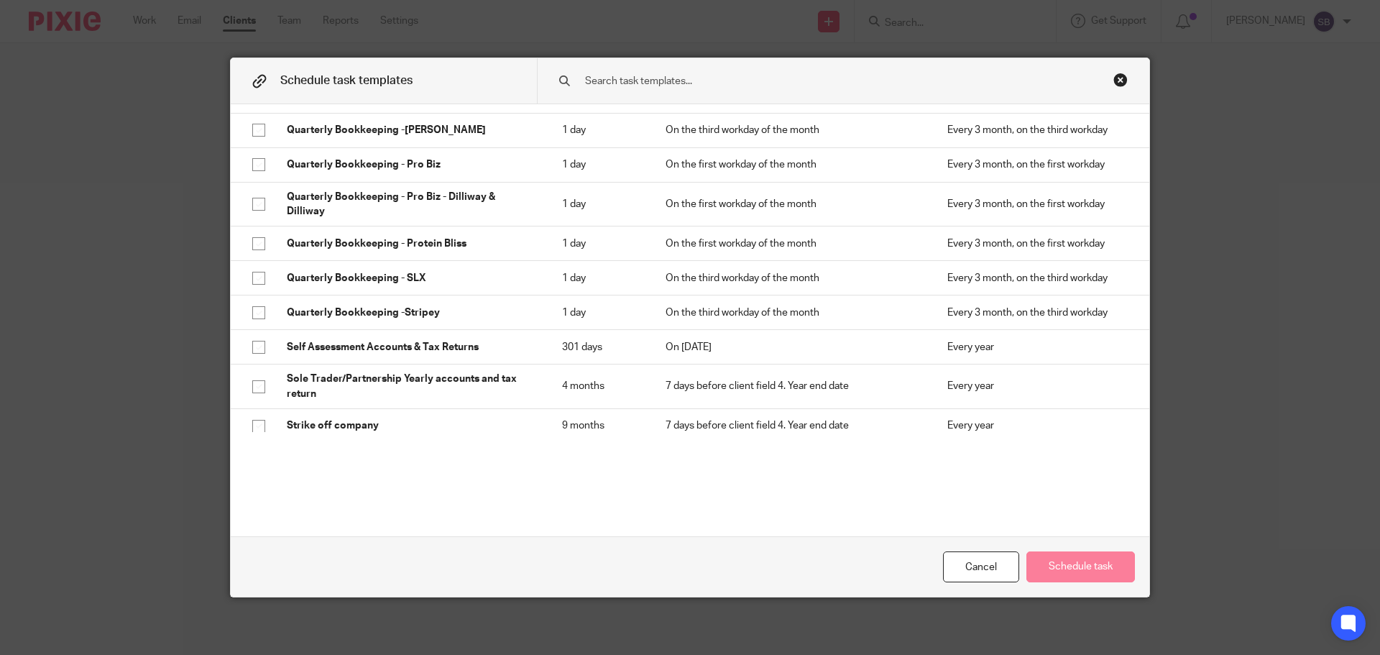
scroll to position [2013, 0]
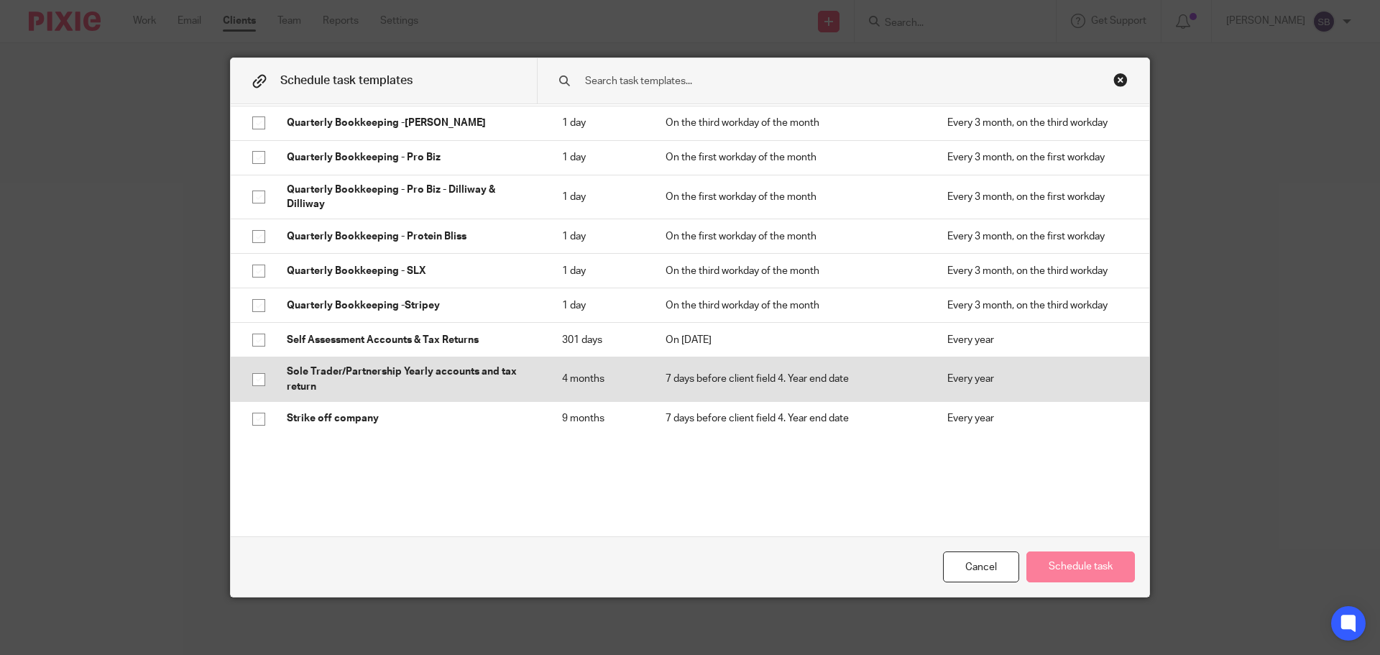
click at [252, 366] on input "checkbox" at bounding box center [258, 379] width 27 height 27
checkbox input "true"
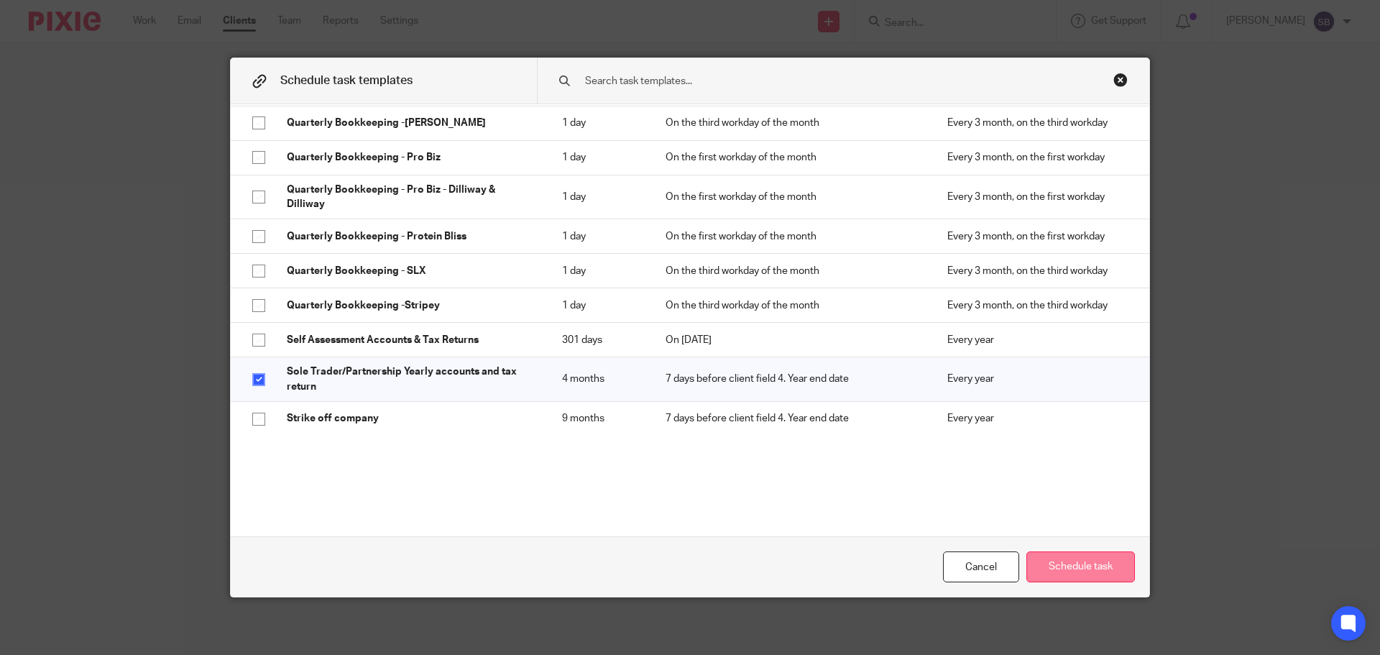
drag, startPoint x: 1061, startPoint y: 562, endPoint x: 959, endPoint y: 427, distance: 169.4
click at [1061, 561] on button "Schedule task" at bounding box center [1081, 566] width 109 height 31
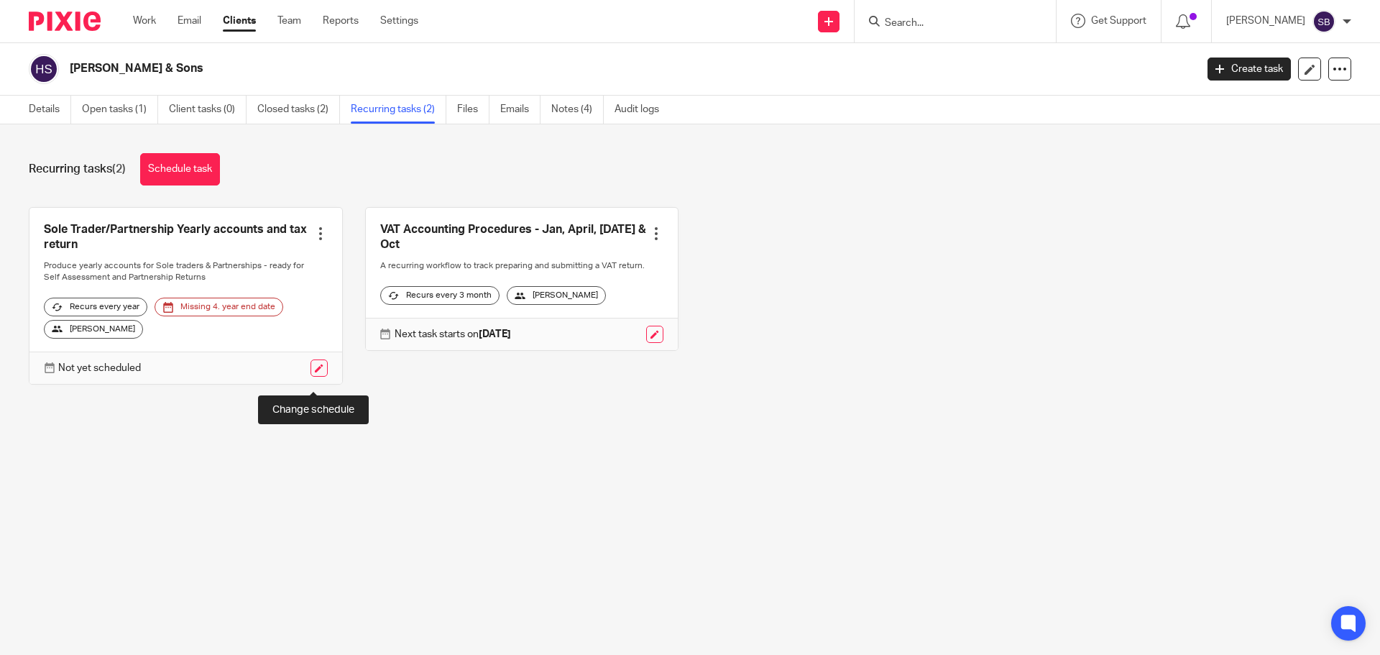
click at [321, 377] on link at bounding box center [319, 367] width 17 height 17
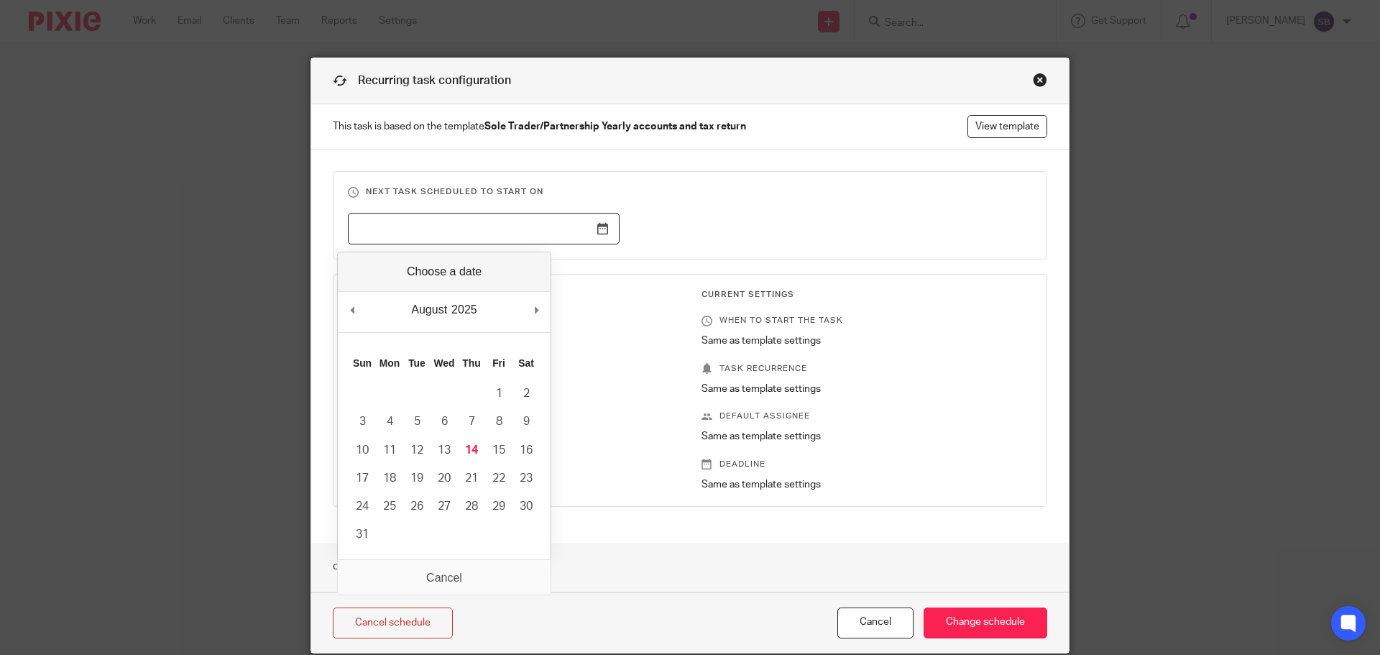
click at [576, 224] on input "Use the arrow keys to pick a date" at bounding box center [484, 229] width 272 height 32
type input "[DATE]"
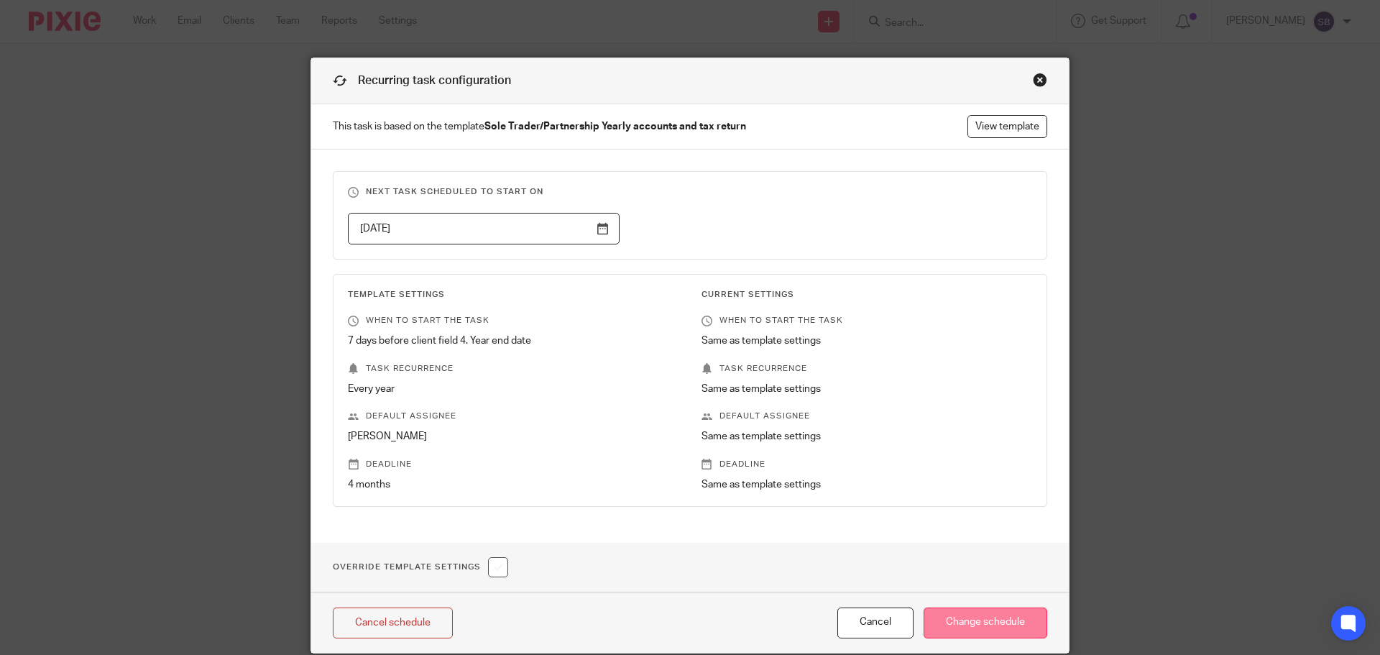
click at [949, 623] on input "Change schedule" at bounding box center [986, 622] width 124 height 31
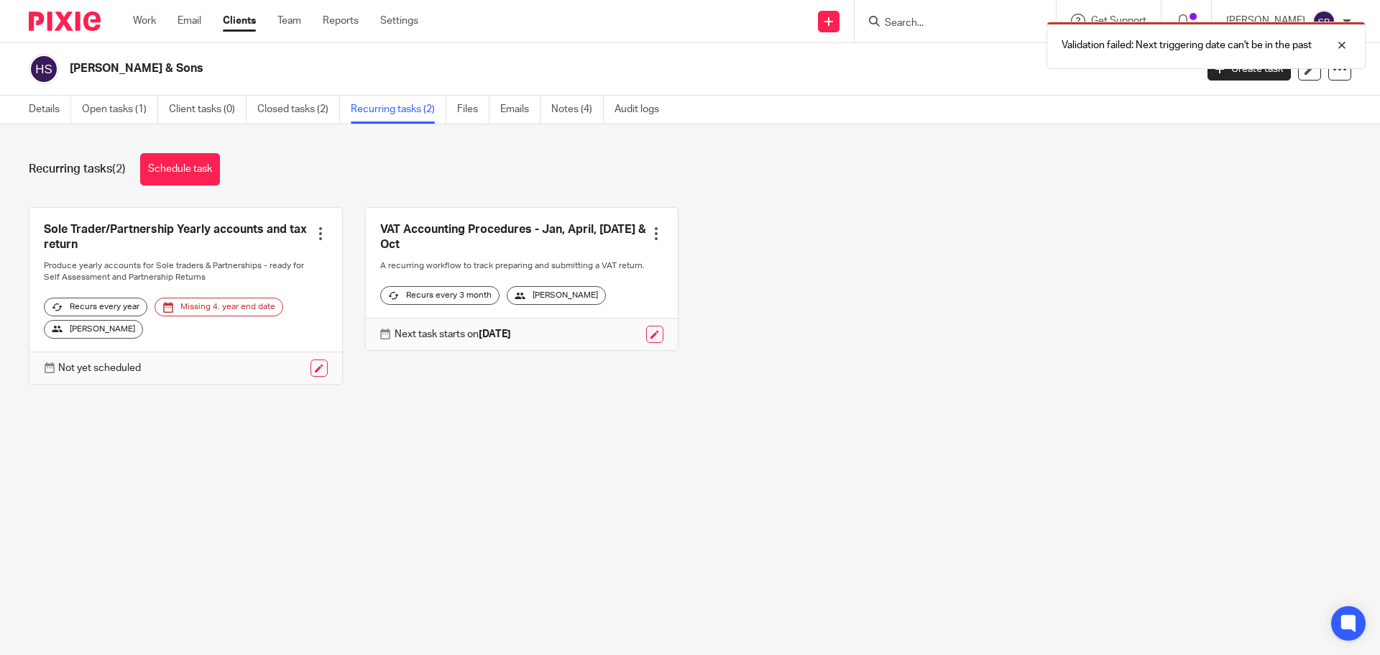
click at [80, 339] on div "[PERSON_NAME]" at bounding box center [93, 329] width 99 height 19
click at [313, 377] on link at bounding box center [319, 367] width 17 height 17
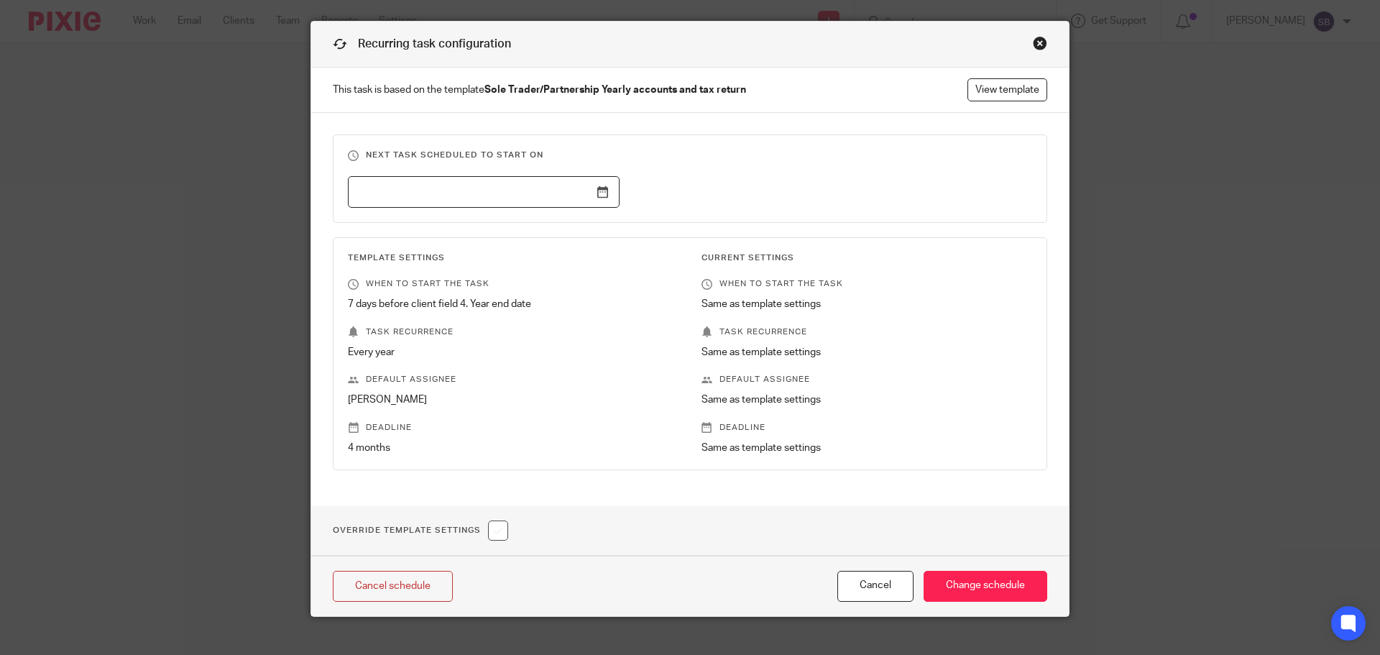
scroll to position [56, 0]
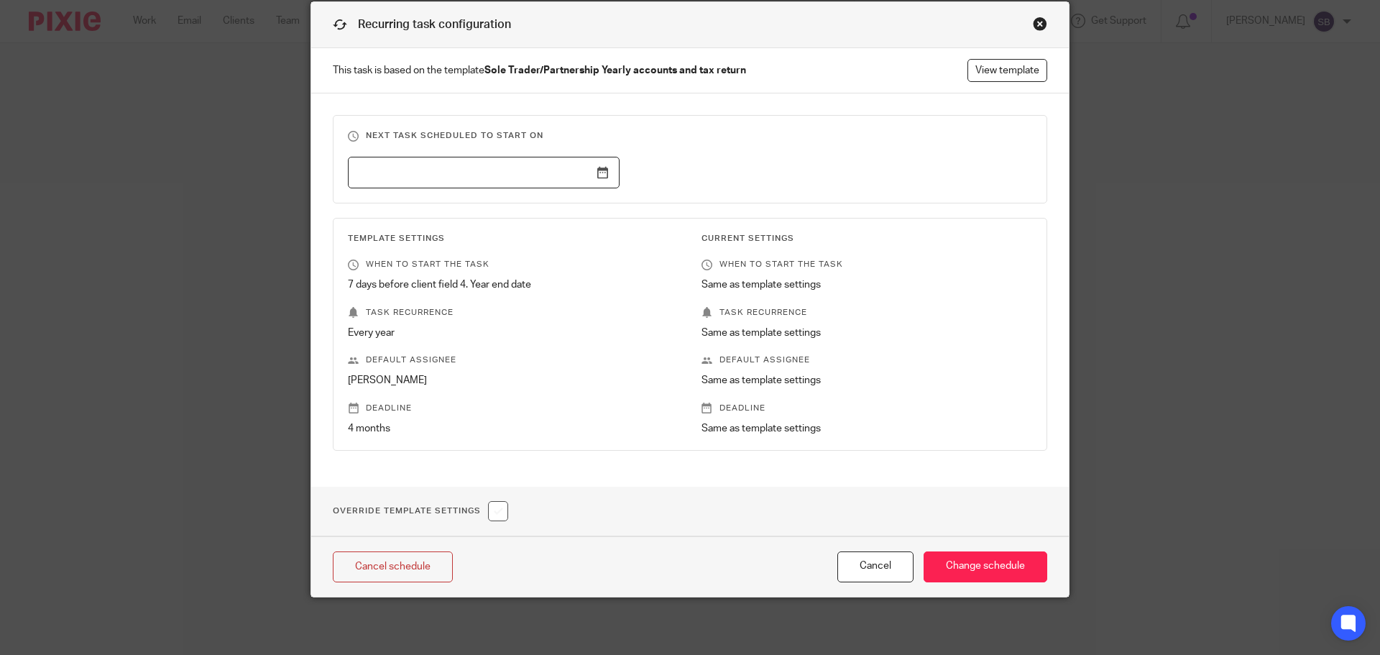
click at [496, 508] on input "checkbox" at bounding box center [498, 511] width 20 height 20
checkbox input "true"
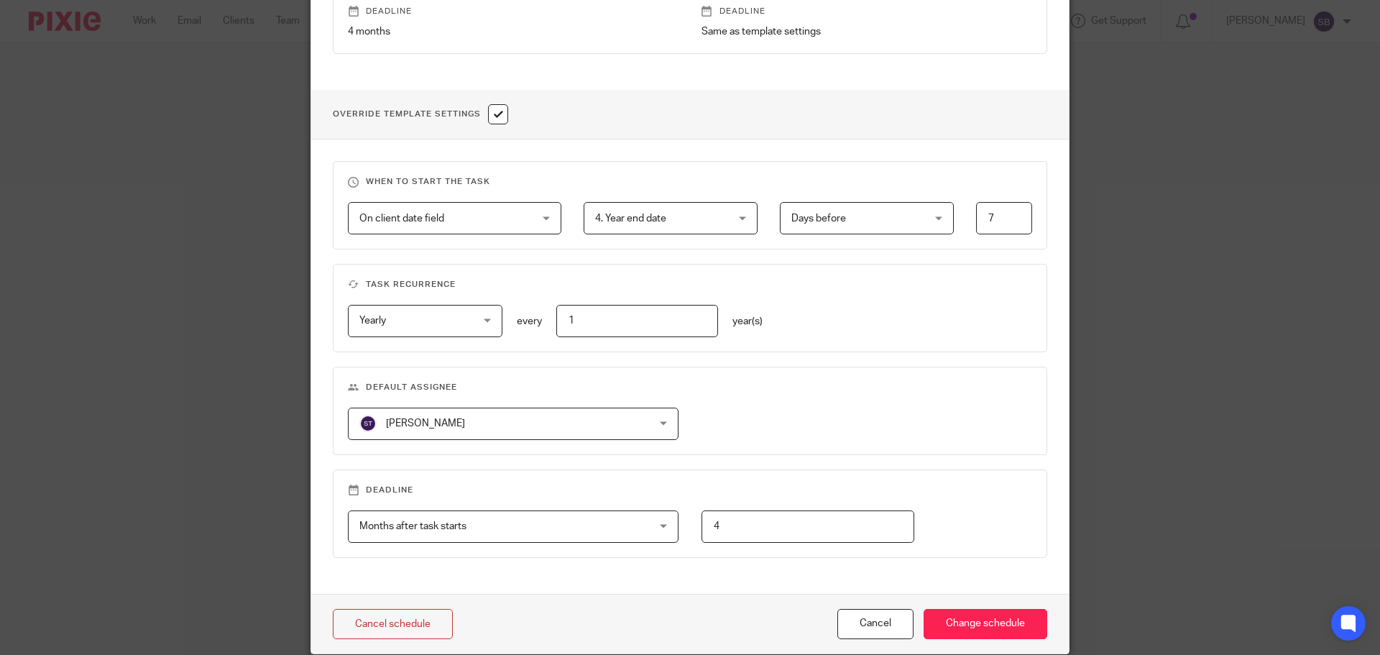
scroll to position [487, 0]
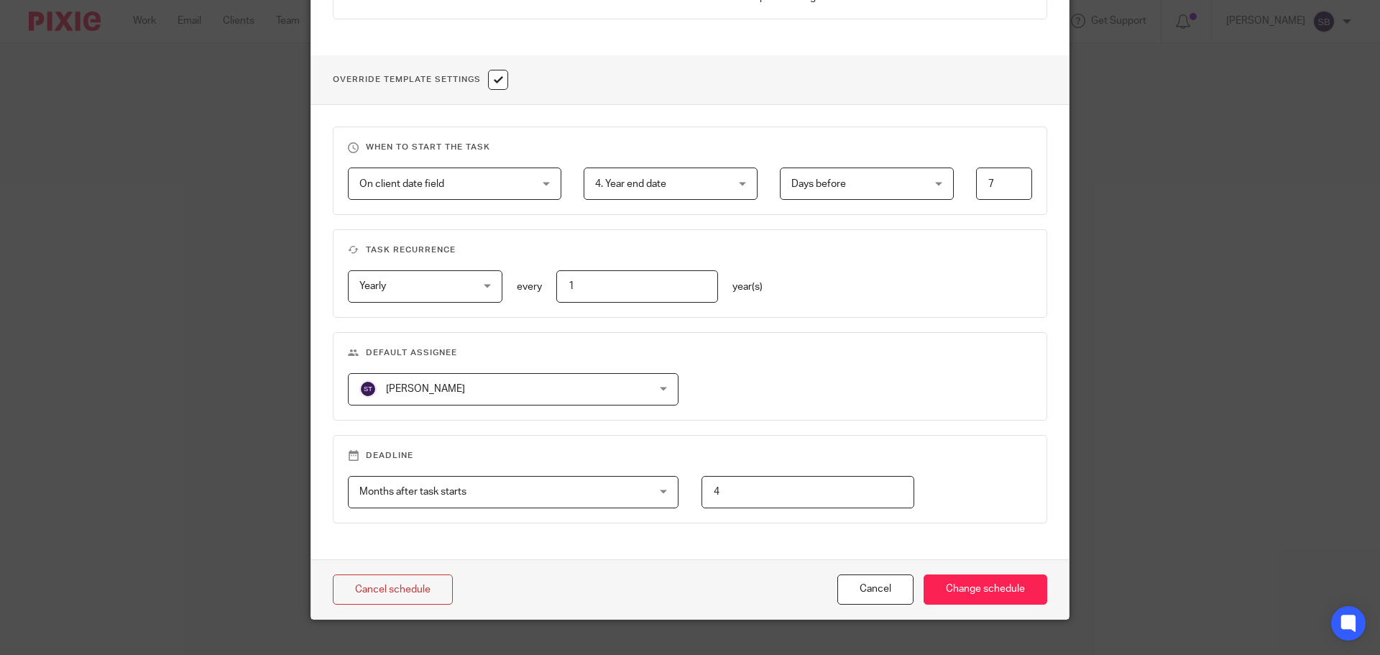
click at [660, 382] on div "[PERSON_NAME] [PERSON_NAME]" at bounding box center [513, 389] width 331 height 32
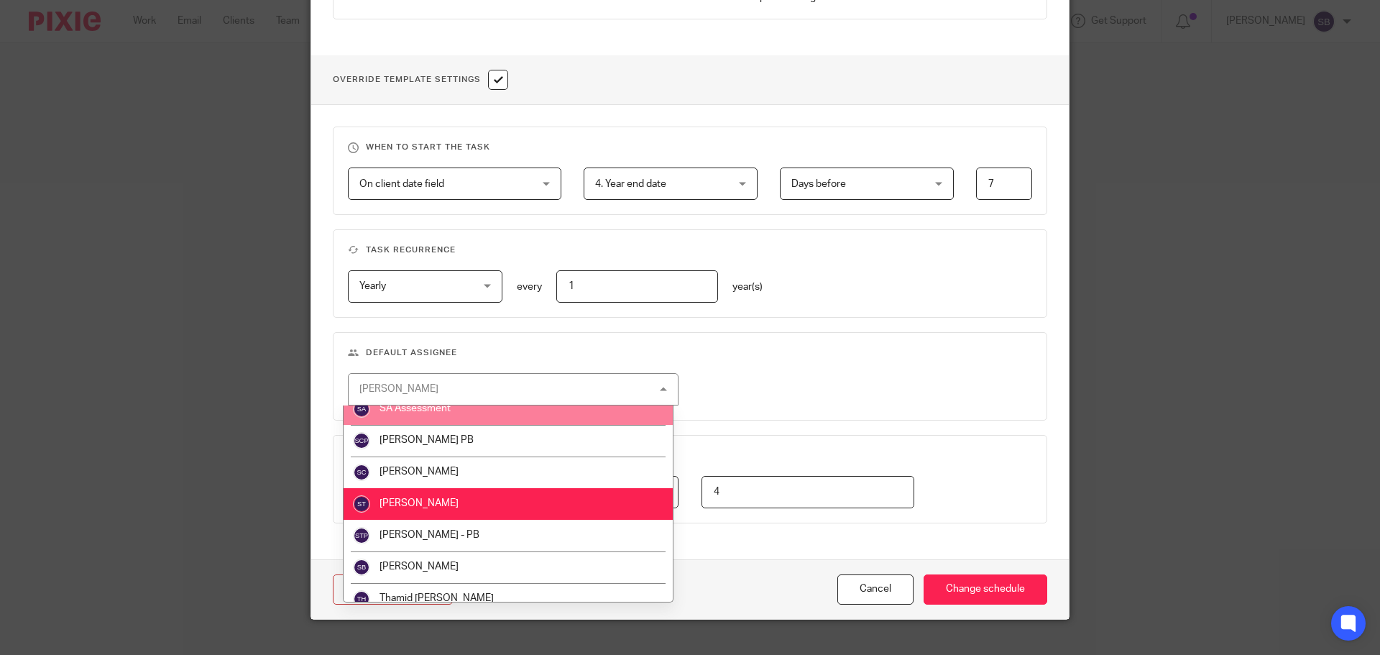
scroll to position [531, 0]
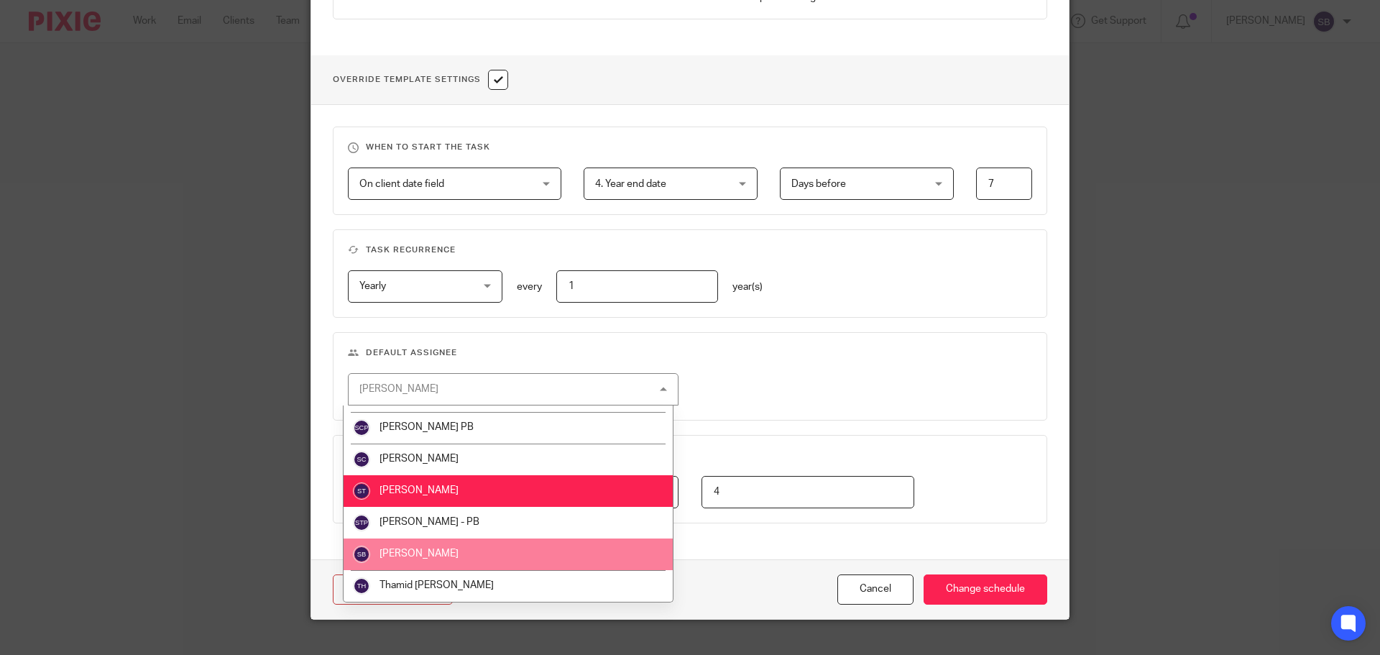
click at [411, 555] on span "[PERSON_NAME]" at bounding box center [419, 554] width 79 height 10
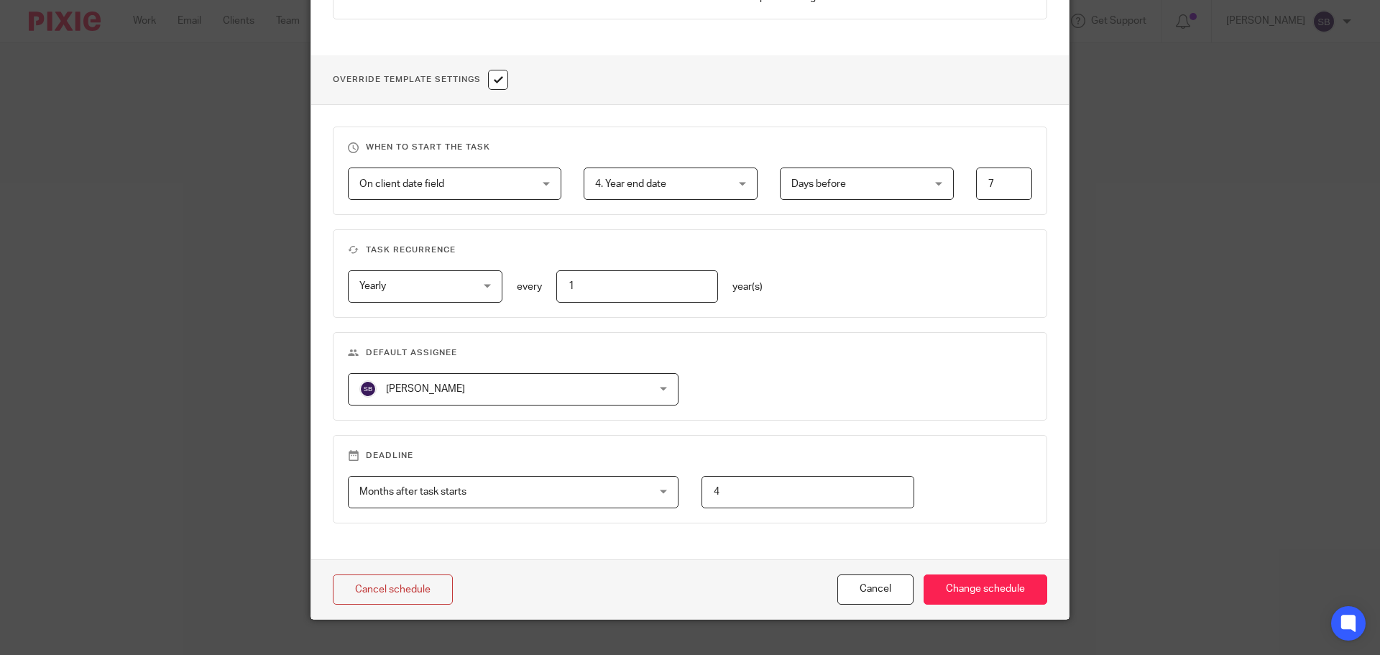
click at [537, 182] on div "On client date field On client date field" at bounding box center [455, 184] width 214 height 32
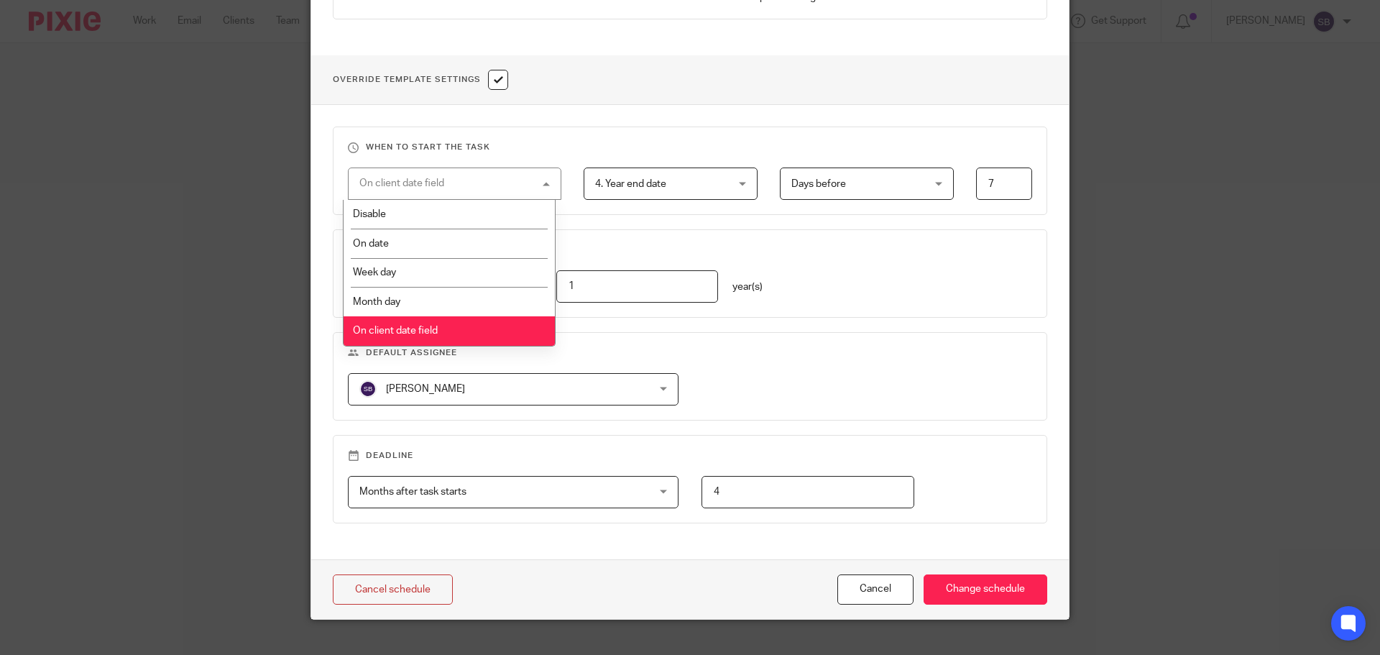
click at [537, 182] on div "On client date field On client date field" at bounding box center [455, 184] width 214 height 32
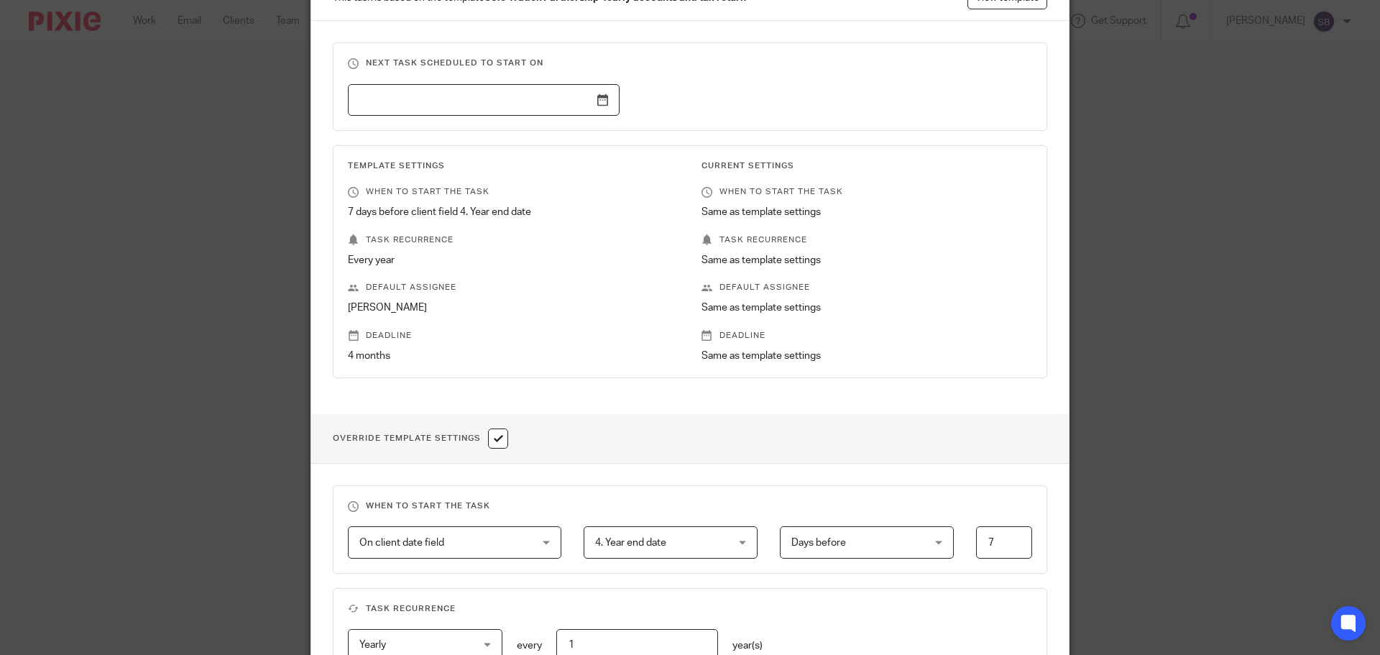
scroll to position [128, 0]
click at [602, 101] on input "text" at bounding box center [484, 101] width 272 height 32
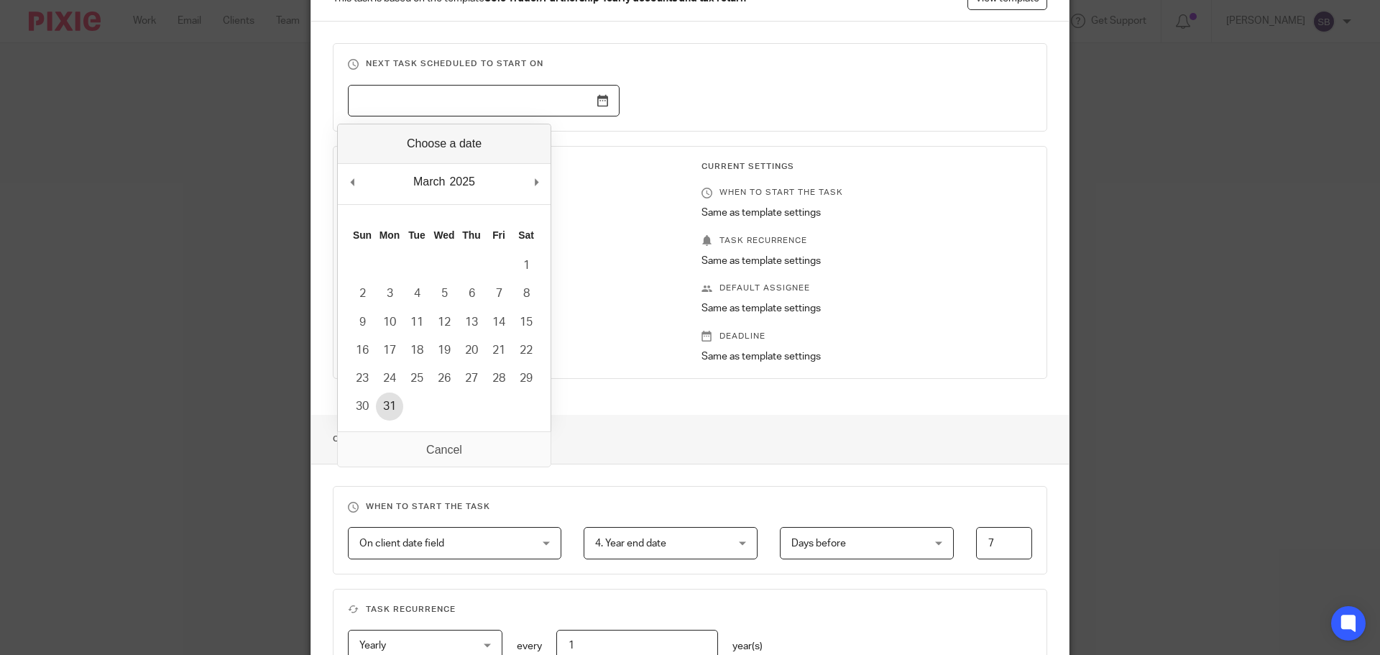
type input "2025-03-31"
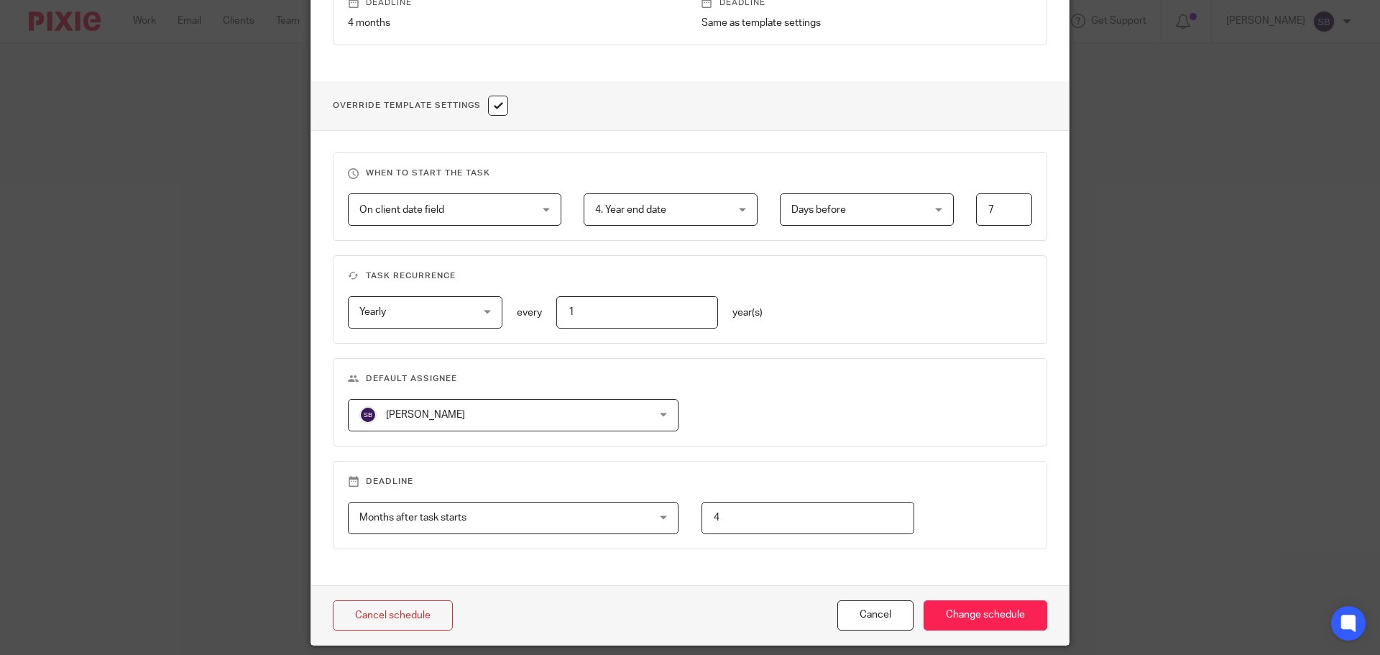
scroll to position [510, 0]
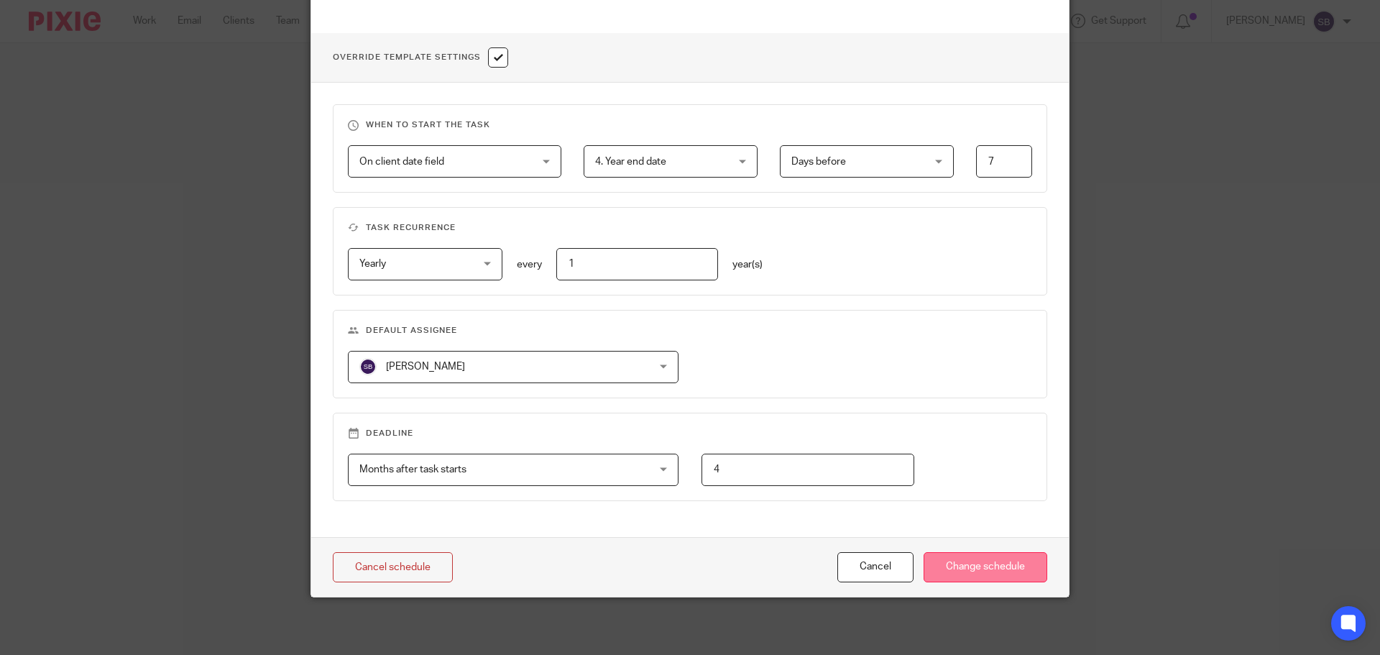
click at [1013, 571] on input "Change schedule" at bounding box center [986, 567] width 124 height 31
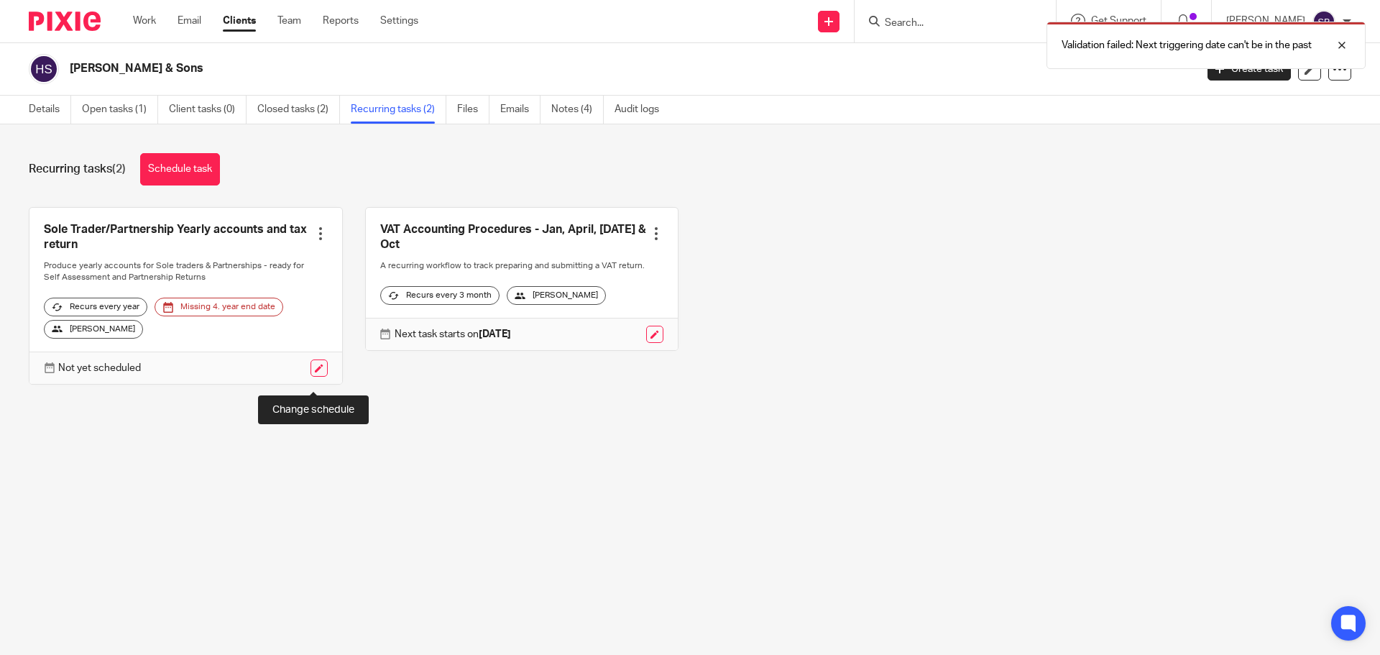
click at [313, 377] on link at bounding box center [319, 367] width 17 height 17
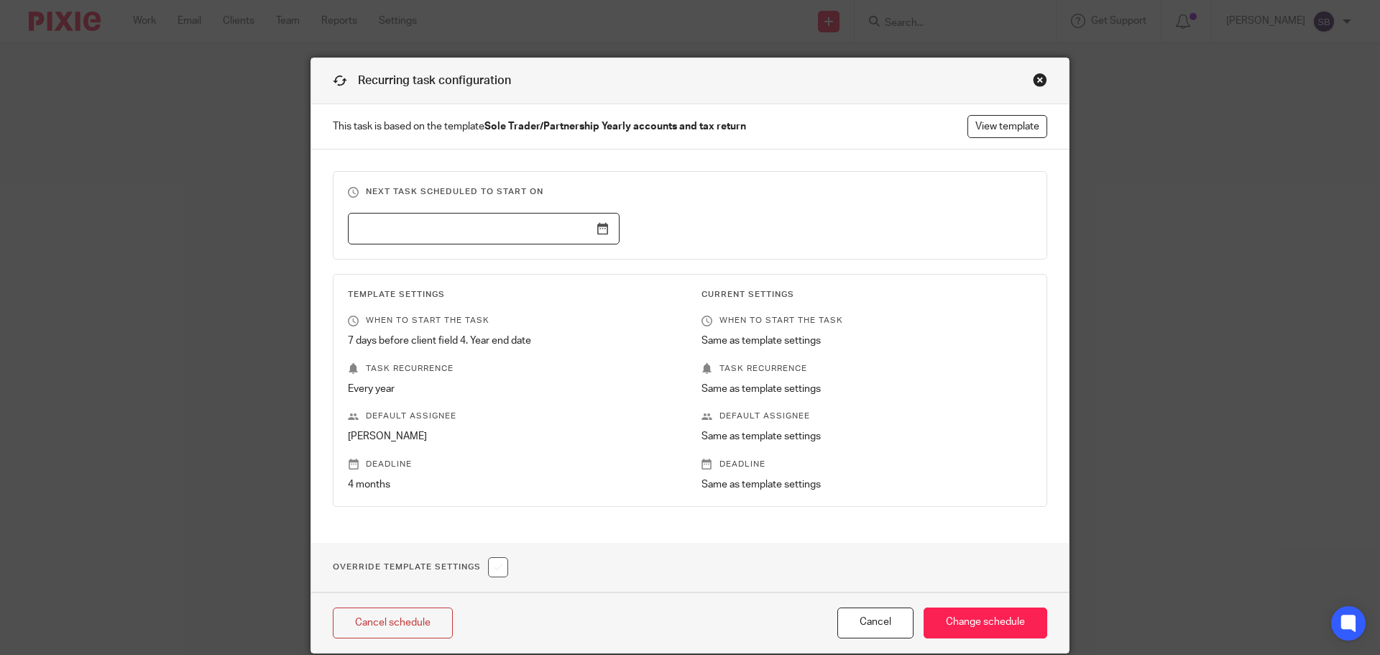
click at [490, 571] on input "checkbox" at bounding box center [498, 567] width 20 height 20
checkbox input "true"
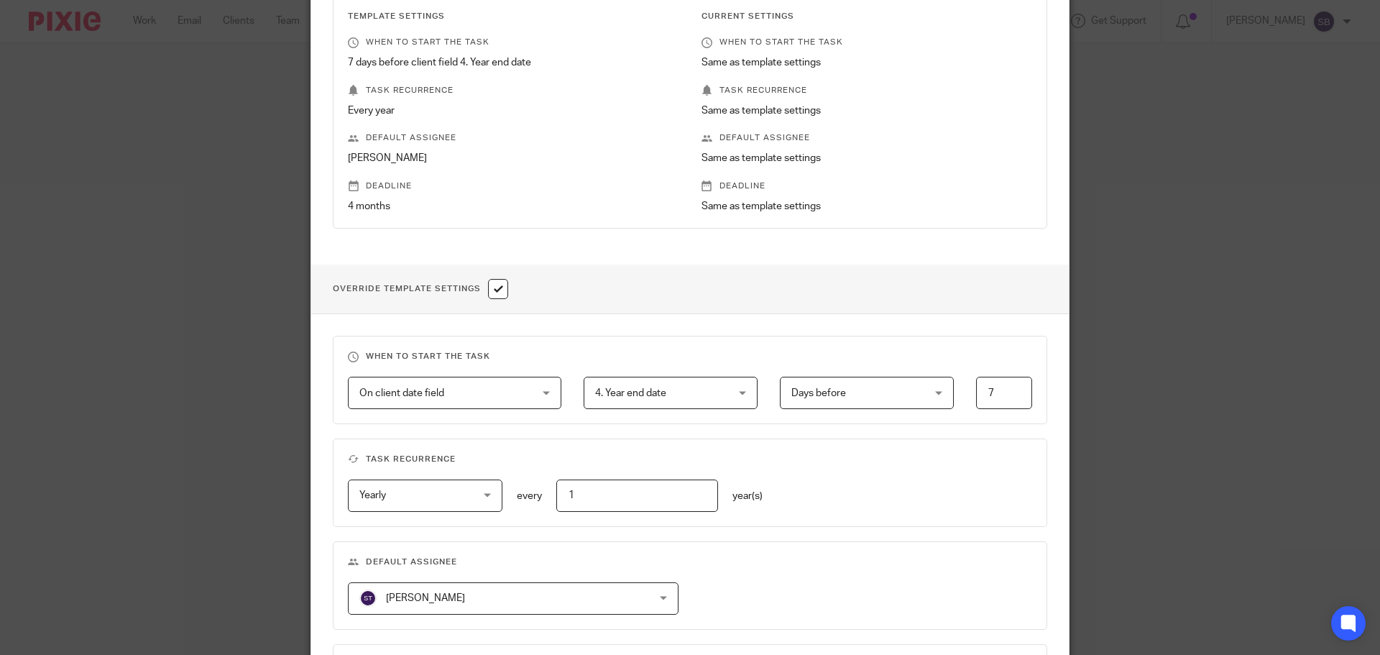
scroll to position [431, 0]
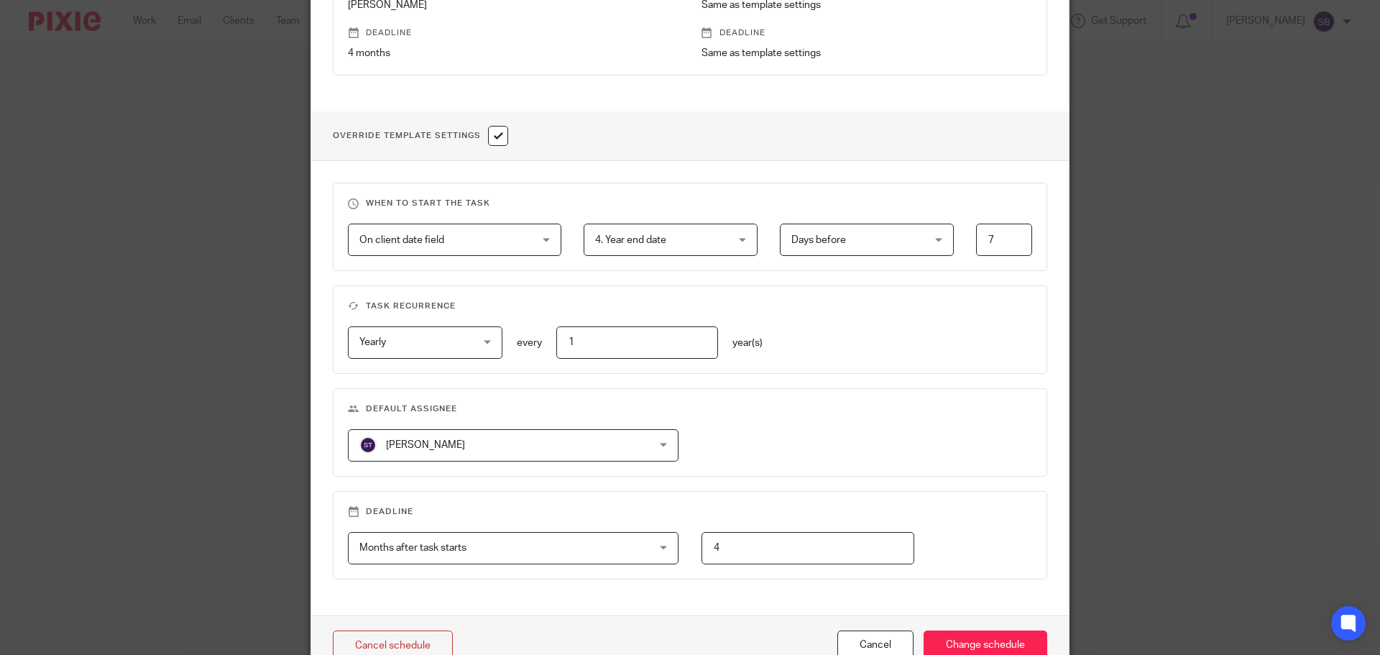
click at [577, 451] on span "[PERSON_NAME]" at bounding box center [486, 445] width 255 height 30
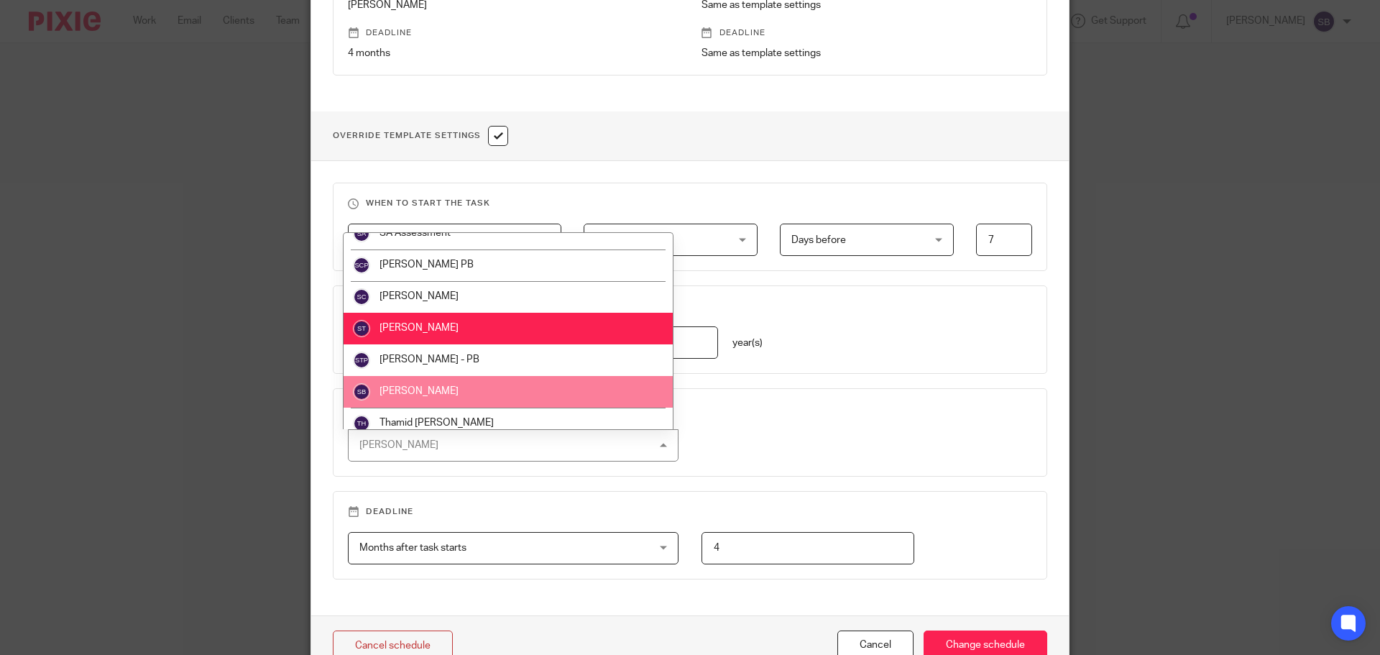
scroll to position [531, 0]
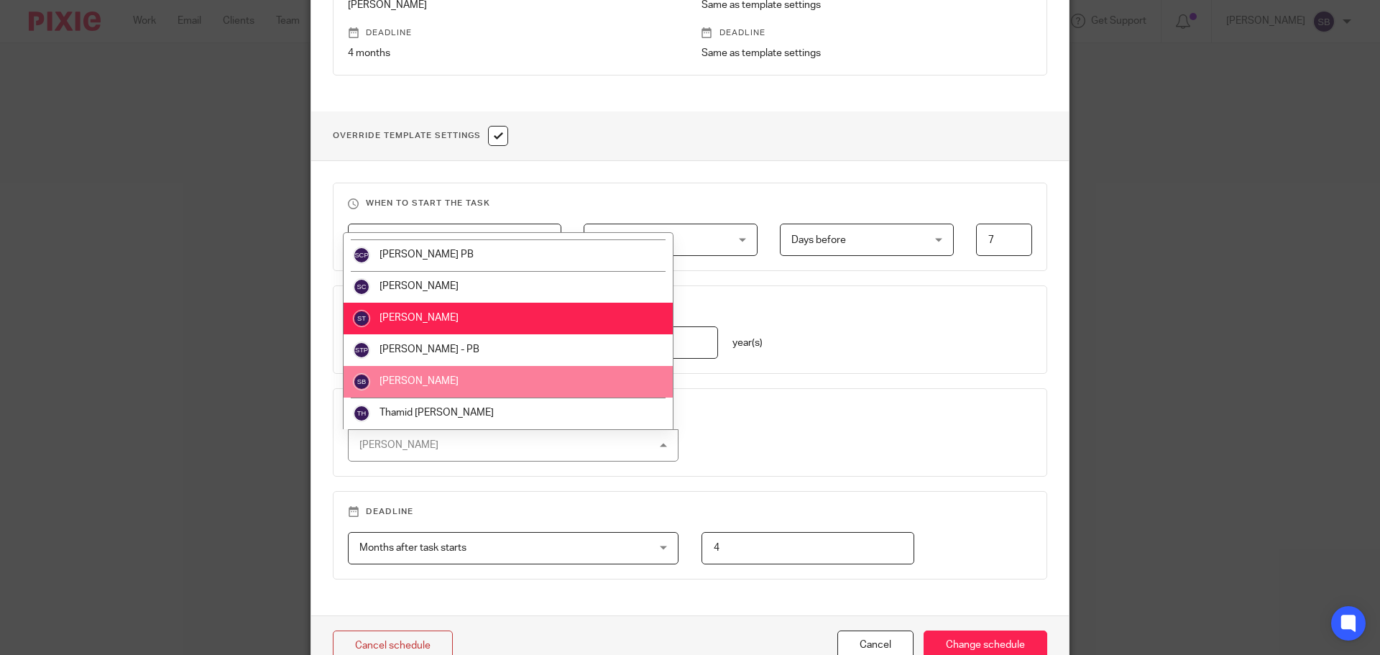
drag, startPoint x: 421, startPoint y: 377, endPoint x: 445, endPoint y: 377, distance: 23.7
click at [421, 377] on span "[PERSON_NAME]" at bounding box center [419, 381] width 79 height 10
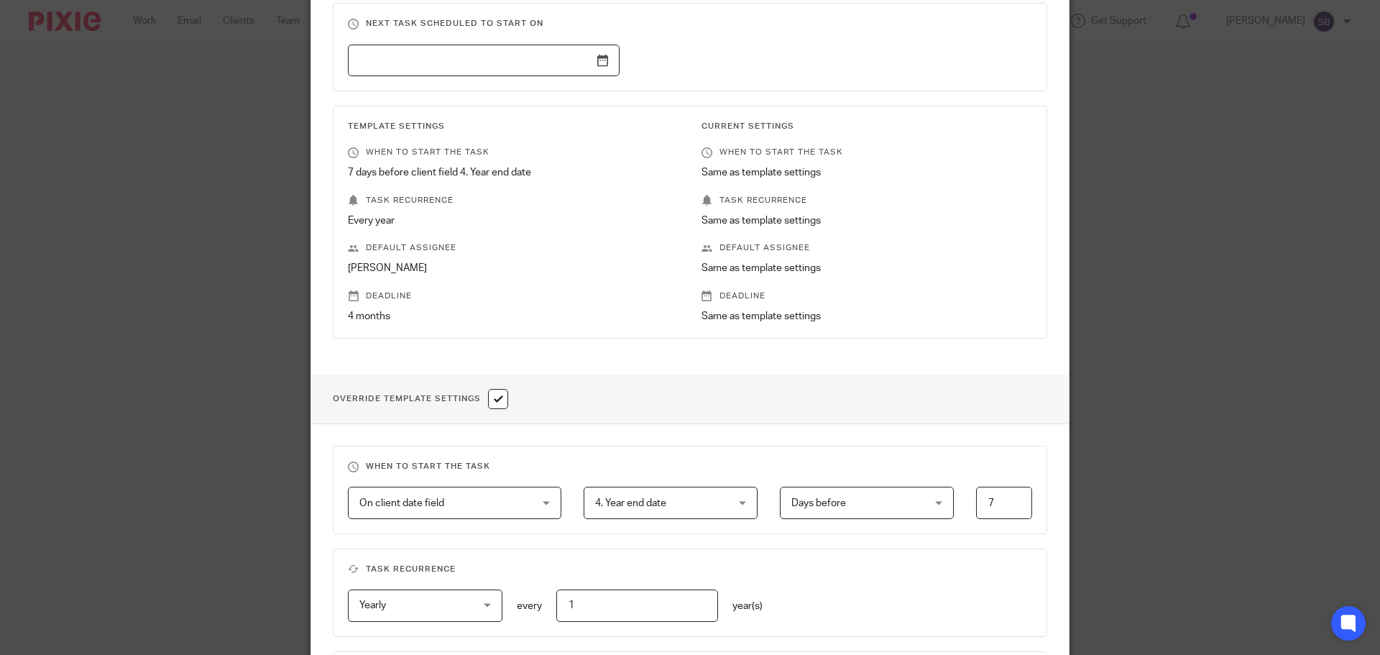
scroll to position [150, 0]
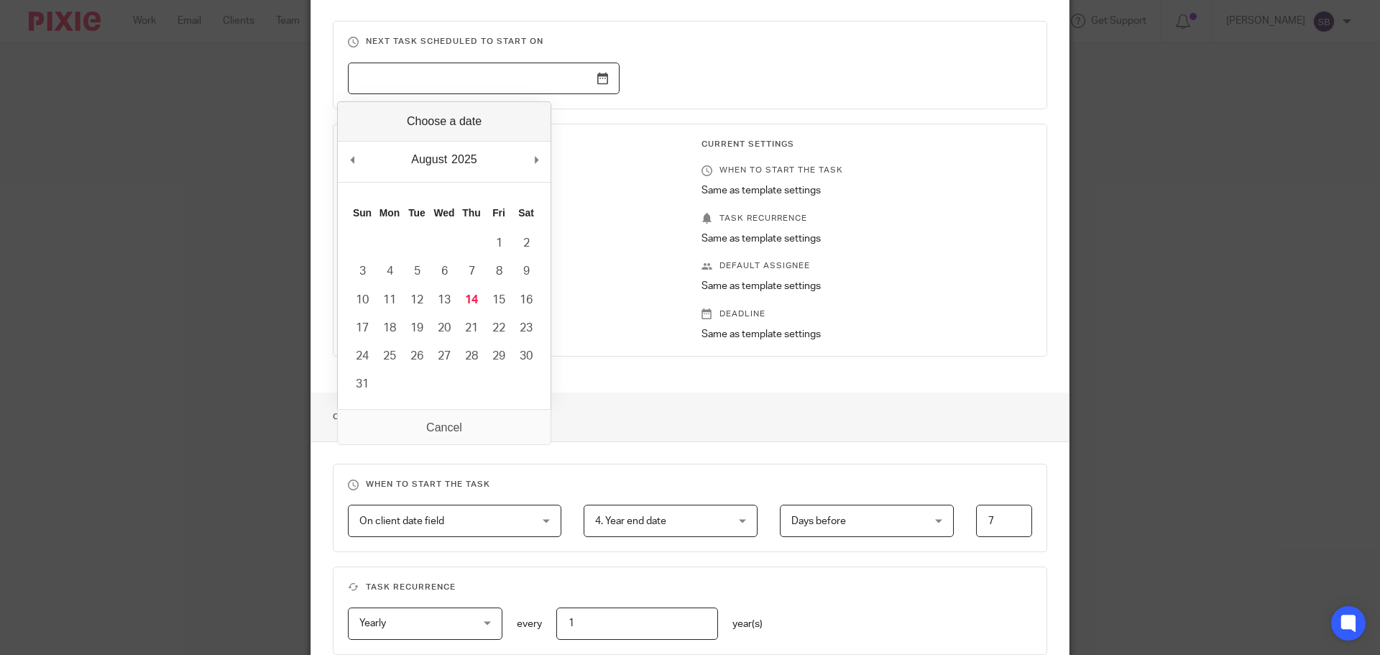
click at [600, 86] on input "Use the arrow keys to pick a date" at bounding box center [484, 79] width 272 height 32
type input "2025-03-31"
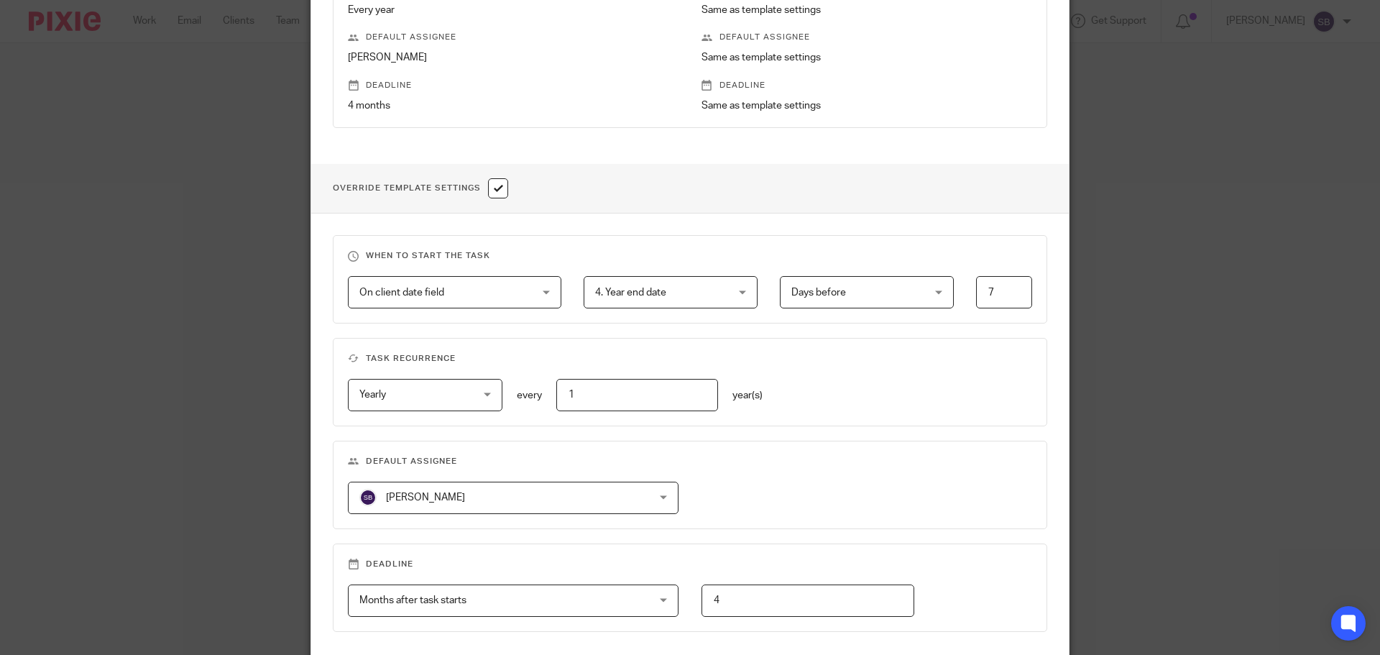
scroll to position [510, 0]
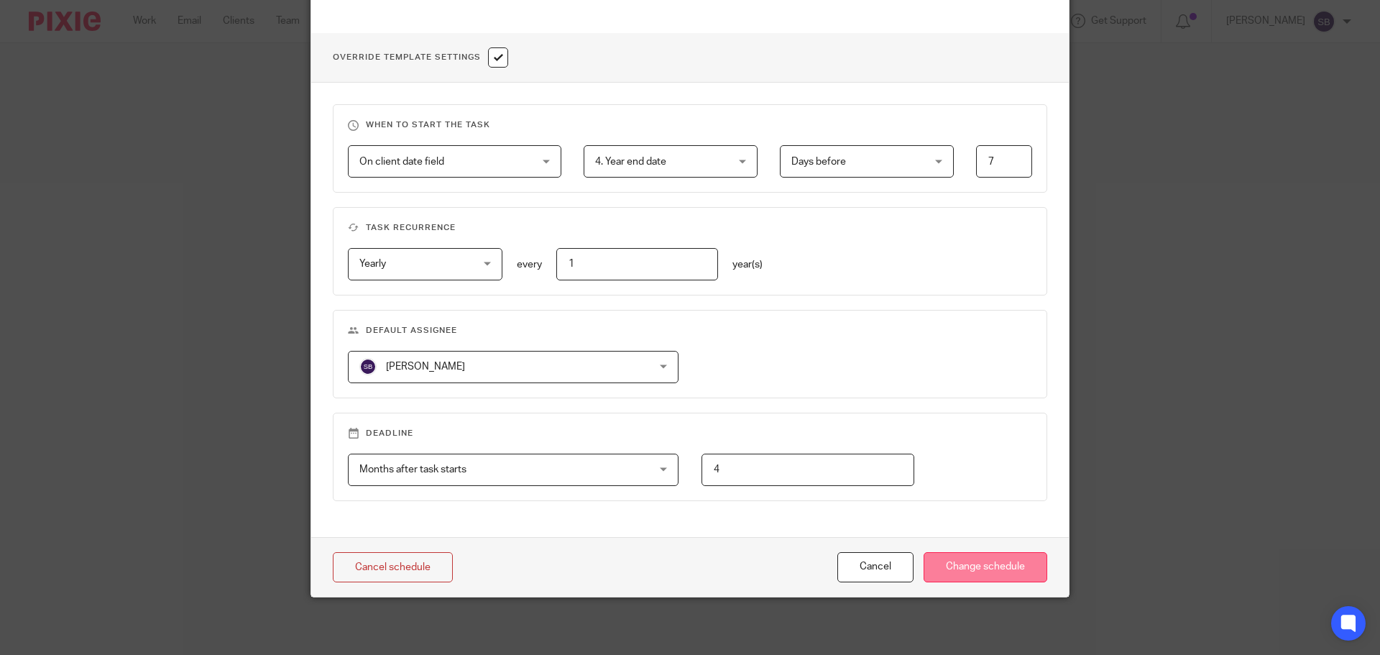
click at [1022, 567] on input "Change schedule" at bounding box center [986, 567] width 124 height 31
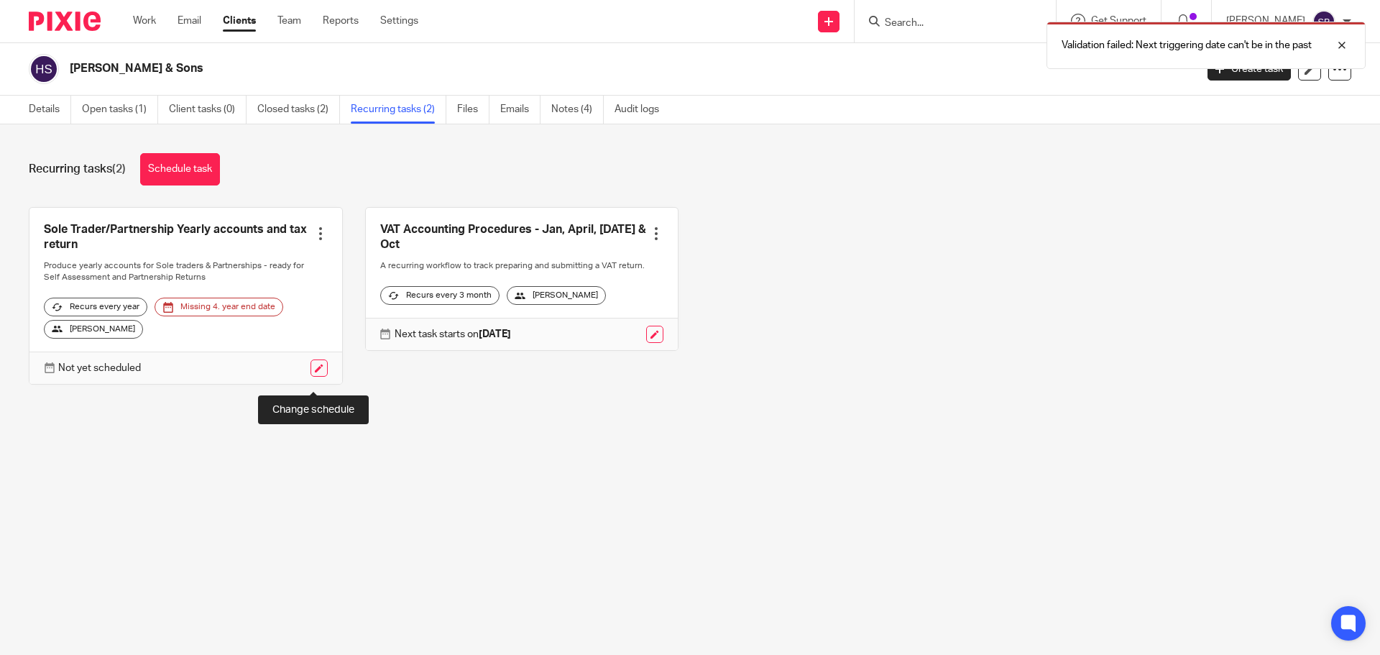
click at [312, 377] on link at bounding box center [319, 367] width 17 height 17
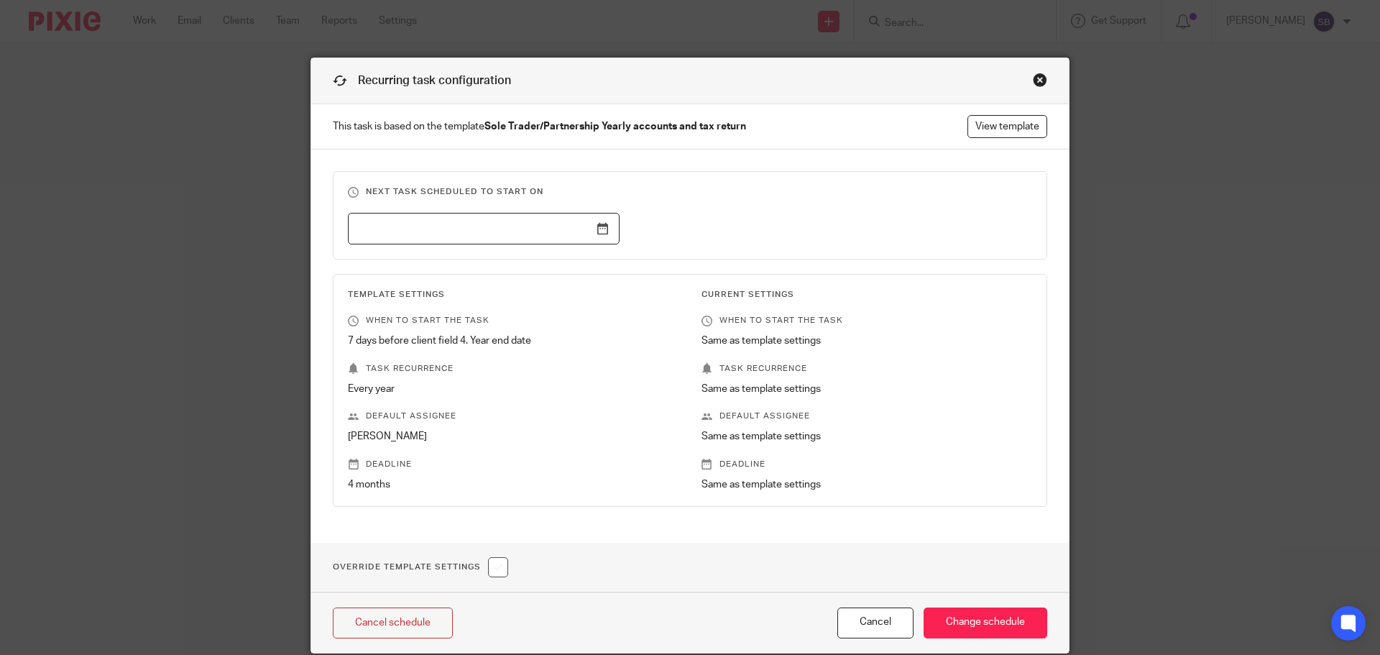
click at [600, 230] on input "text" at bounding box center [484, 229] width 272 height 32
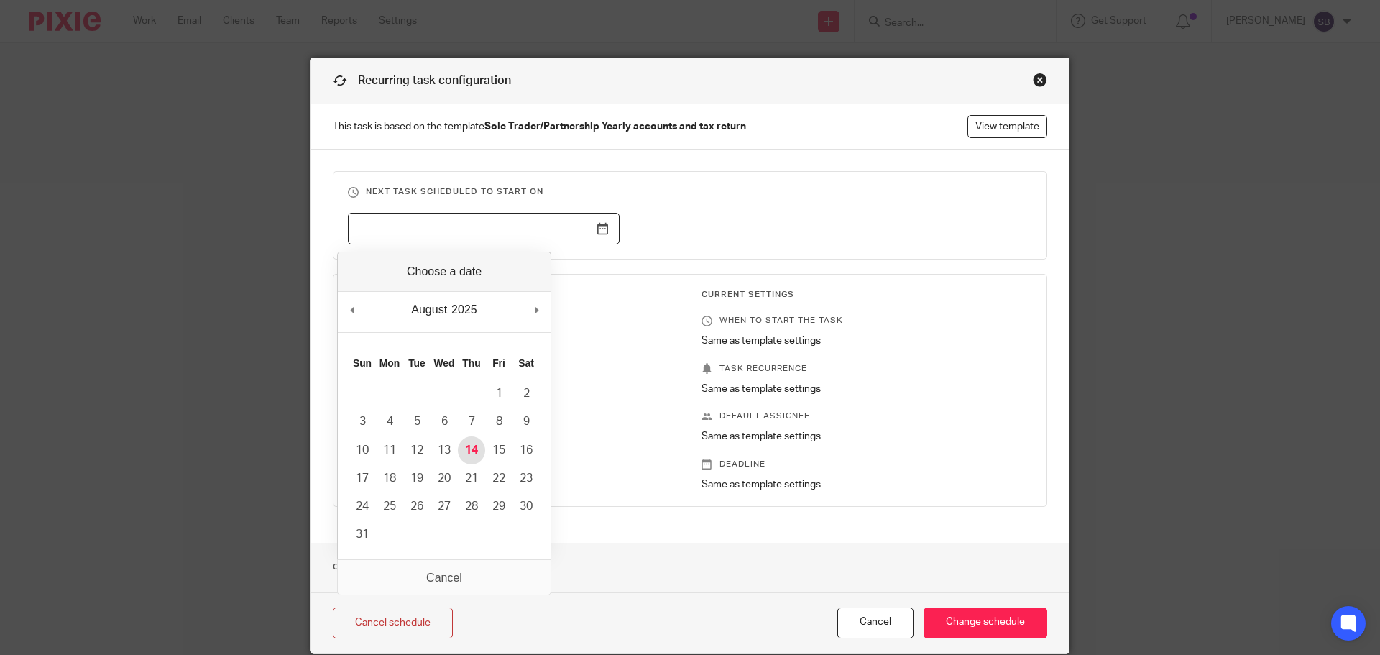
type input "[DATE]"
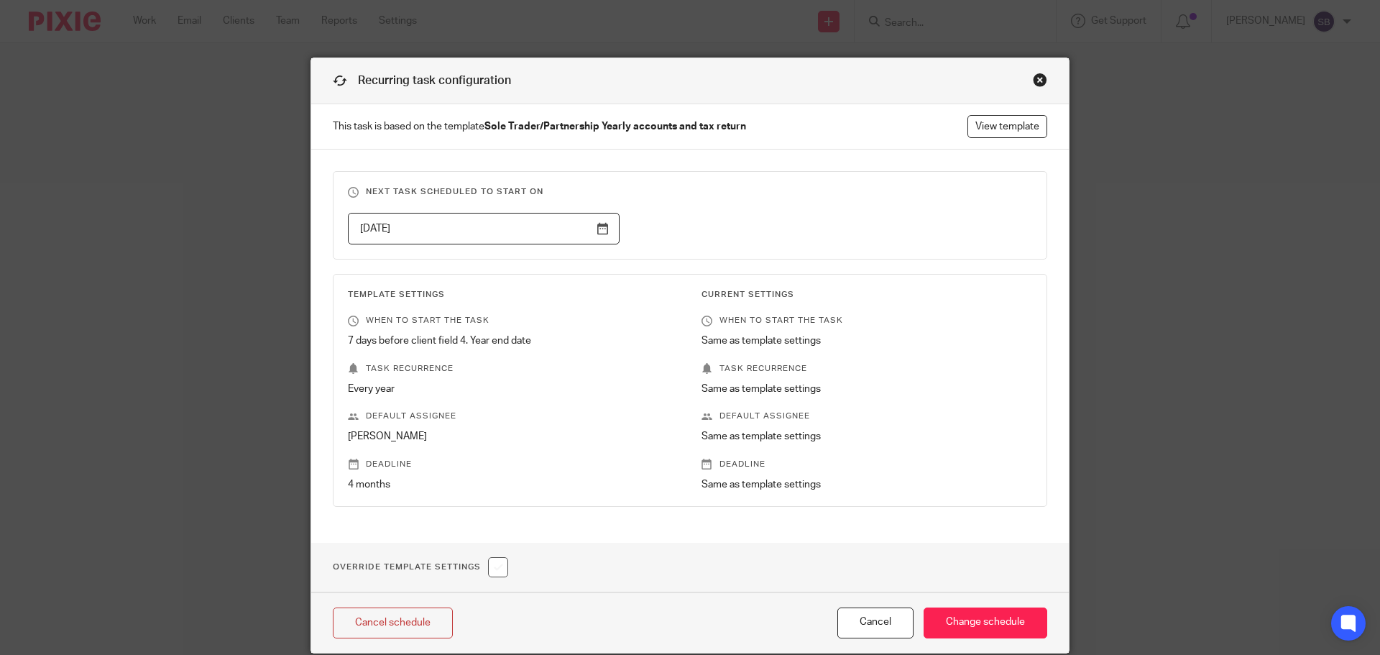
scroll to position [56, 0]
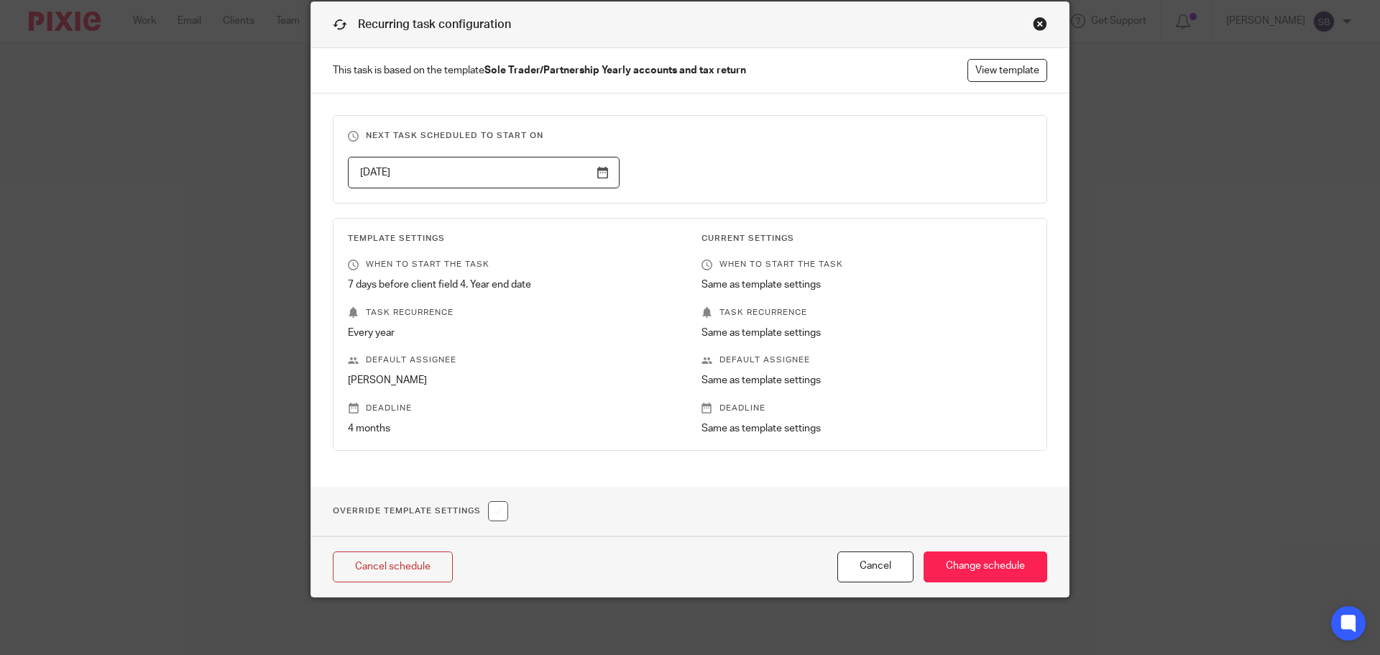
click at [490, 508] on input "checkbox" at bounding box center [498, 511] width 20 height 20
checkbox input "true"
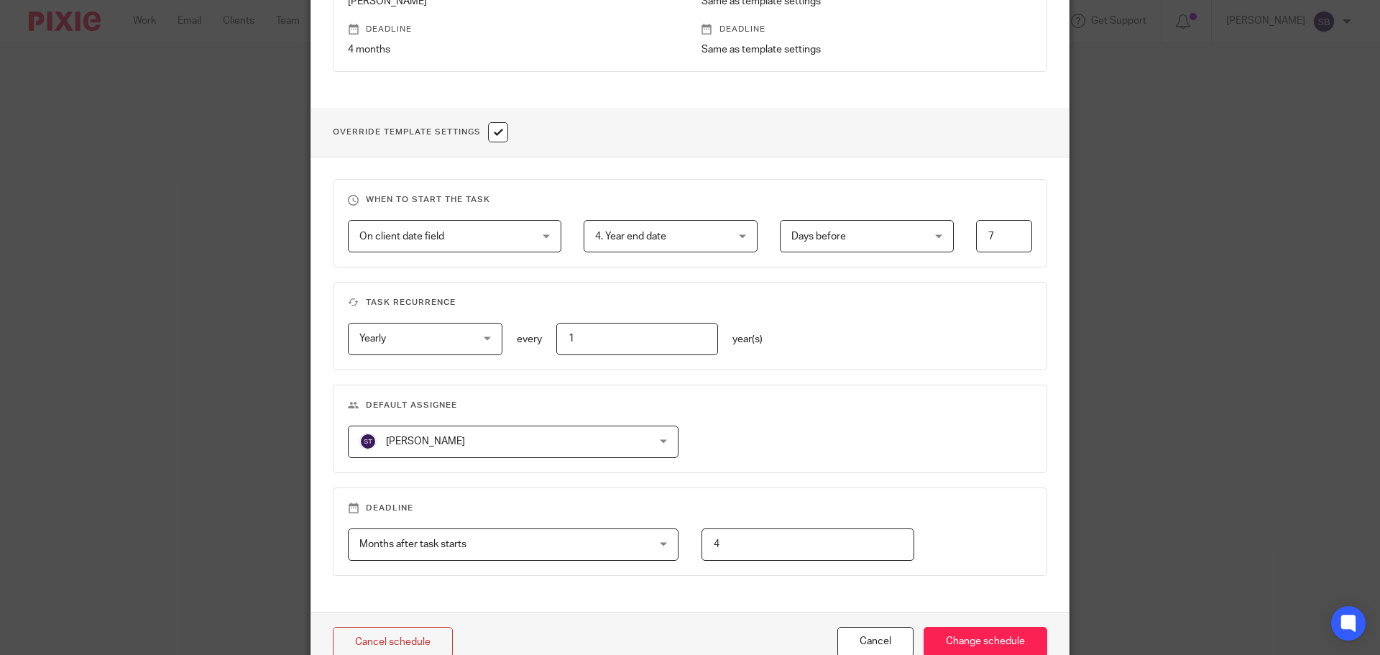
scroll to position [487, 0]
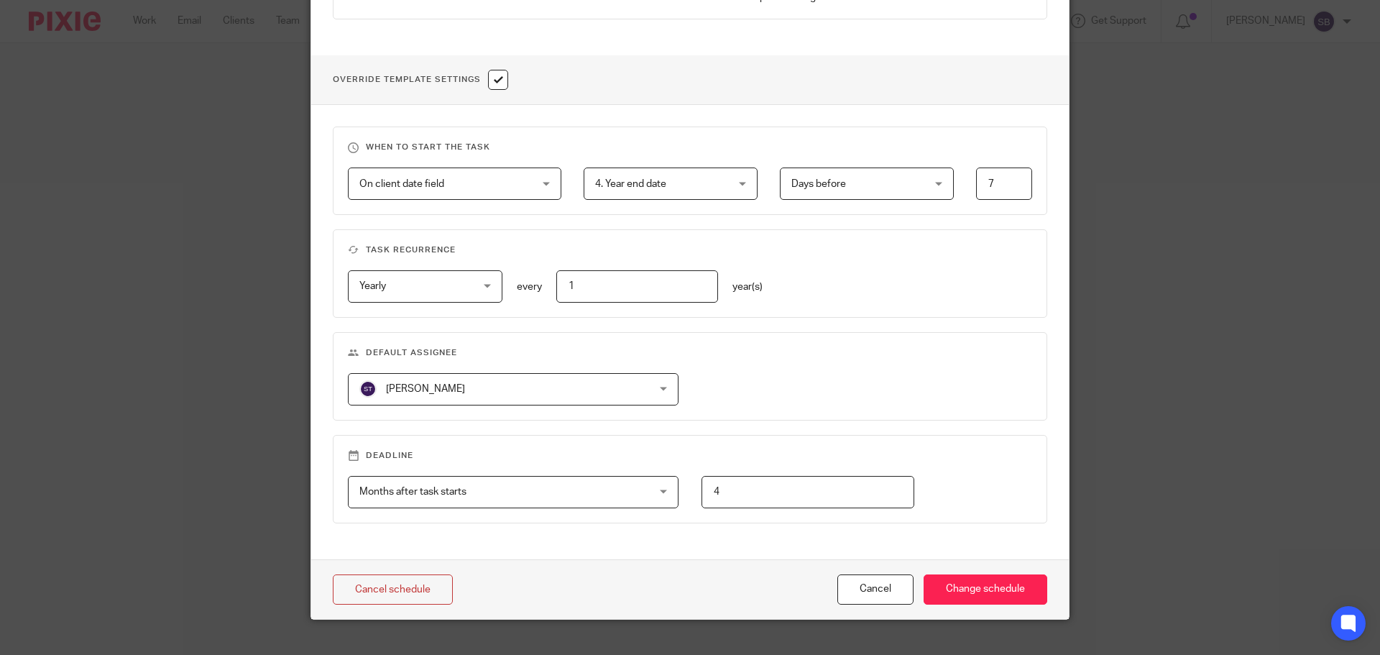
click at [497, 395] on span "[PERSON_NAME]" at bounding box center [486, 389] width 255 height 30
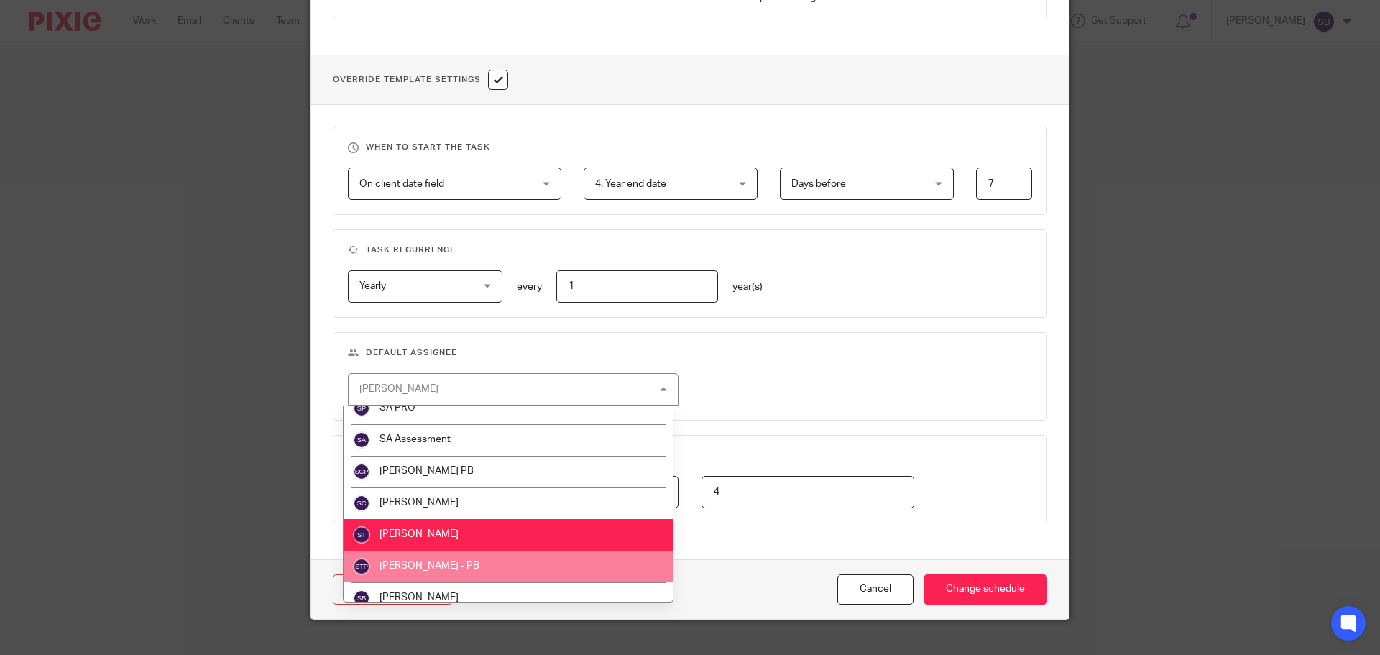
scroll to position [531, 0]
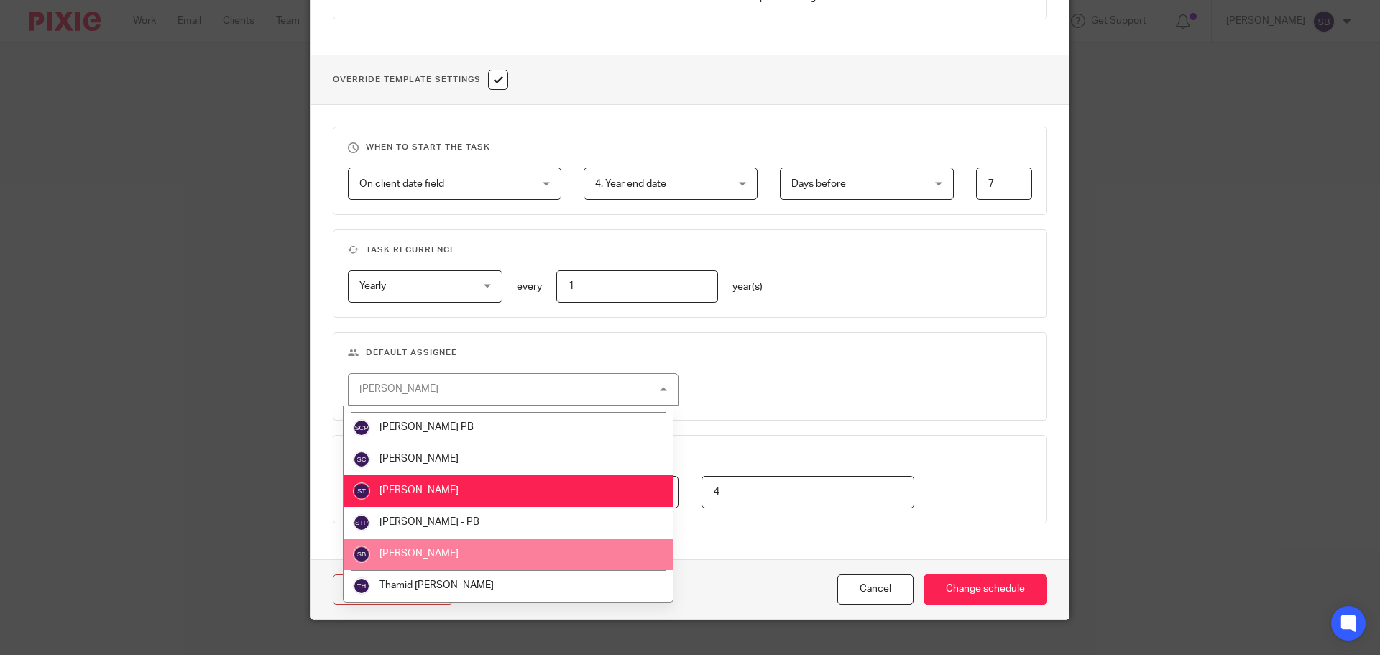
drag, startPoint x: 424, startPoint y: 559, endPoint x: 474, endPoint y: 562, distance: 49.7
click at [424, 558] on li "[PERSON_NAME]" at bounding box center [508, 554] width 329 height 32
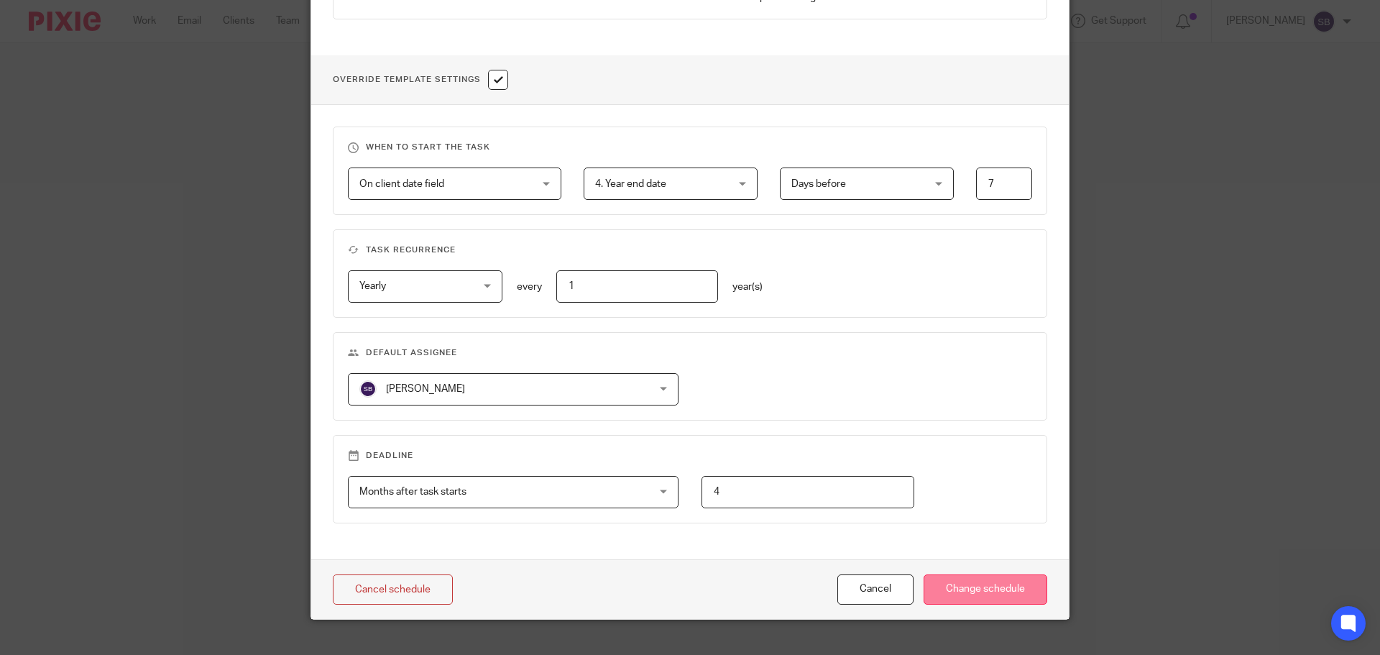
click at [996, 589] on input "Change schedule" at bounding box center [986, 589] width 124 height 31
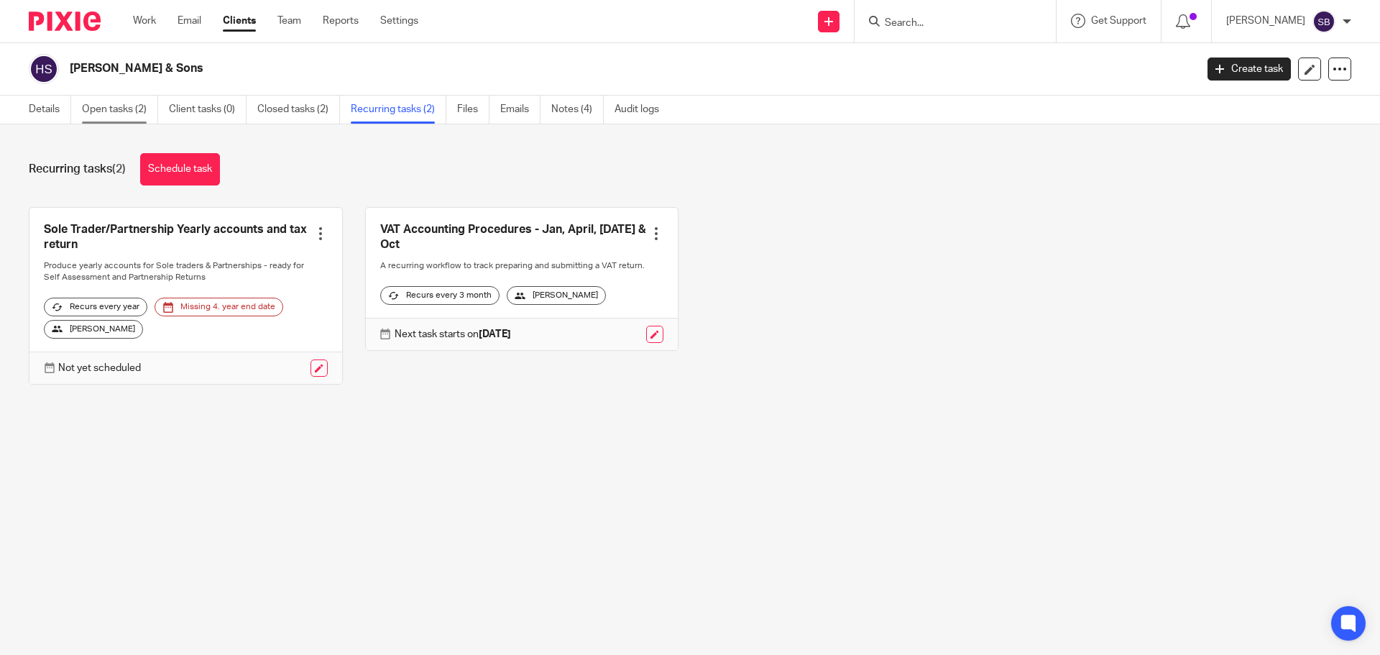
click at [110, 106] on link "Open tasks (2)" at bounding box center [120, 110] width 76 height 28
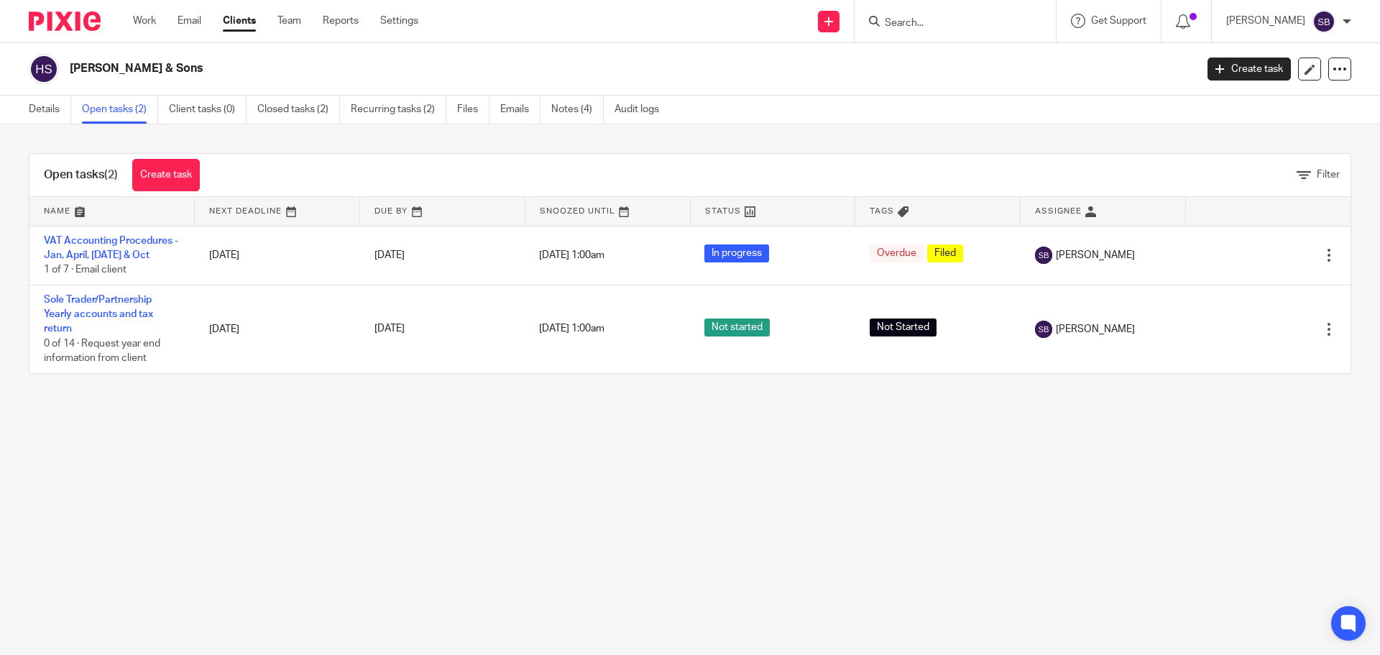
click at [28, 104] on div "Details Open tasks (2) Client tasks (0) Closed tasks (2) Recurring tasks (2) Fi…" at bounding box center [347, 110] width 695 height 28
click at [35, 111] on link "Details" at bounding box center [50, 110] width 42 height 28
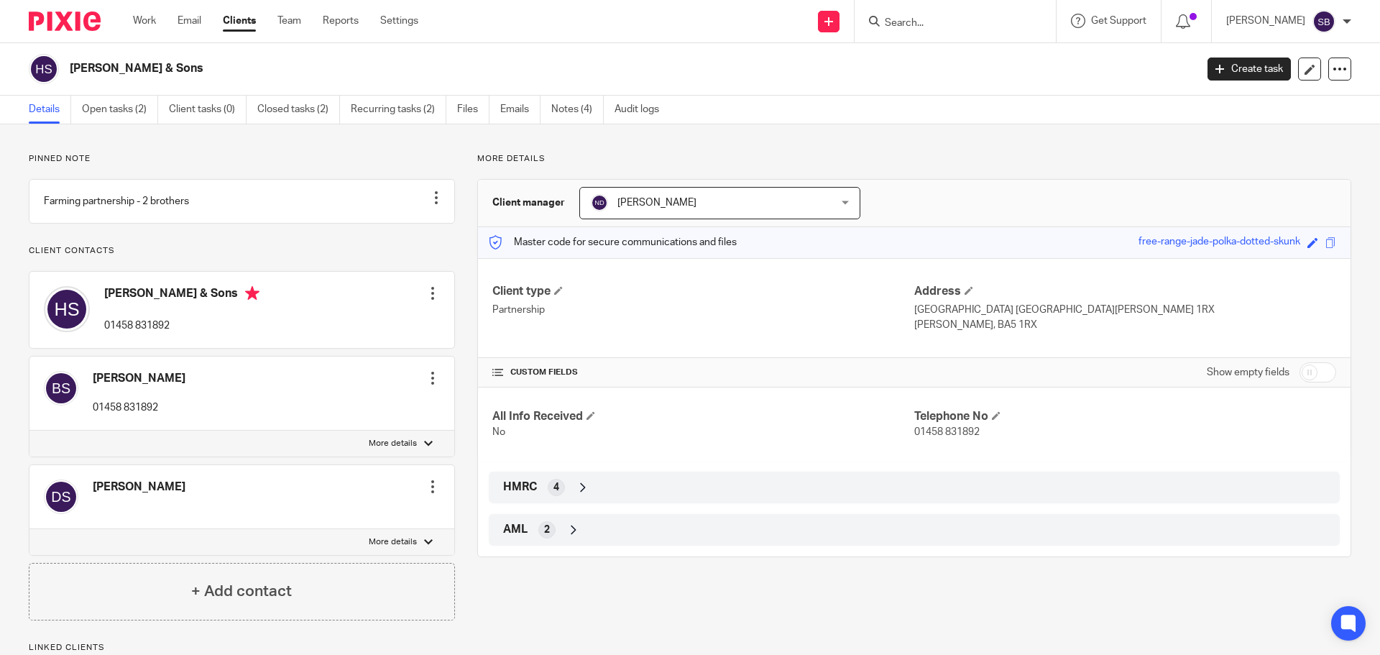
click at [1319, 370] on input "checkbox" at bounding box center [1318, 372] width 37 height 20
checkbox input "true"
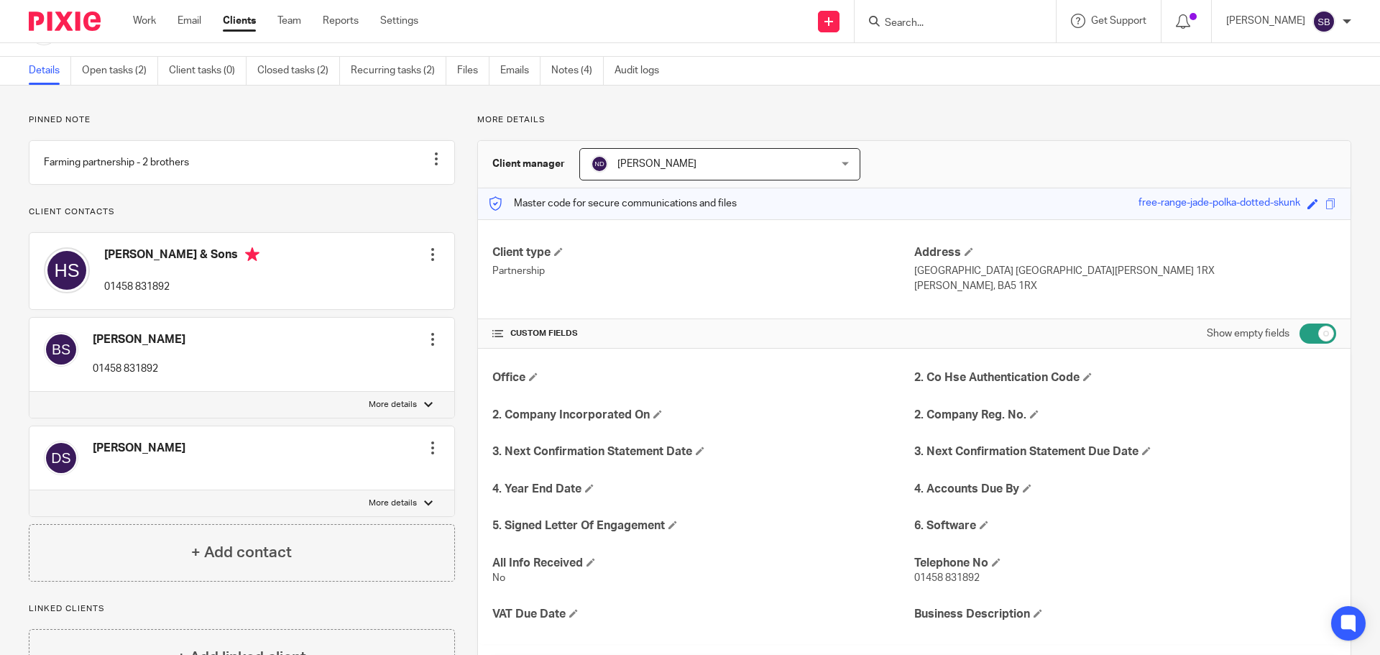
scroll to position [72, 0]
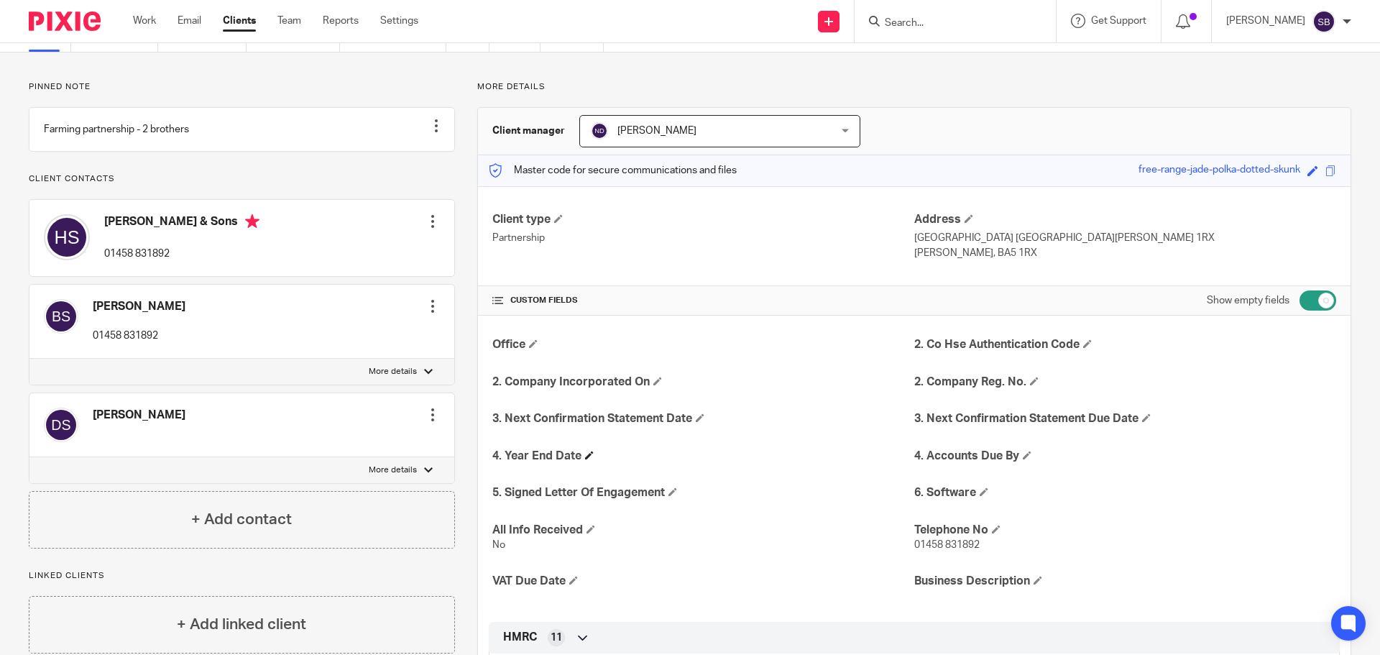
click at [584, 449] on h4 "4. Year End Date" at bounding box center [703, 456] width 422 height 15
click at [585, 453] on span at bounding box center [589, 455] width 9 height 9
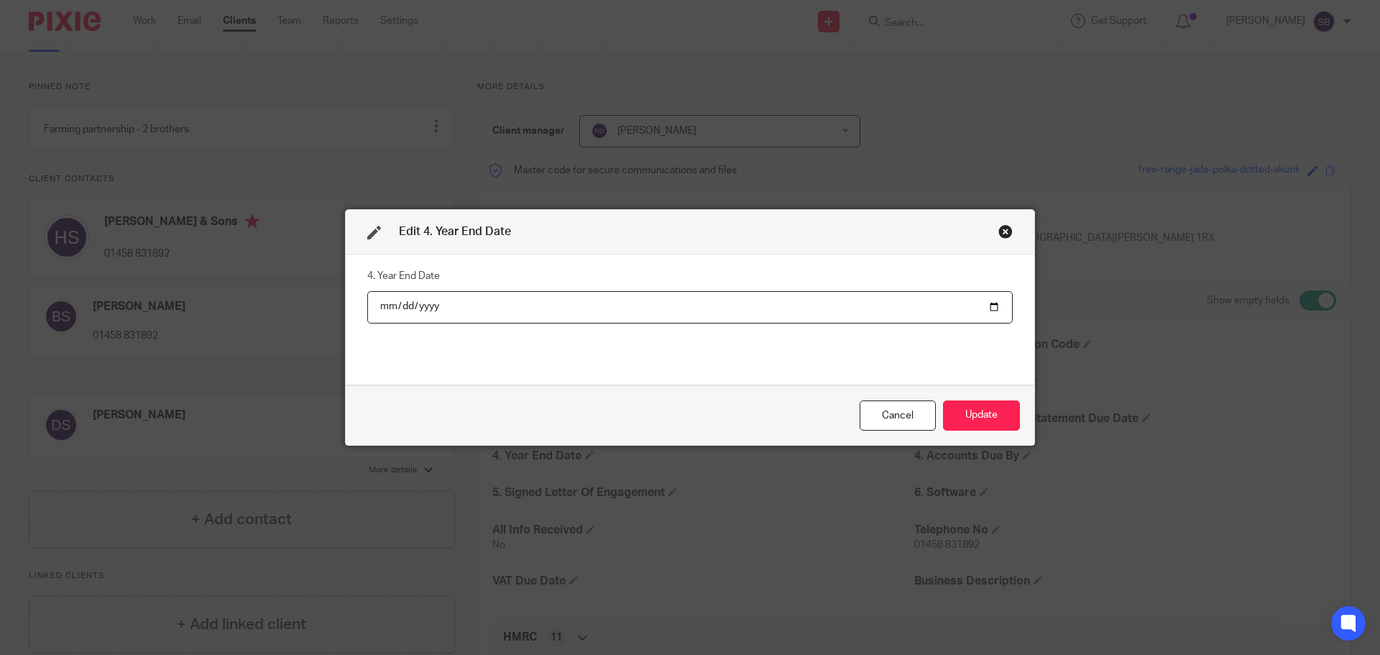
click at [462, 303] on input "[DATE]" at bounding box center [690, 307] width 646 height 32
click at [441, 304] on input "[DATE]" at bounding box center [690, 307] width 646 height 32
click at [432, 307] on input "[DATE]" at bounding box center [690, 307] width 646 height 32
click at [427, 308] on input "[DATE]" at bounding box center [690, 307] width 646 height 32
type input "[DATE]"
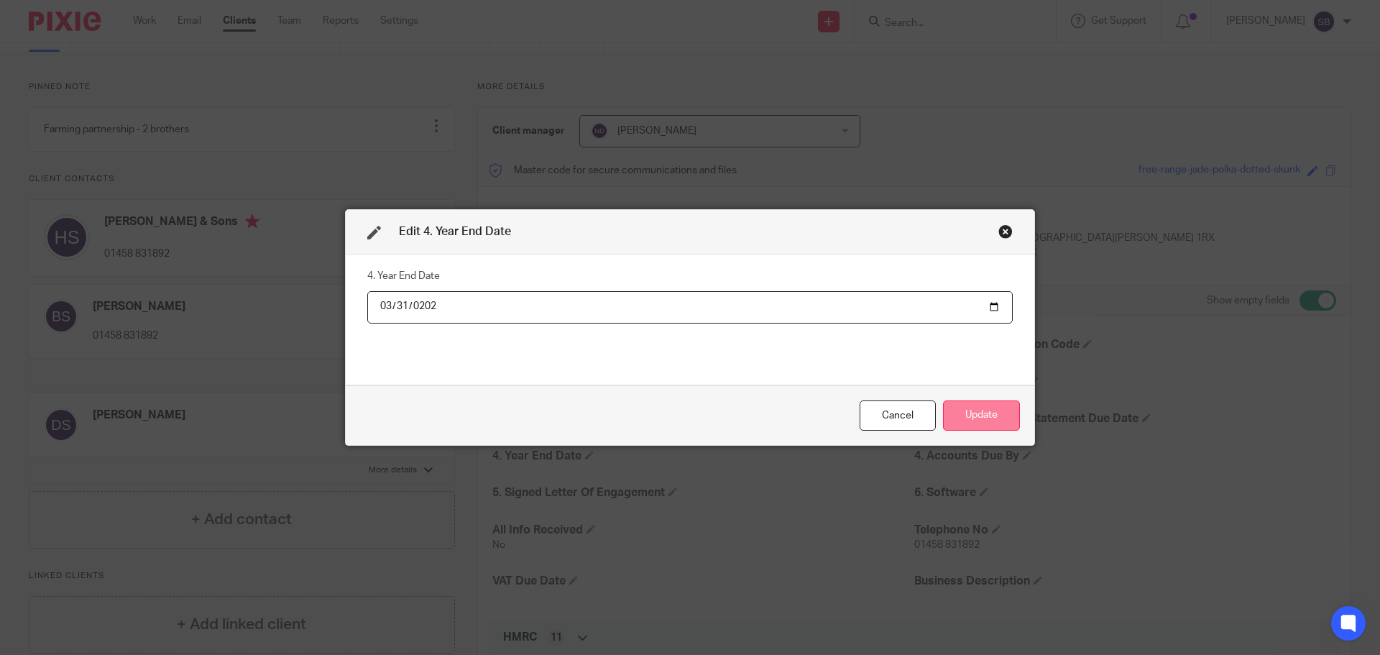
click at [974, 413] on button "Update" at bounding box center [981, 415] width 77 height 31
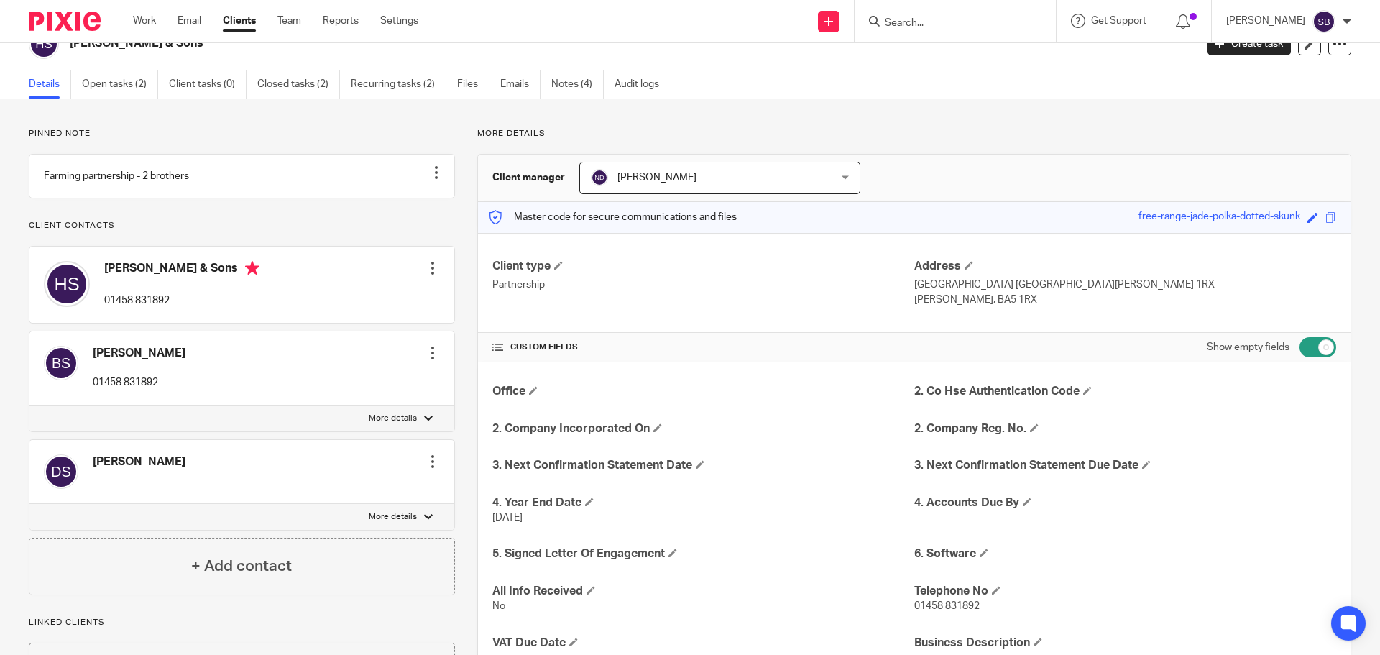
scroll to position [0, 0]
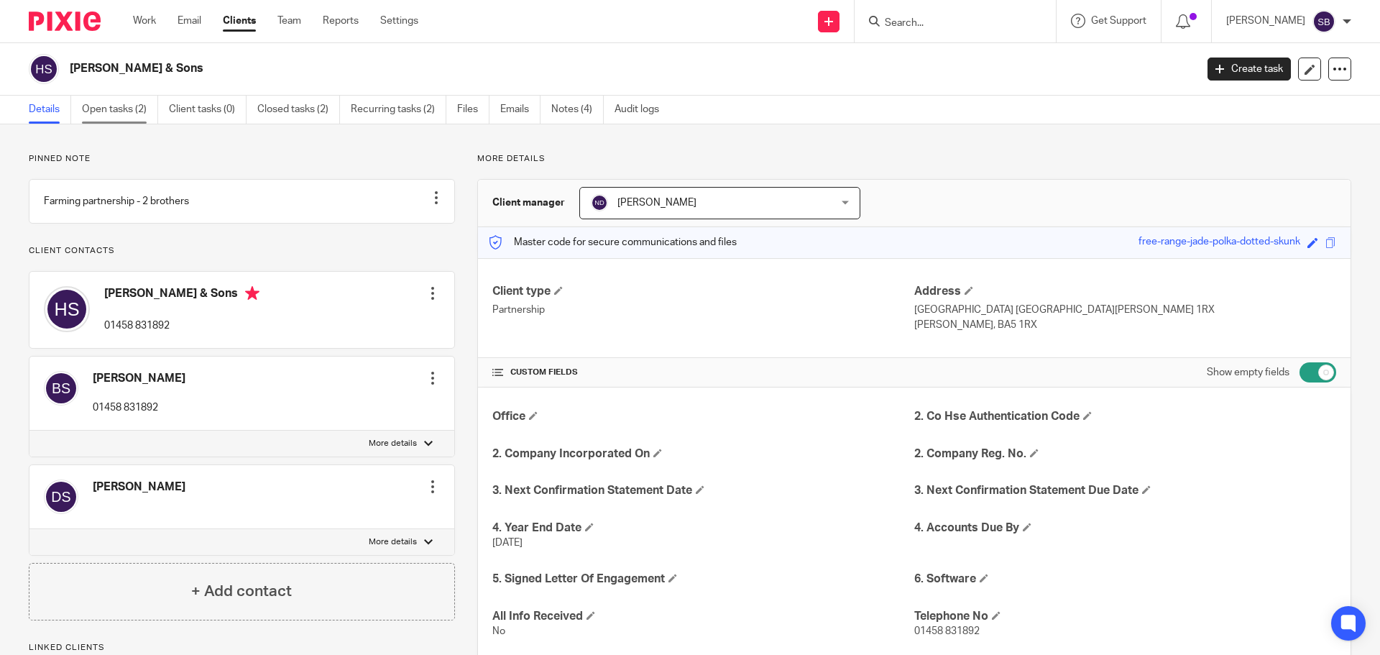
click at [112, 112] on link "Open tasks (2)" at bounding box center [120, 110] width 76 height 28
